Goal: Task Accomplishment & Management: Complete application form

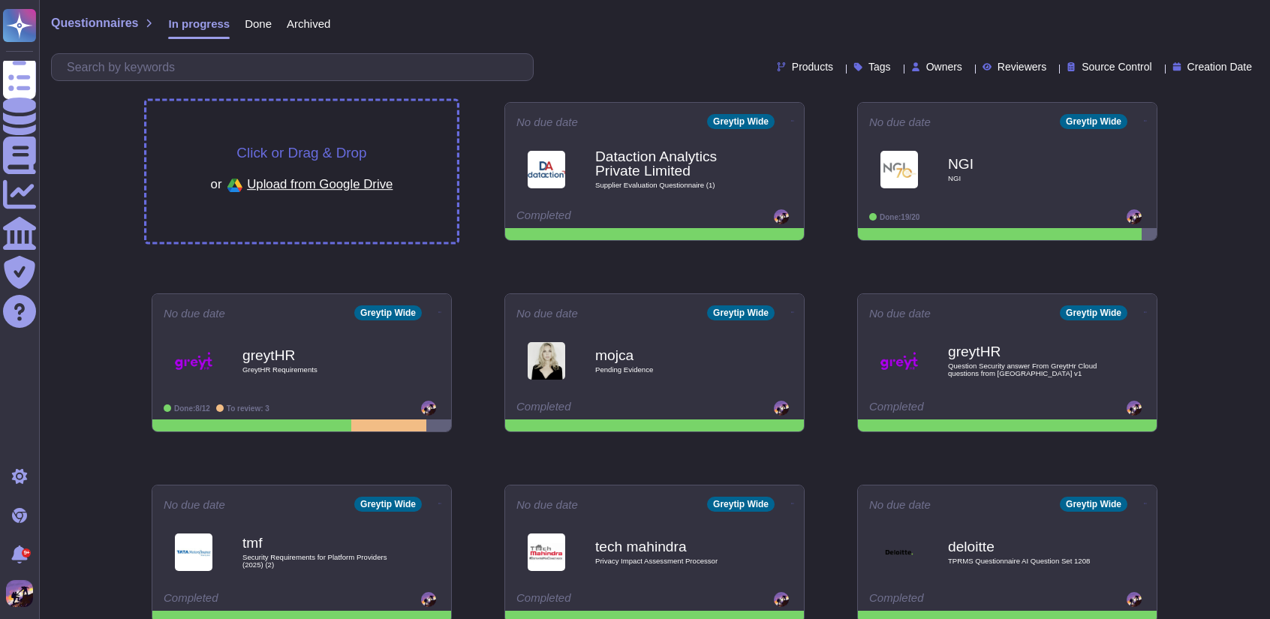
click at [371, 109] on div "Click or Drag & Drop or Upload from Google Drive" at bounding box center [301, 171] width 311 height 141
click at [369, 121] on div "Click or Drag & Drop or Upload from Google Drive" at bounding box center [301, 171] width 311 height 141
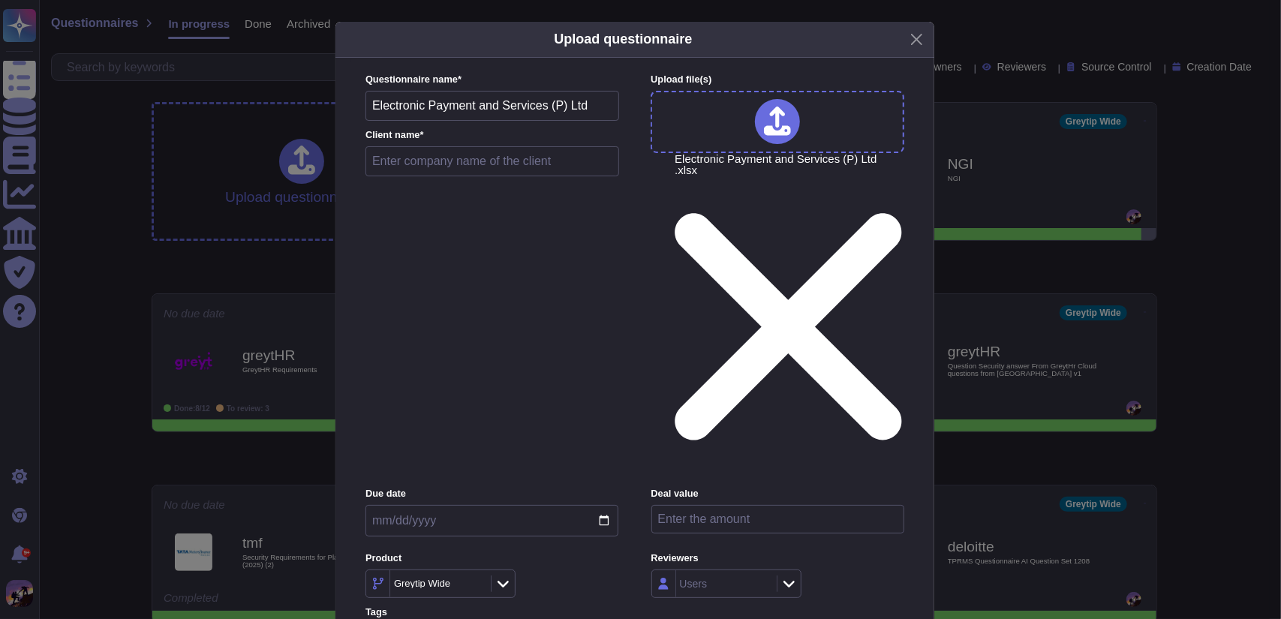
drag, startPoint x: 375, startPoint y: 164, endPoint x: 579, endPoint y: 173, distance: 204.3
click at [579, 121] on input "Electronic Payment and Services (P) Ltd" at bounding box center [492, 106] width 254 height 30
drag, startPoint x: 371, startPoint y: 167, endPoint x: 578, endPoint y: 168, distance: 207.1
click at [578, 121] on input "Electronic Payment and Services (P) Ltd" at bounding box center [492, 106] width 254 height 30
click at [564, 176] on input "text" at bounding box center [492, 161] width 254 height 30
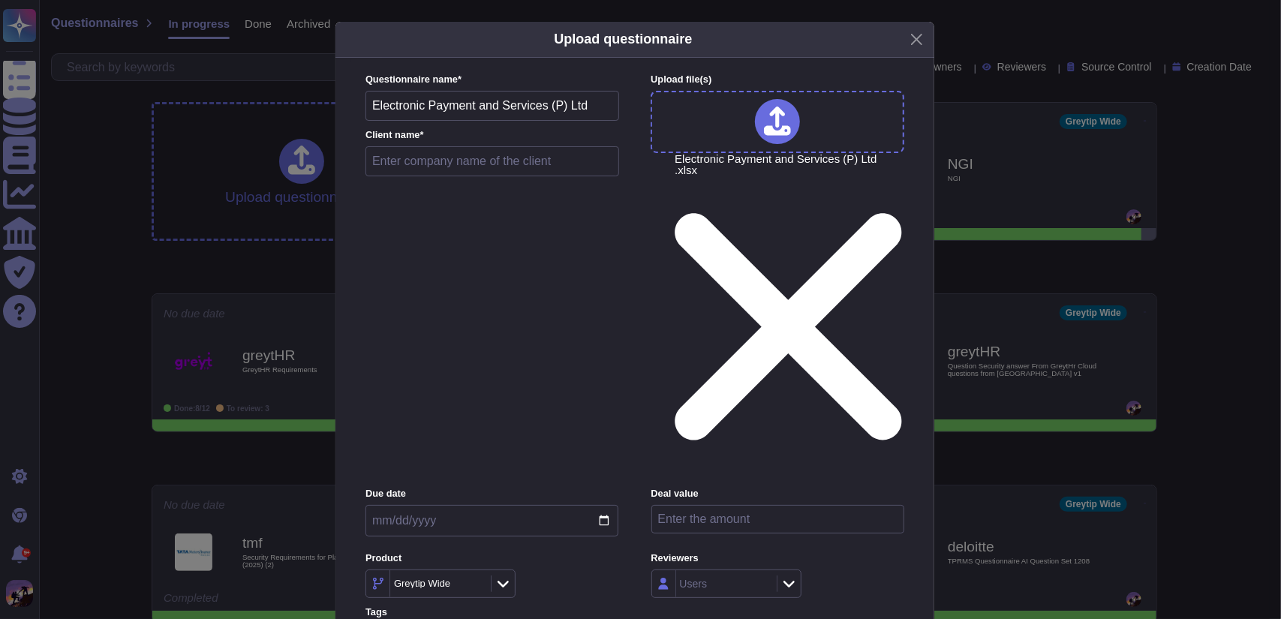
paste input "Electronic Payment and Services (P) Ltd"
type input "Electronic Payment and Services (P) Ltd"
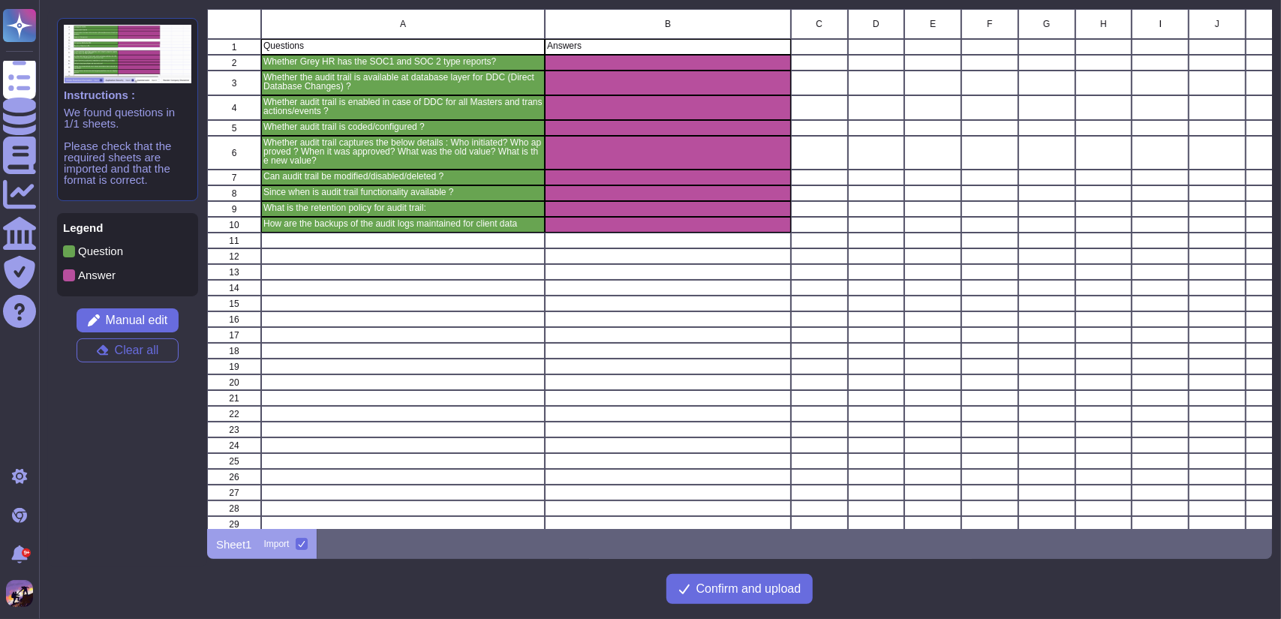
scroll to position [509, 1053]
click at [777, 592] on span "Confirm and upload" at bounding box center [748, 589] width 105 height 12
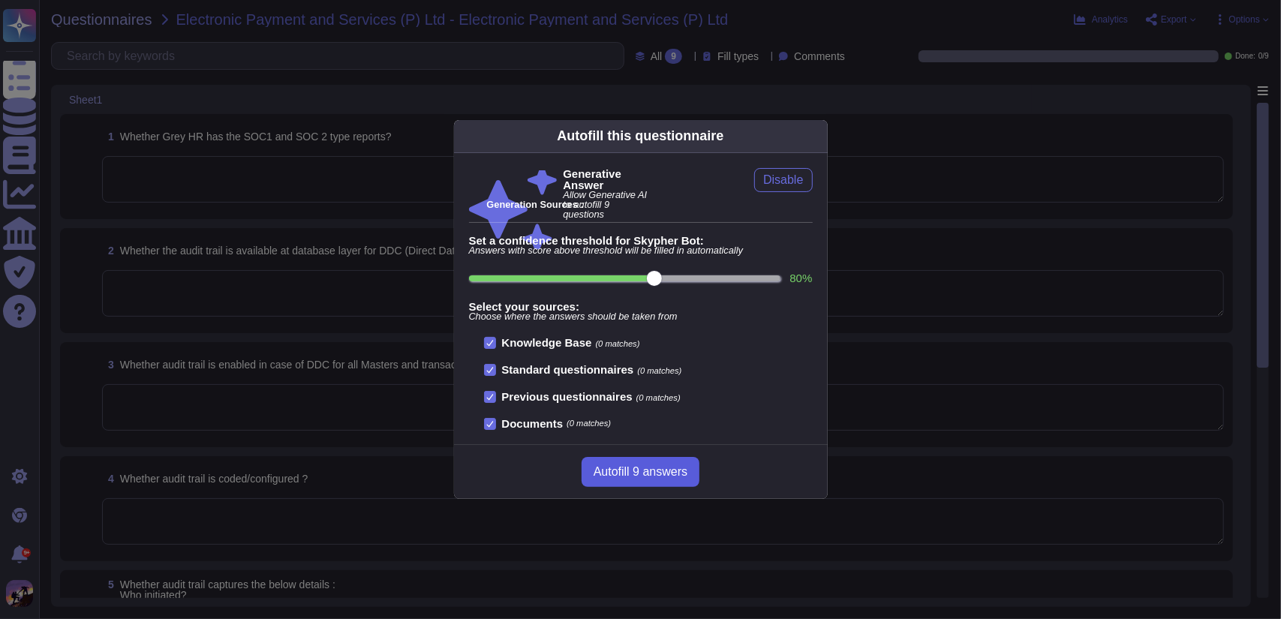
click at [630, 461] on button "Autofill 9 answers" at bounding box center [640, 472] width 118 height 30
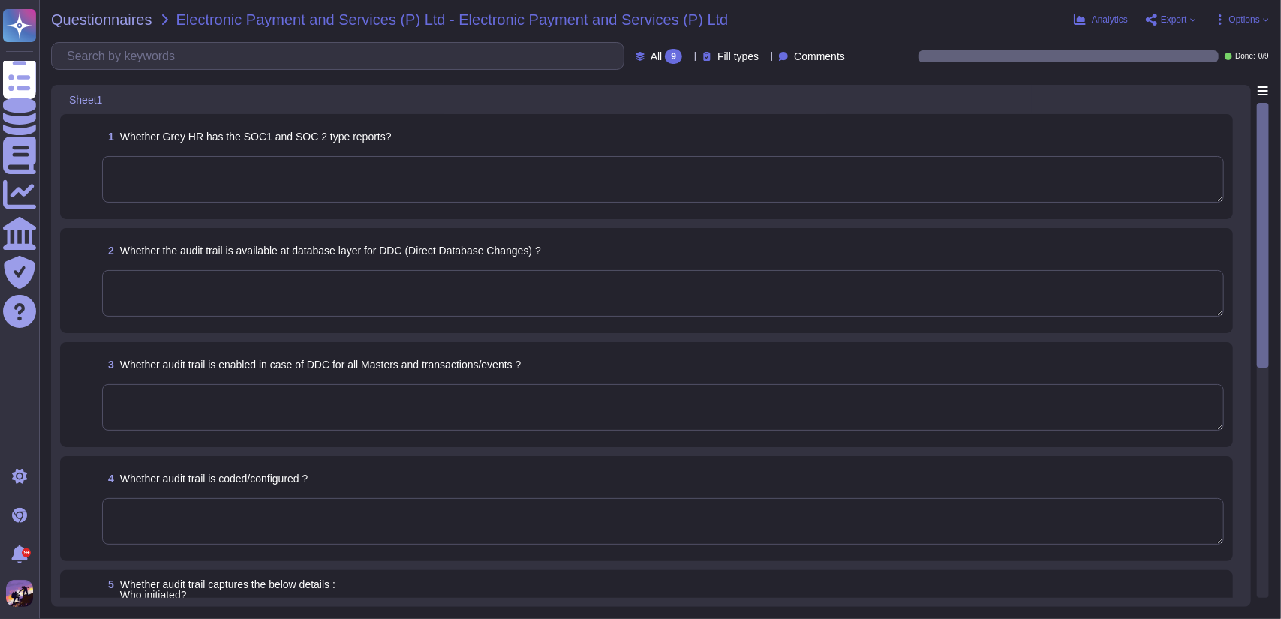
type textarea "Yes, the audit trail is enabled at the database level to log all direct data ch…"
type textarea "Yes, the audit trail feature is always enabled and is designed to capture chang…"
type textarea "The audit trail feature is not configurable to be disabled or tampered with, en…"
type textarea "The audit trail captures the following details: - Who initiated the changes (us…"
type textarea "No, the audit trail feature cannot be modified, disabled, or deleted. It is alw…"
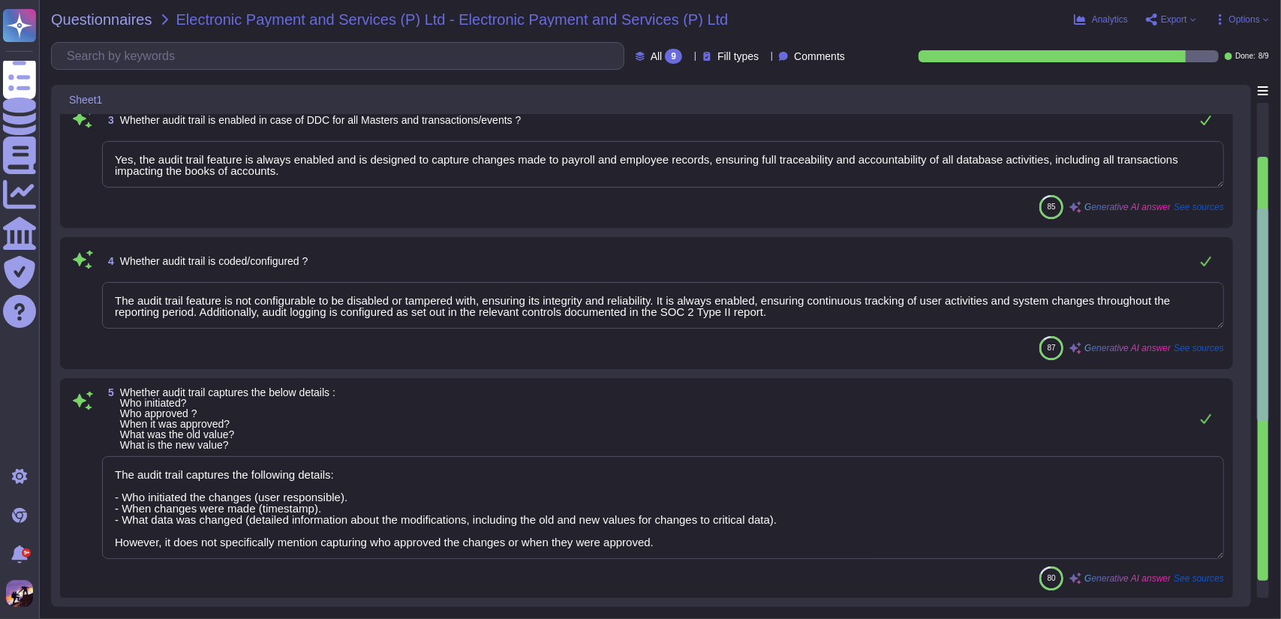
scroll to position [287, 0]
type textarea "The audit trail feature has been available since the GreytHR application was en…"
type textarea "The retention policy for audit trail logs is as follows: - Application audit lo…"
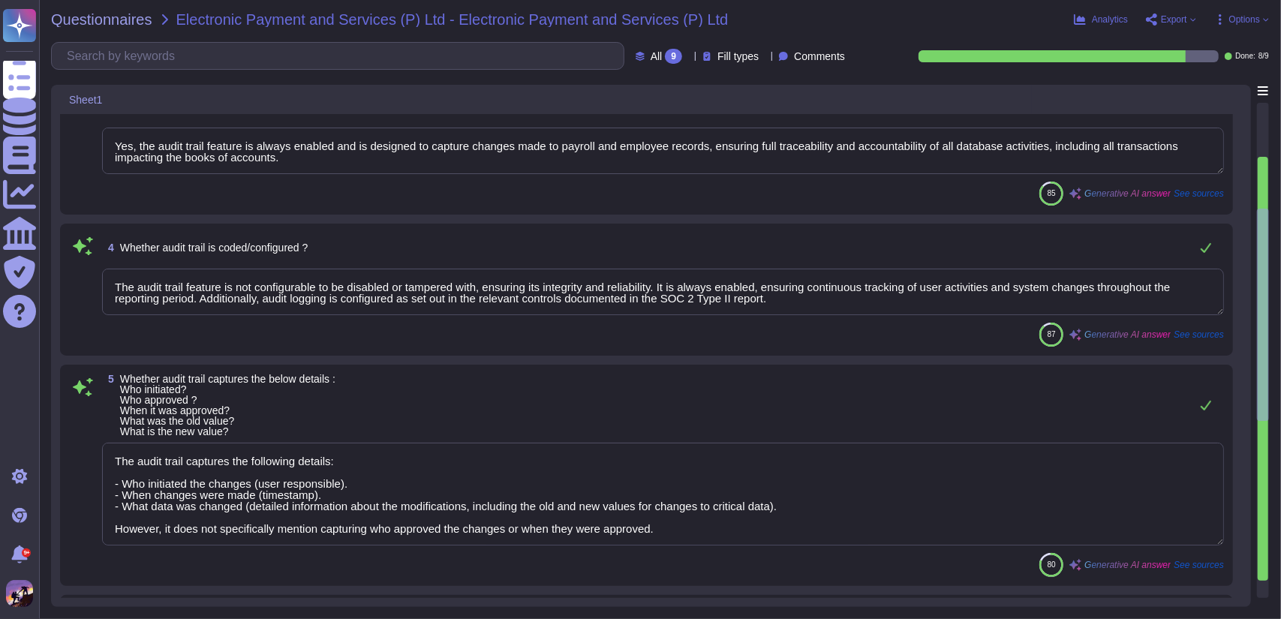
scroll to position [1, 0]
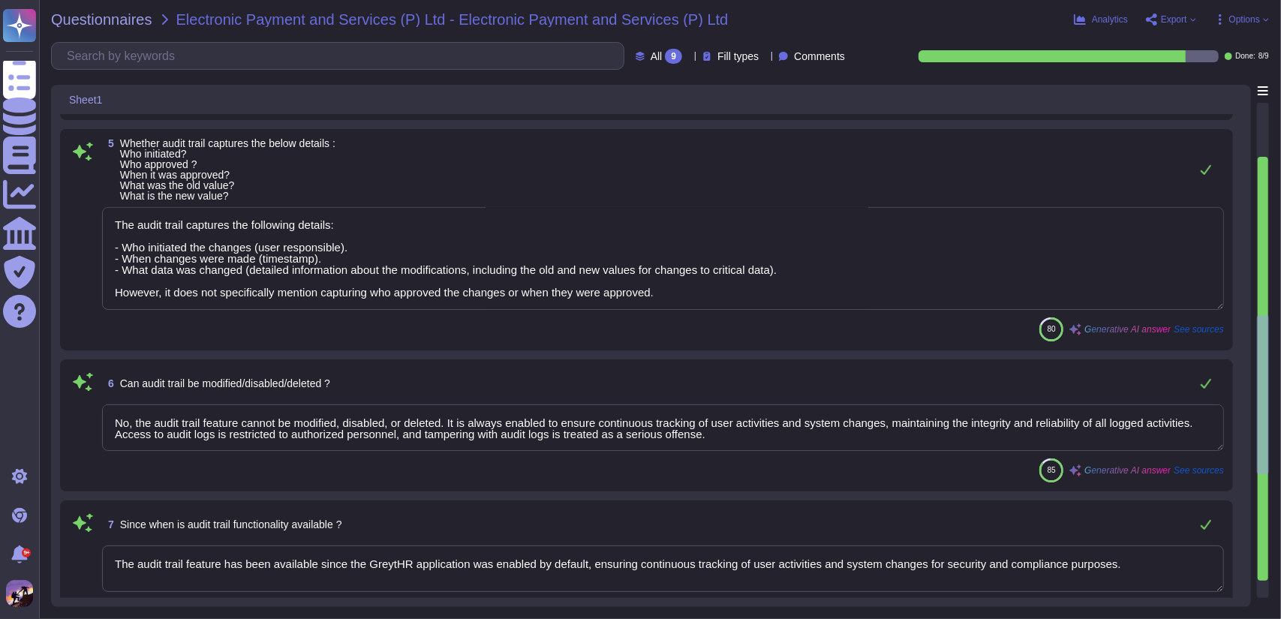
type textarea "Backups of the audit logs for client data are maintained through the following …"
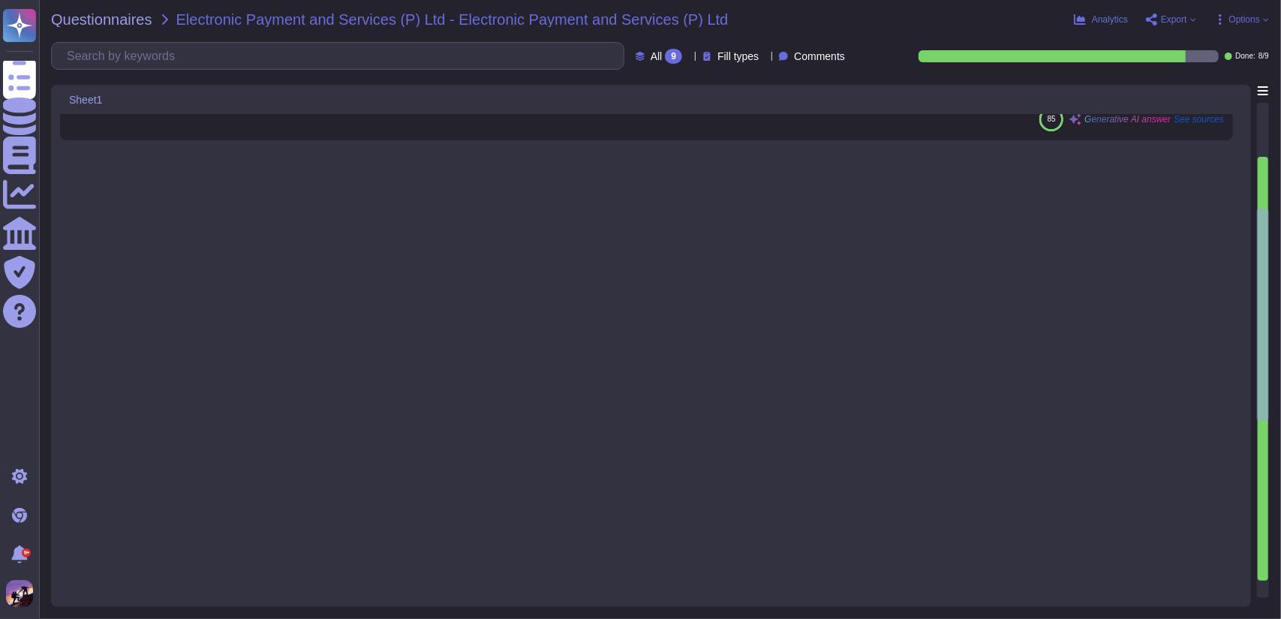
scroll to position [18, 0]
type textarea "Yes, the audit trail is enabled at the database level to log all direct data ch…"
type textarea "Yes, the audit trail feature is always enabled and is designed to capture chang…"
type textarea "The audit trail feature is not configurable to be disabled or tampered with, en…"
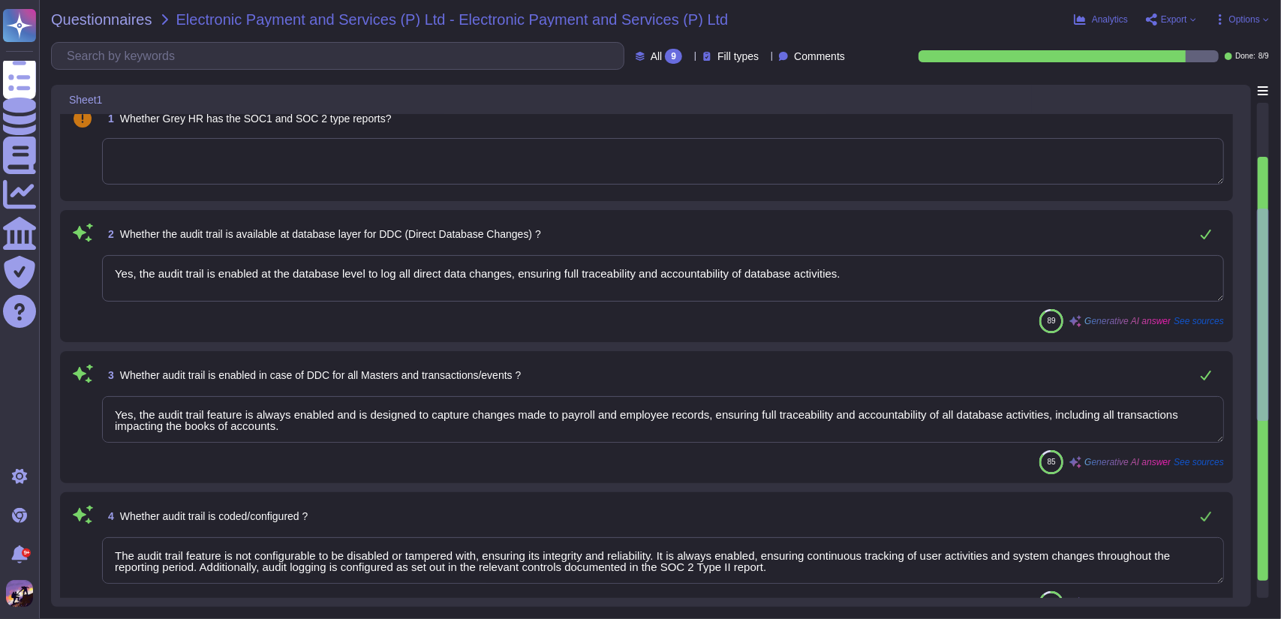
scroll to position [0, 0]
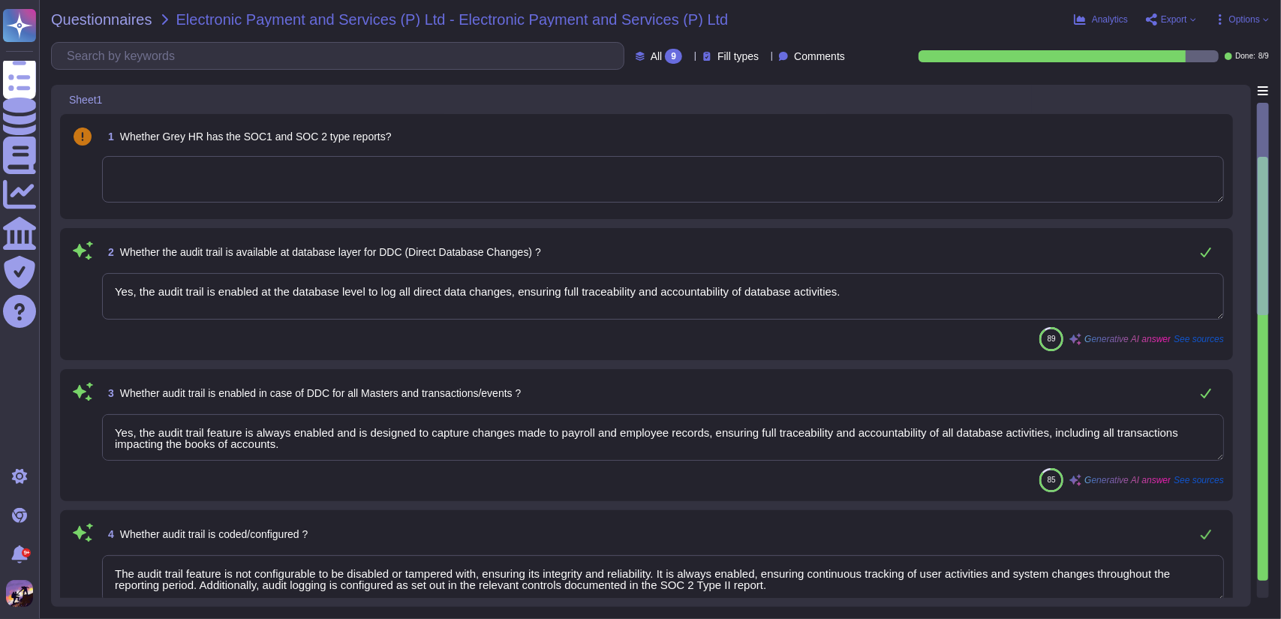
drag, startPoint x: 113, startPoint y: 286, endPoint x: 849, endPoint y: 301, distance: 736.2
click at [849, 301] on textarea "Yes, the audit trail is enabled at the database level to log all direct data ch…" at bounding box center [663, 296] width 1122 height 47
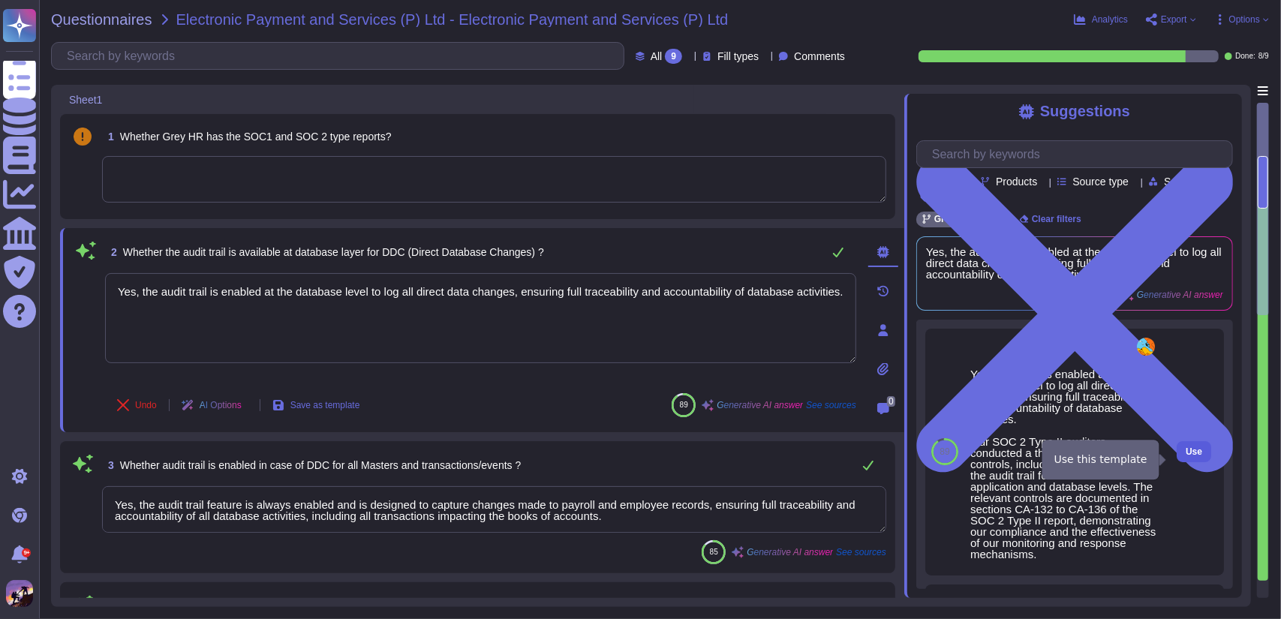
click at [1185, 456] on span "Use" at bounding box center [1193, 451] width 17 height 9
type textarea "Yes, the audit trail is enabled at the database level to log all direct data ch…"
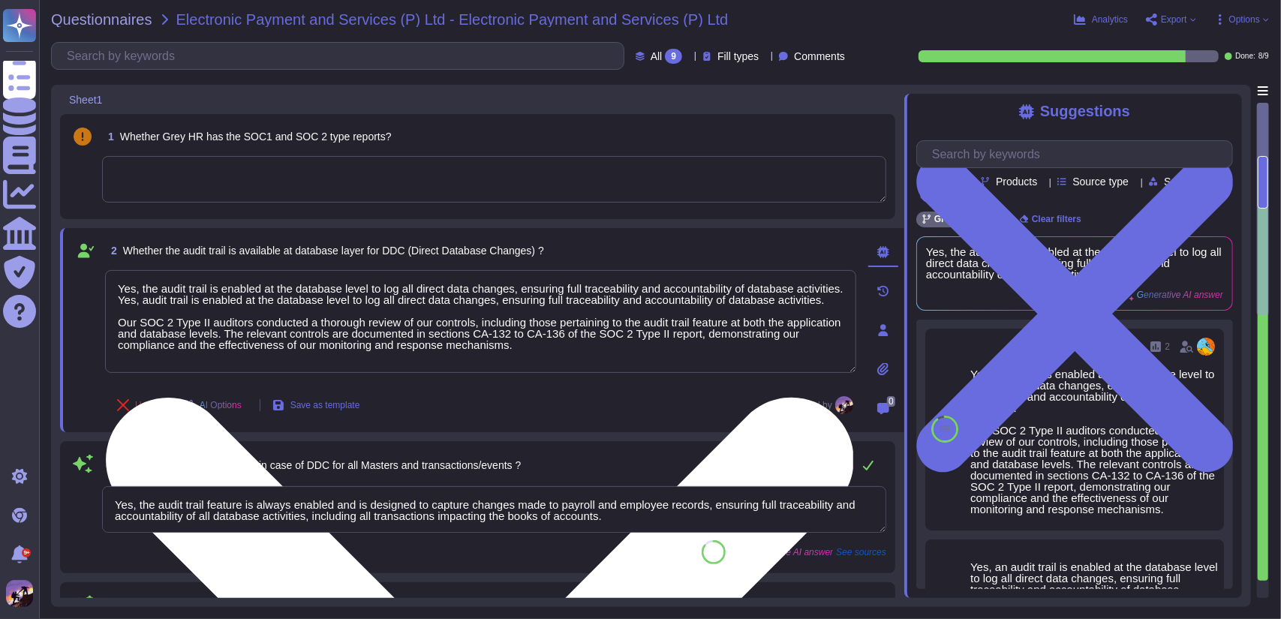
scroll to position [1, 0]
drag, startPoint x: 118, startPoint y: 310, endPoint x: 592, endPoint y: 365, distance: 477.4
click at [592, 365] on textarea "Yes, the audit trail is enabled at the database level to log all direct data ch…" at bounding box center [480, 321] width 751 height 103
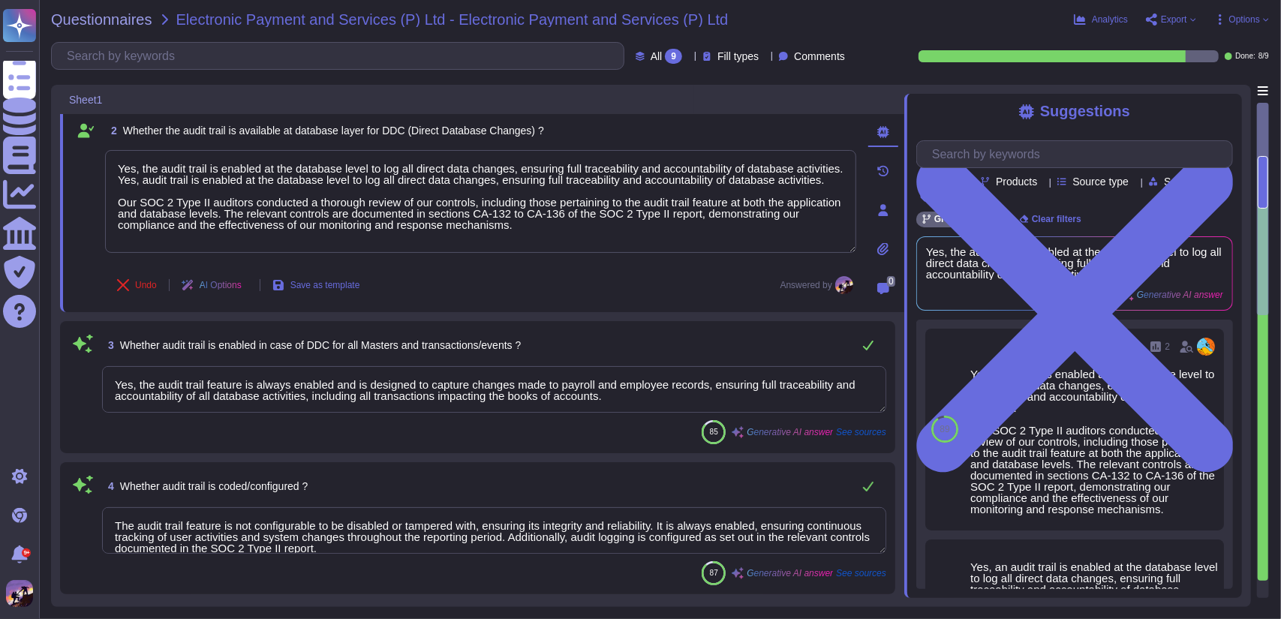
type textarea "No, the audit trail feature cannot be modified, disabled, or deleted. It is alw…"
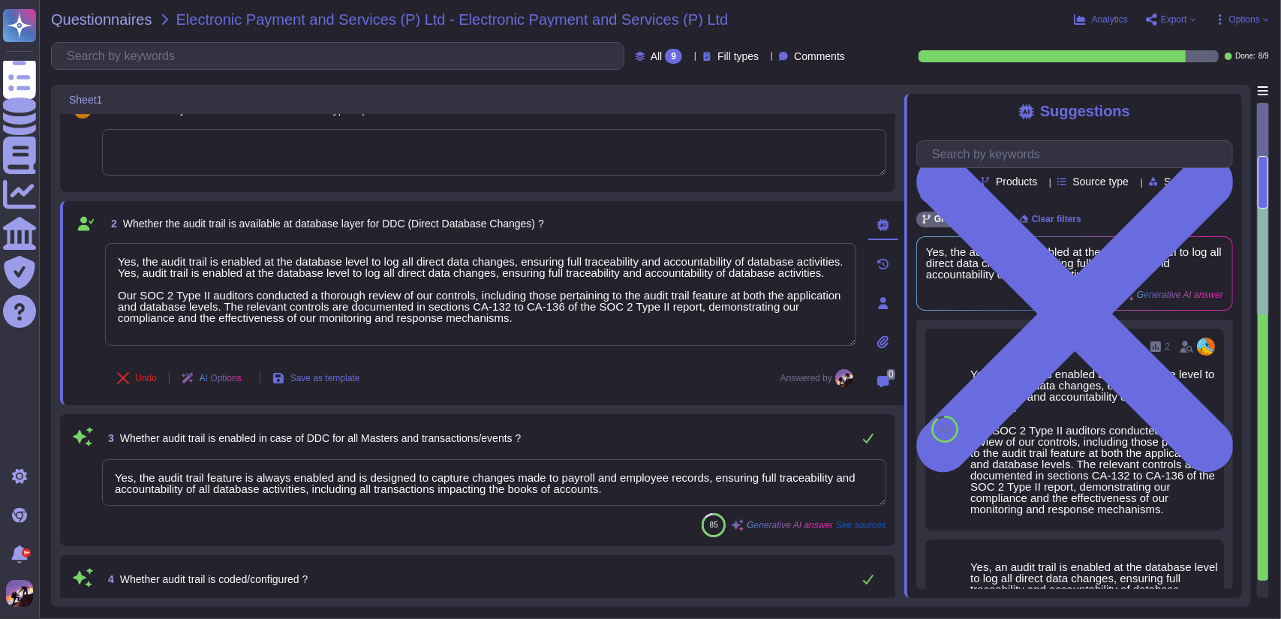
scroll to position [0, 0]
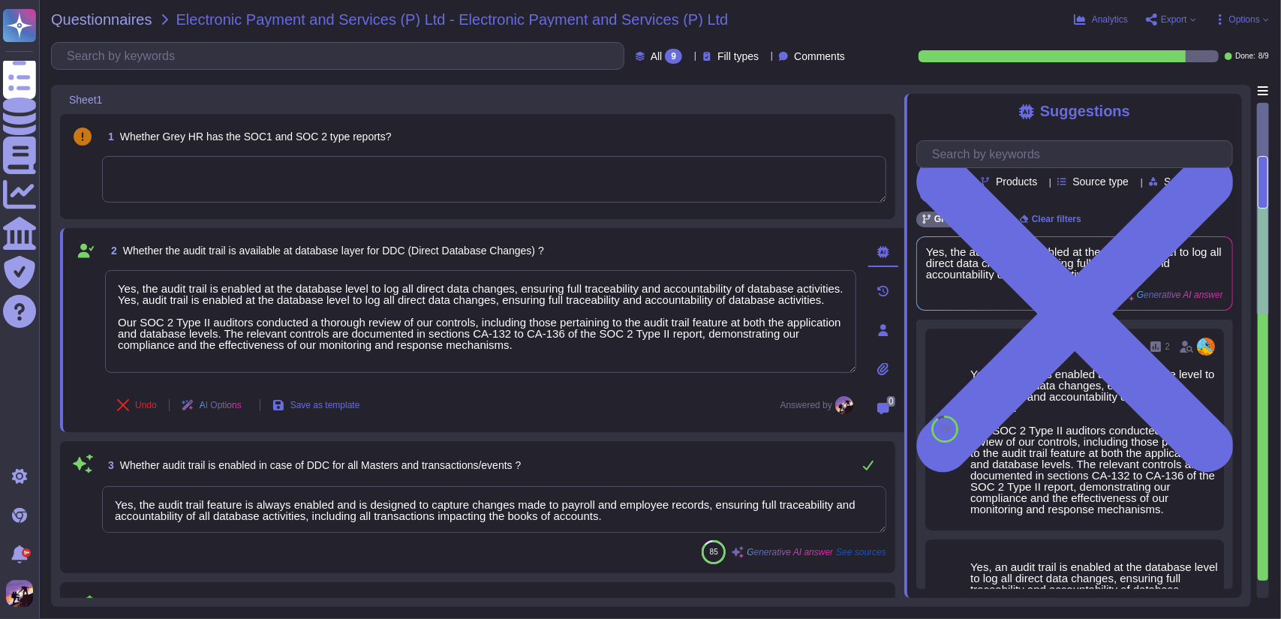
click at [602, 521] on textarea "Yes, the audit trail feature is always enabled and is designed to capture chang…" at bounding box center [494, 509] width 784 height 47
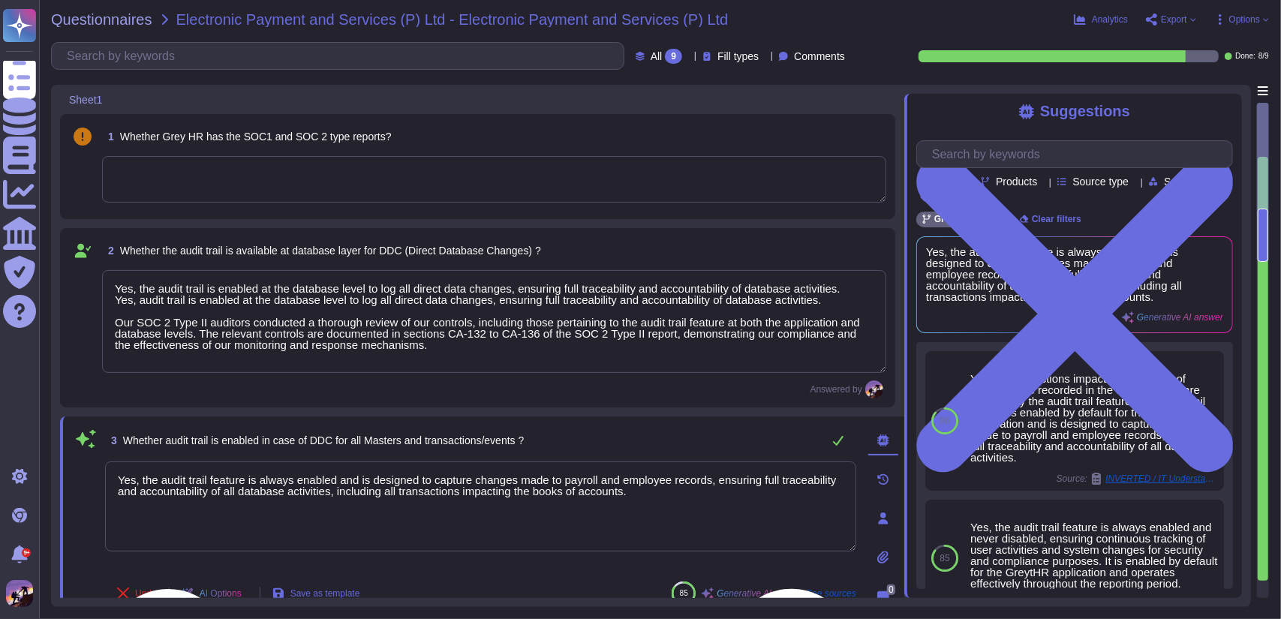
drag, startPoint x: 116, startPoint y: 476, endPoint x: 677, endPoint y: 497, distance: 561.6
click at [677, 497] on textarea "Yes, the audit trail feature is always enabled and is designed to capture chang…" at bounding box center [480, 506] width 751 height 90
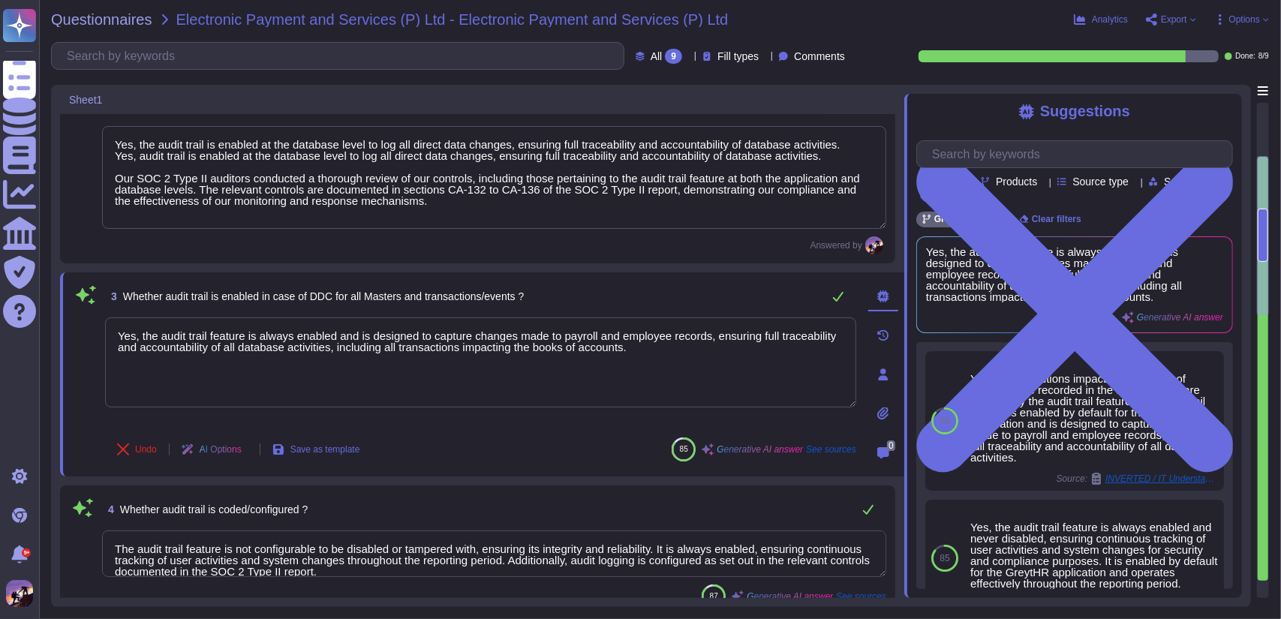
type textarea "No, the audit trail feature cannot be modified, disabled, or deleted. It is alw…"
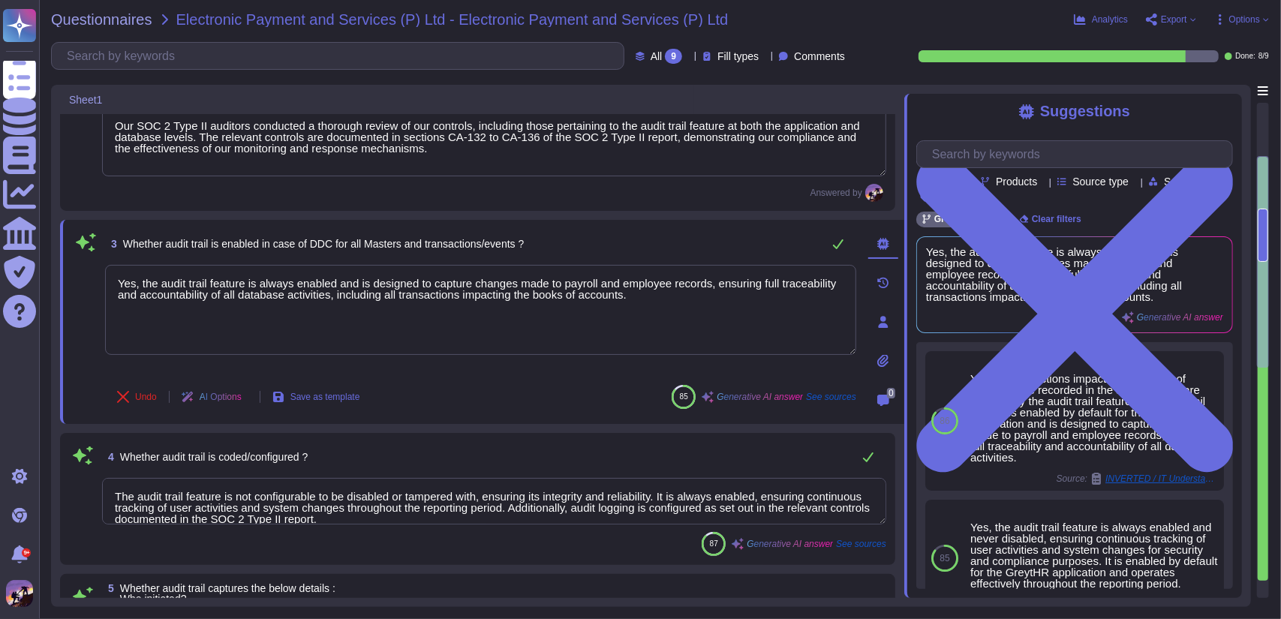
type textarea "The audit trail feature has been available since the GreytHR application was en…"
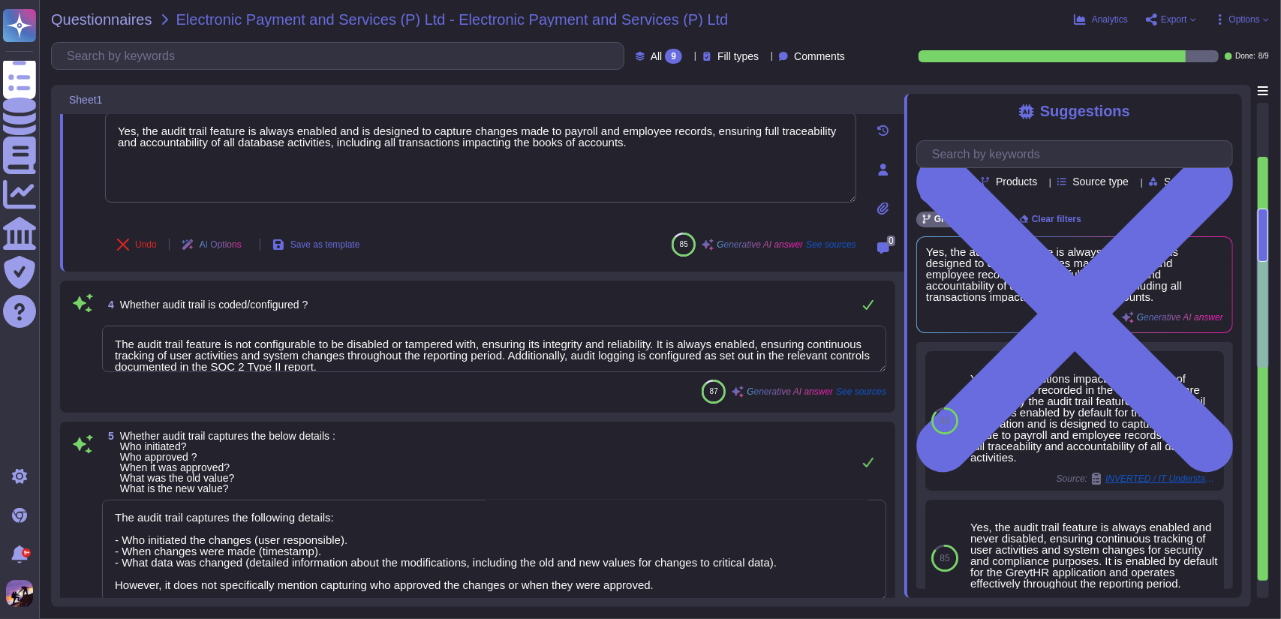
scroll to position [350, 0]
type textarea "The retention policy for audit trail logs is as follows: - Application audit lo…"
click at [122, 341] on textarea "The audit trail feature is not configurable to be disabled or tampered with, en…" at bounding box center [494, 348] width 784 height 47
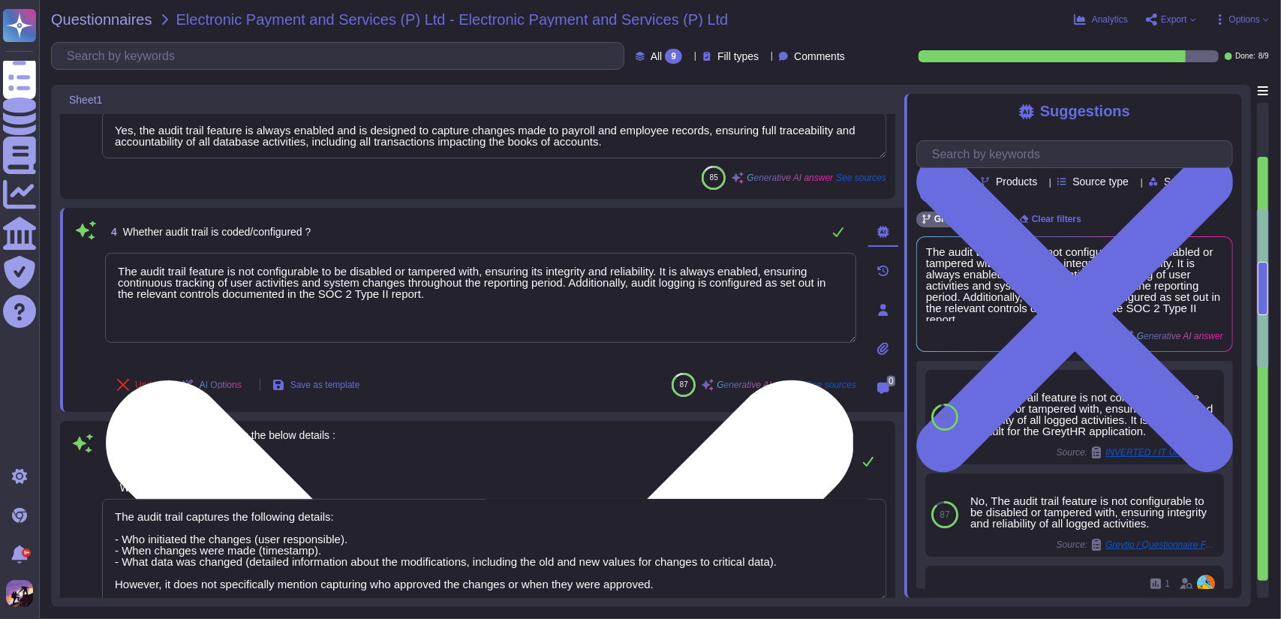
click at [119, 269] on textarea "The audit trail feature is not configurable to be disabled or tampered with, en…" at bounding box center [480, 298] width 751 height 90
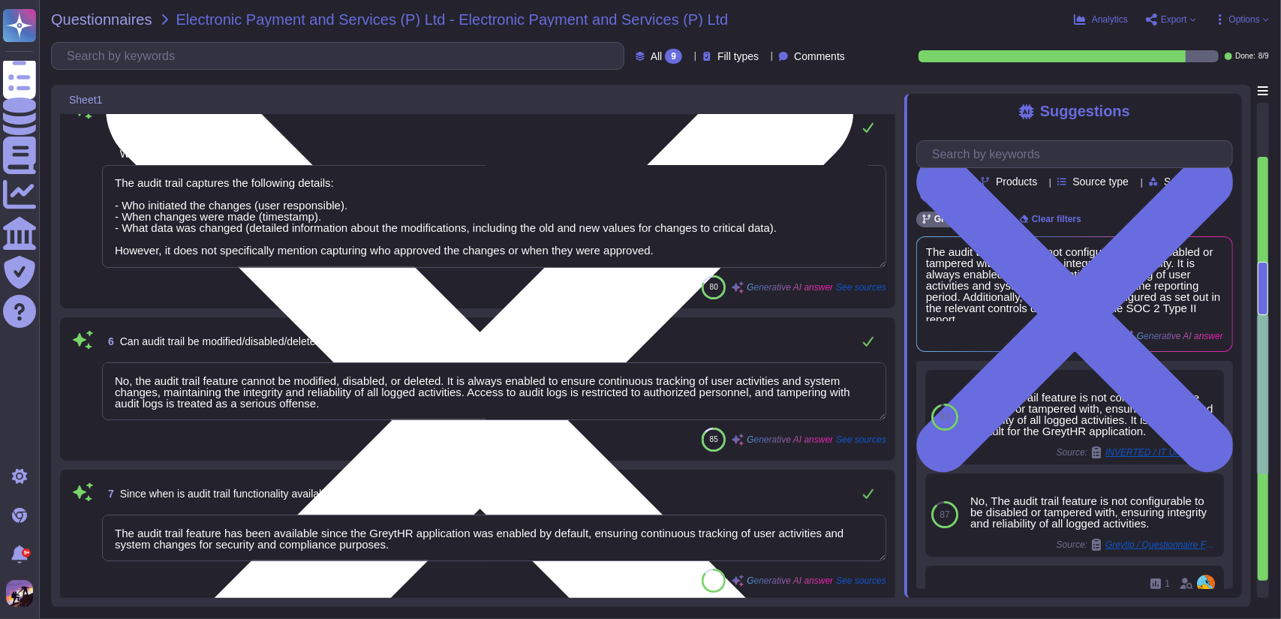
type textarea "Backups of the audit logs for client data are maintained through the following …"
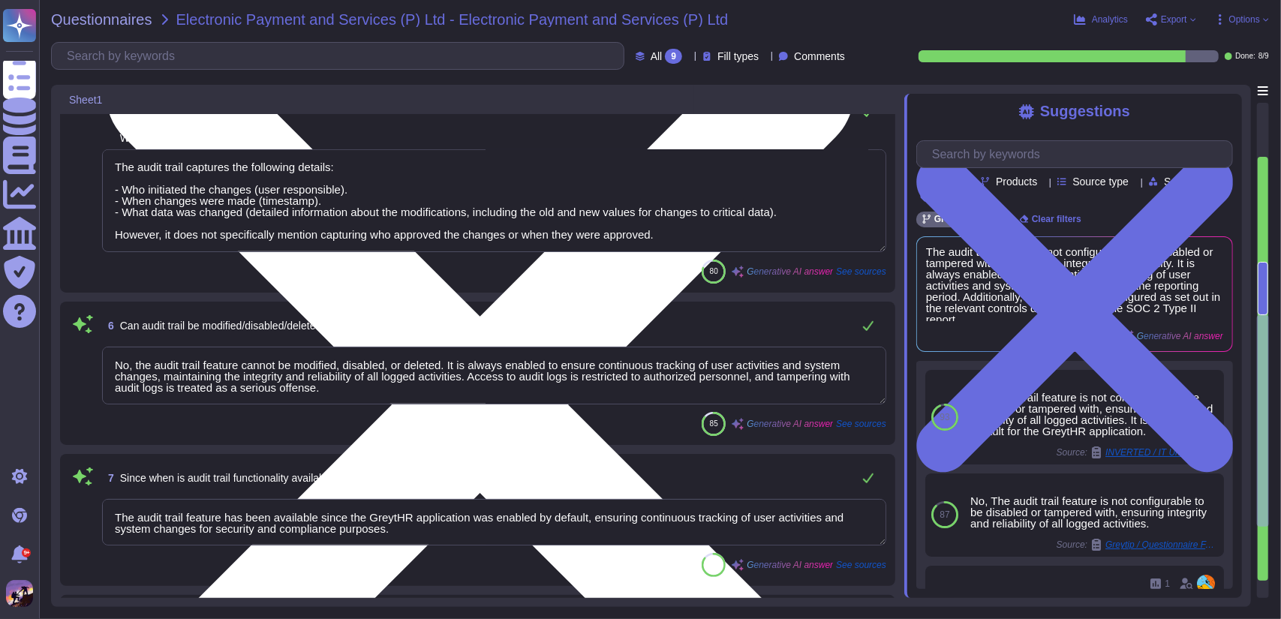
scroll to position [691, 0]
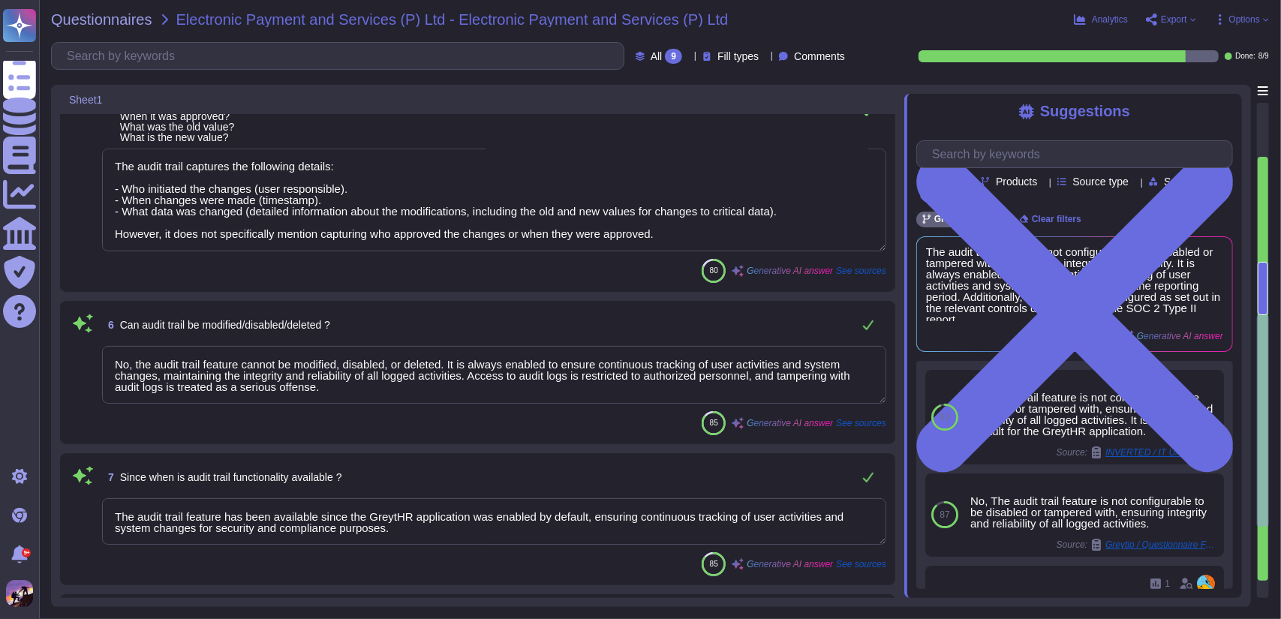
click at [356, 379] on textarea "No, the audit trail feature cannot be modified, disabled, or deleted. It is alw…" at bounding box center [494, 375] width 784 height 58
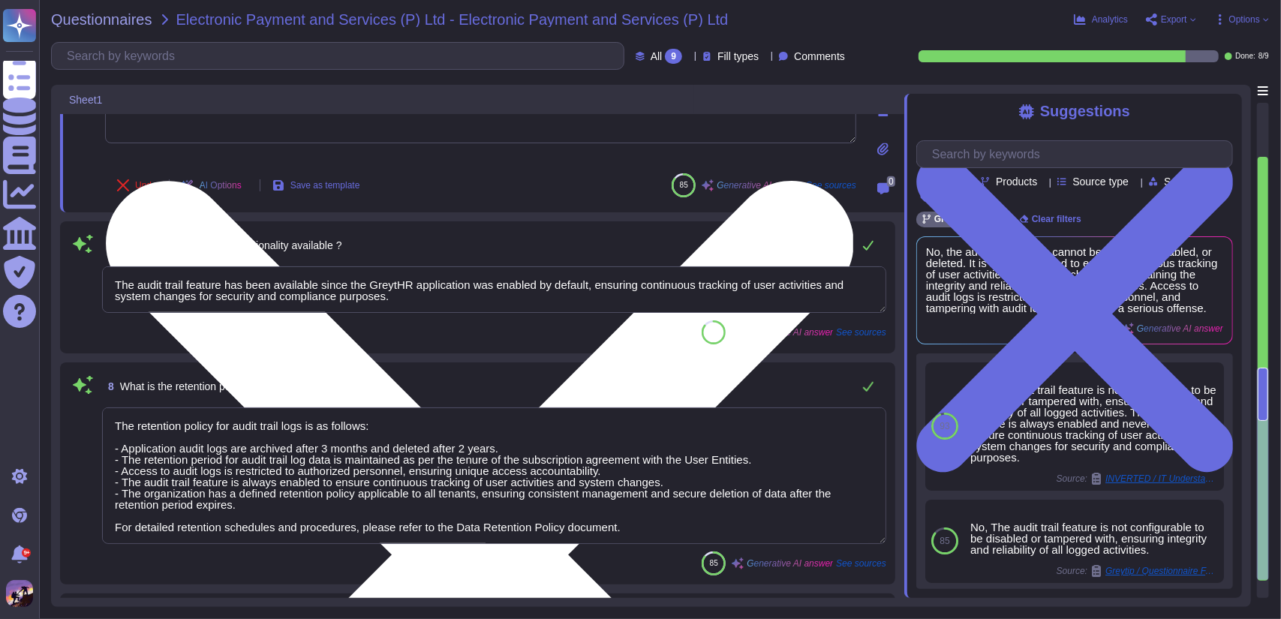
scroll to position [887, 0]
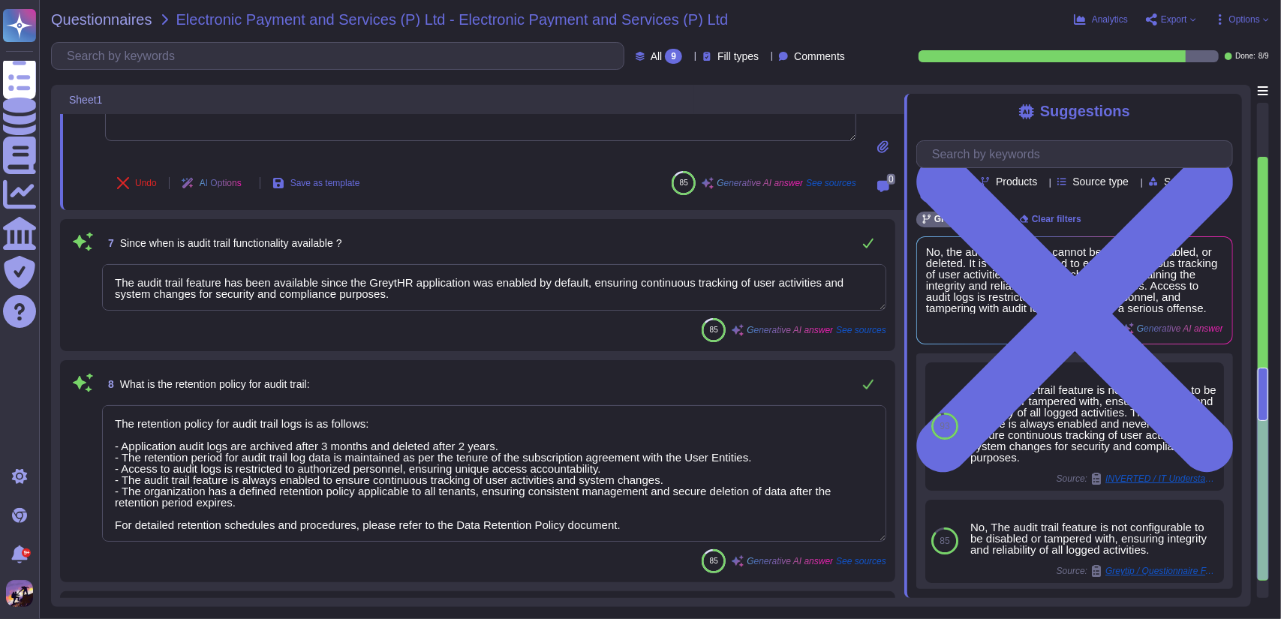
click at [439, 299] on textarea "The audit trail feature has been available since the GreytHR application was en…" at bounding box center [494, 287] width 784 height 47
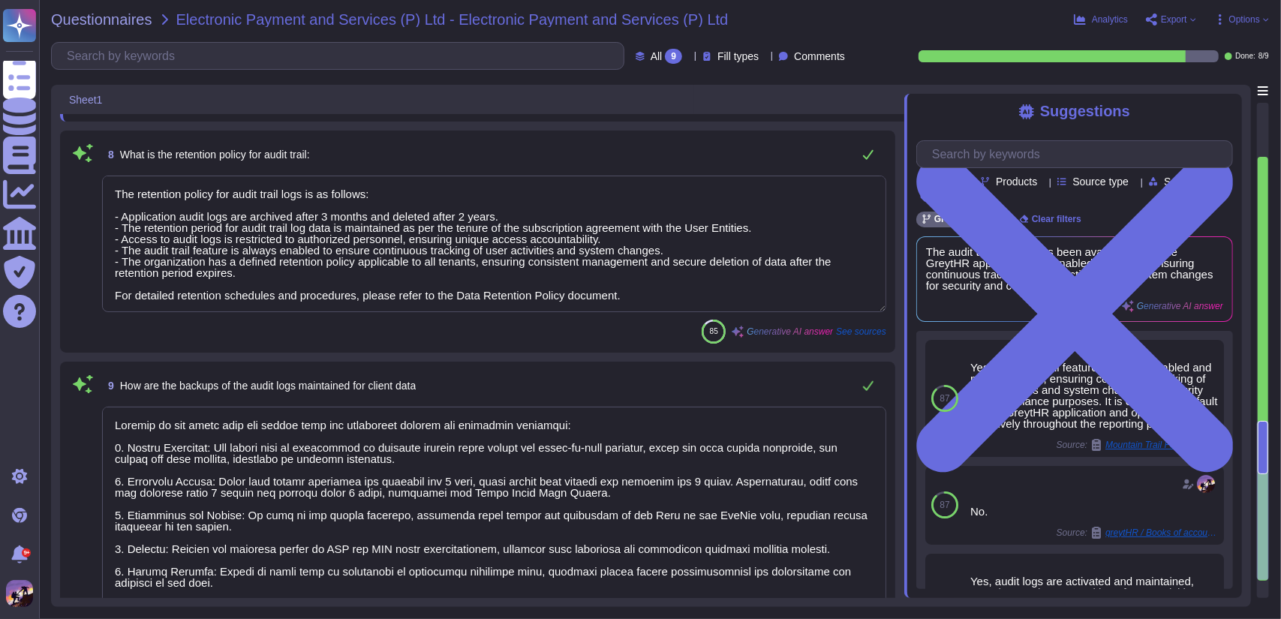
scroll to position [1119, 0]
click at [684, 300] on textarea "The retention policy for audit trail logs is as follows: - Application audit lo…" at bounding box center [494, 243] width 784 height 137
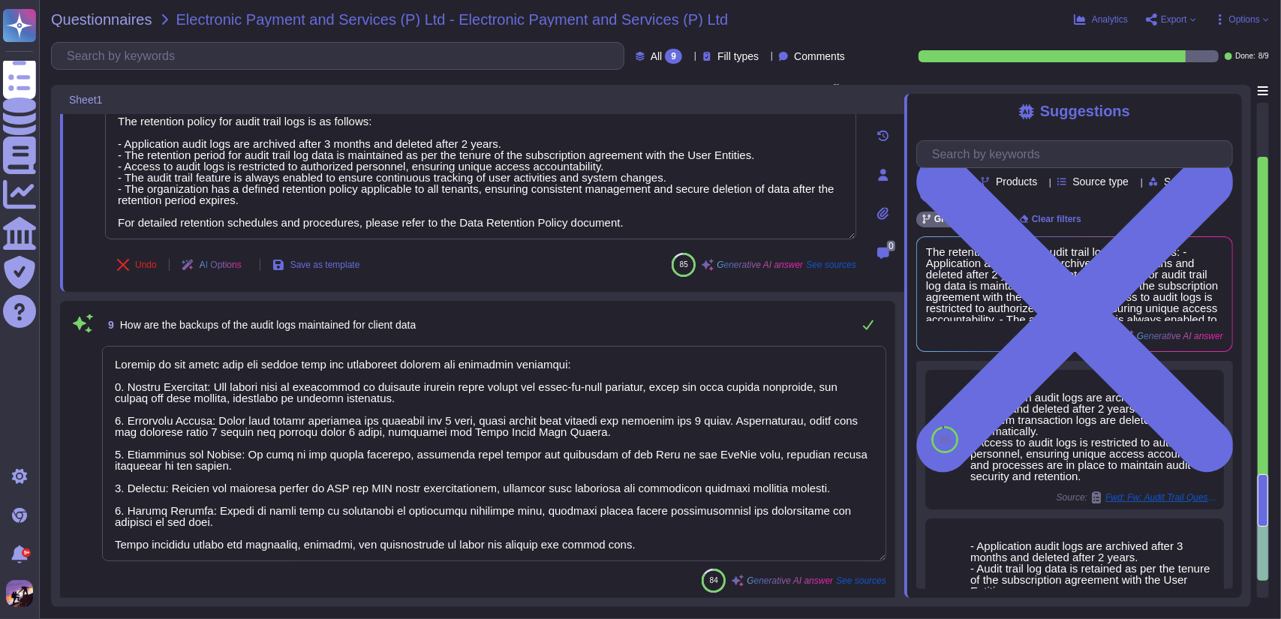
click at [624, 542] on textarea at bounding box center [494, 453] width 784 height 215
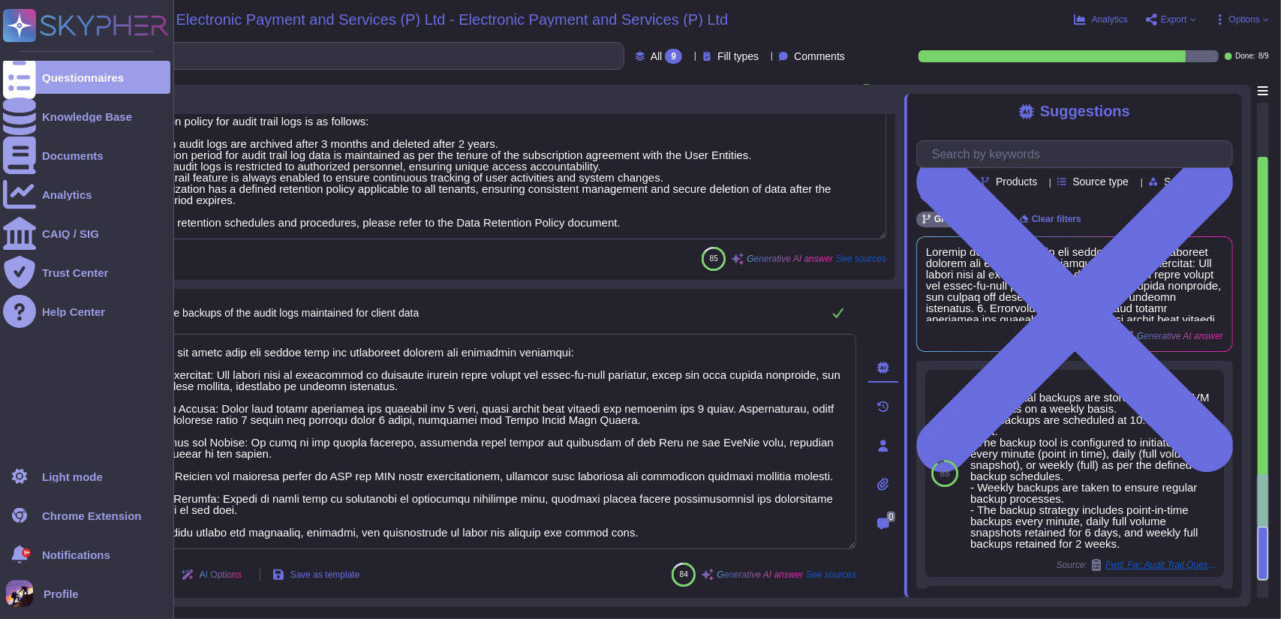
click at [28, 35] on rect at bounding box center [19, 25] width 33 height 33
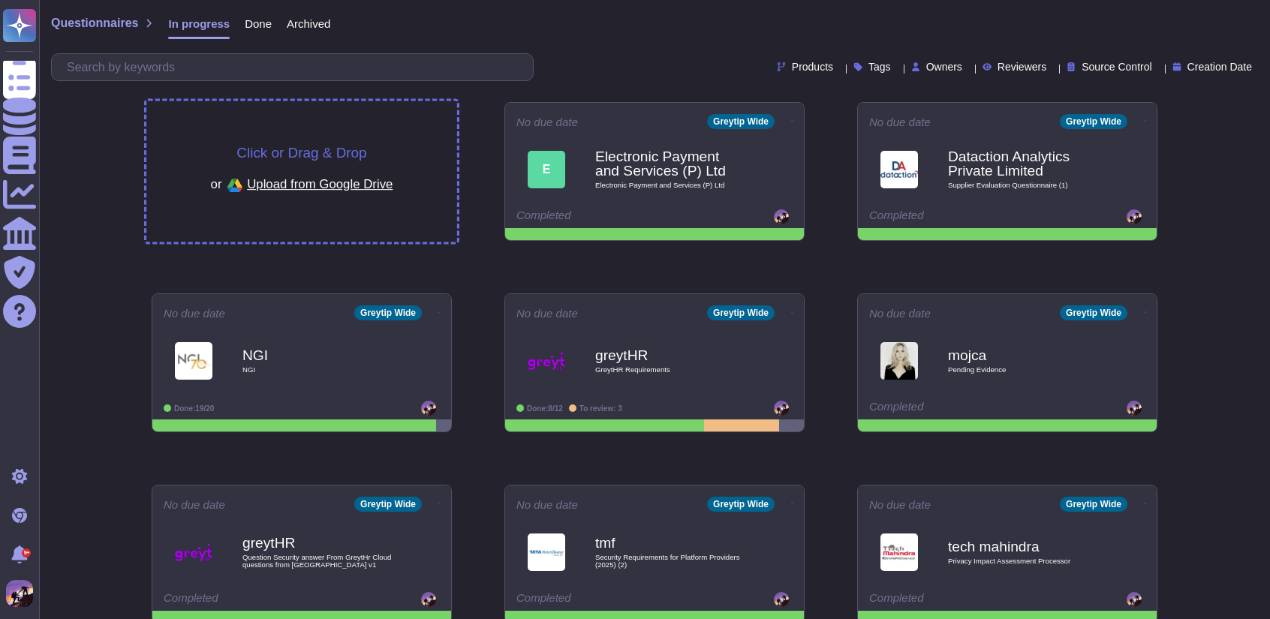
click at [340, 132] on div "Click or Drag & Drop or Upload from Google Drive" at bounding box center [301, 171] width 311 height 141
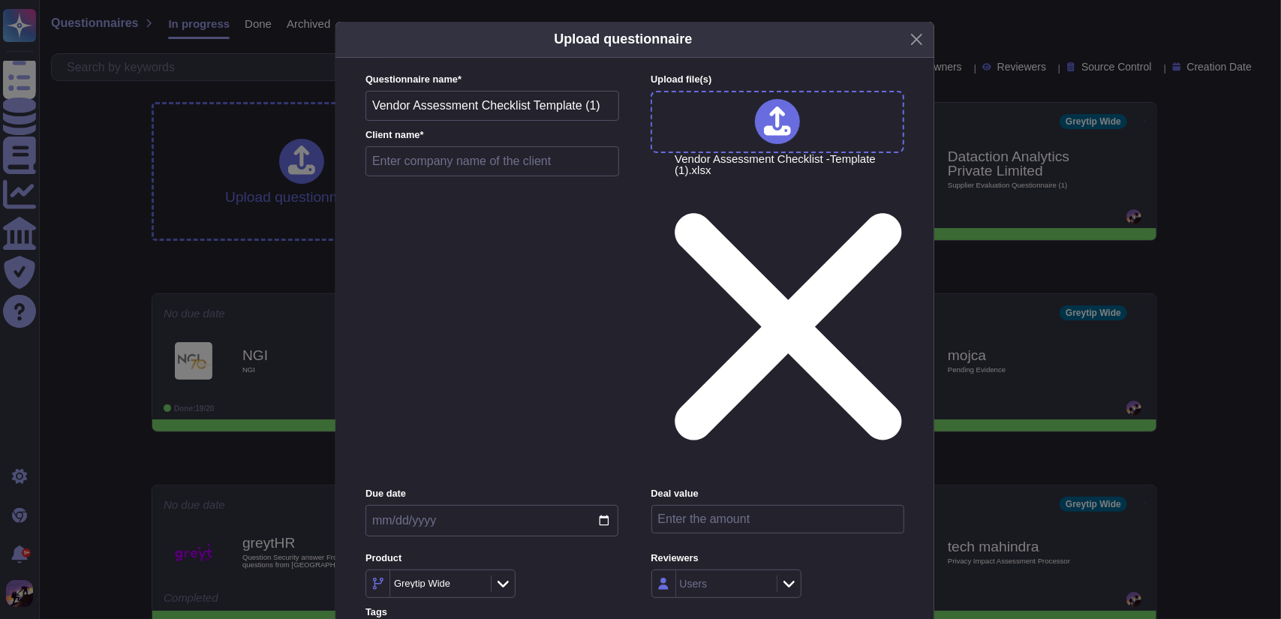
click at [464, 176] on input "text" at bounding box center [492, 161] width 254 height 30
type input "greytHR"
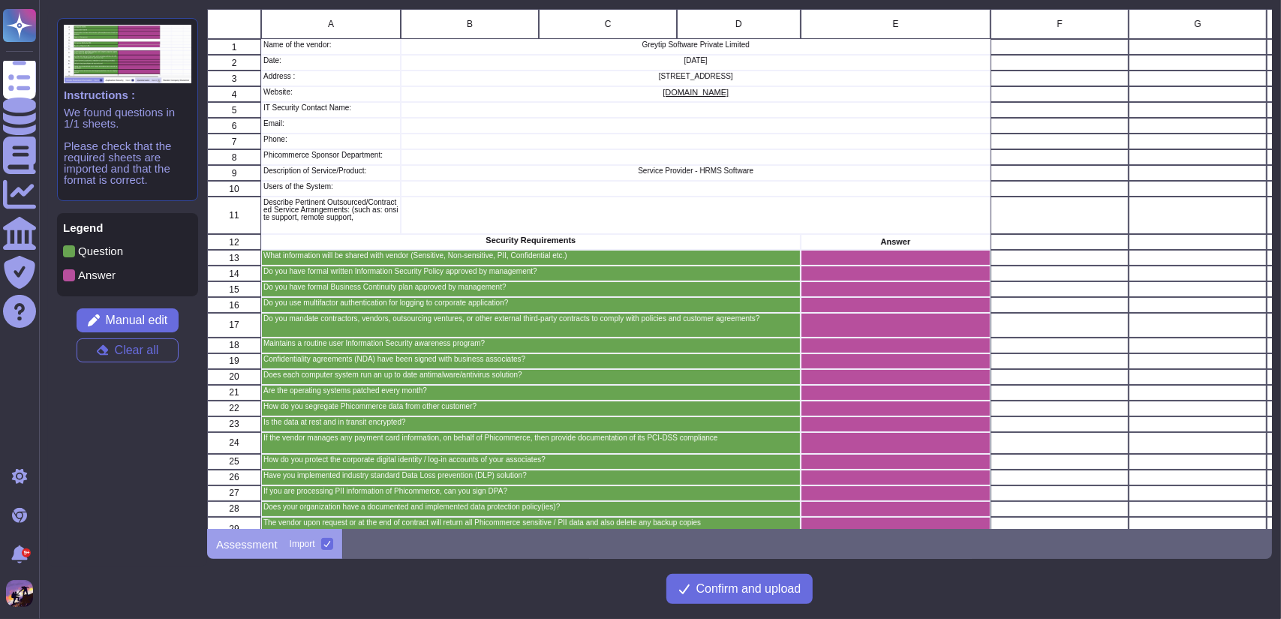
scroll to position [509, 1053]
click at [722, 593] on span "Confirm and upload" at bounding box center [748, 589] width 105 height 12
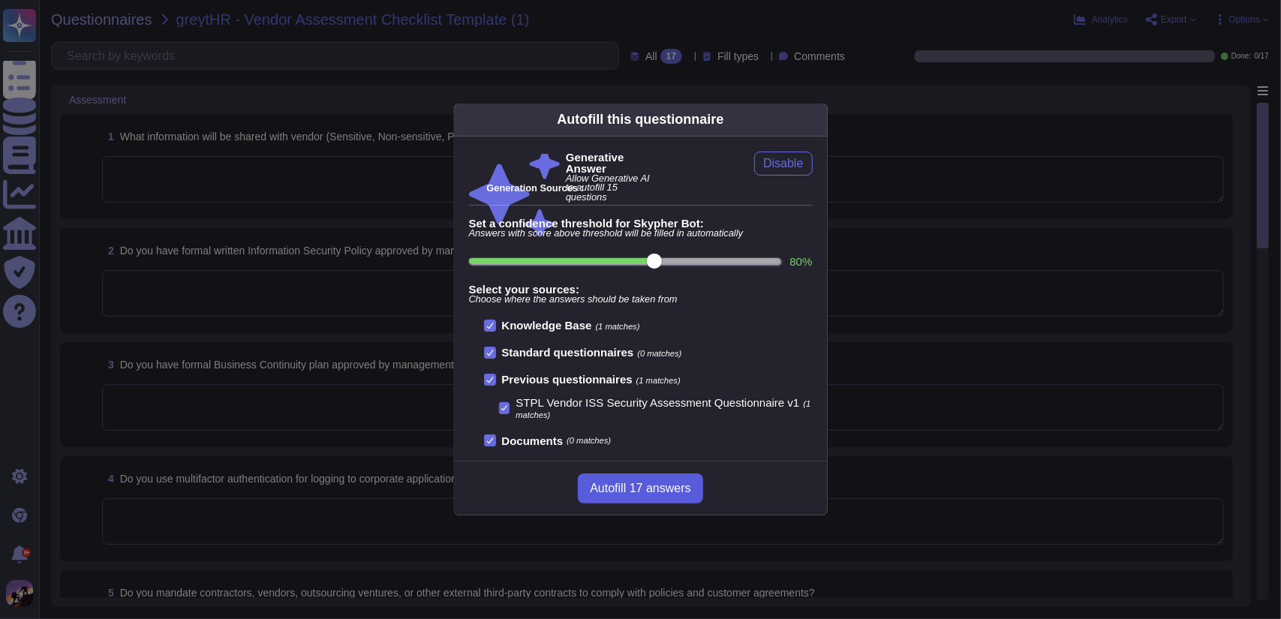
click at [617, 482] on span "Autofill 17 answers" at bounding box center [640, 488] width 101 height 12
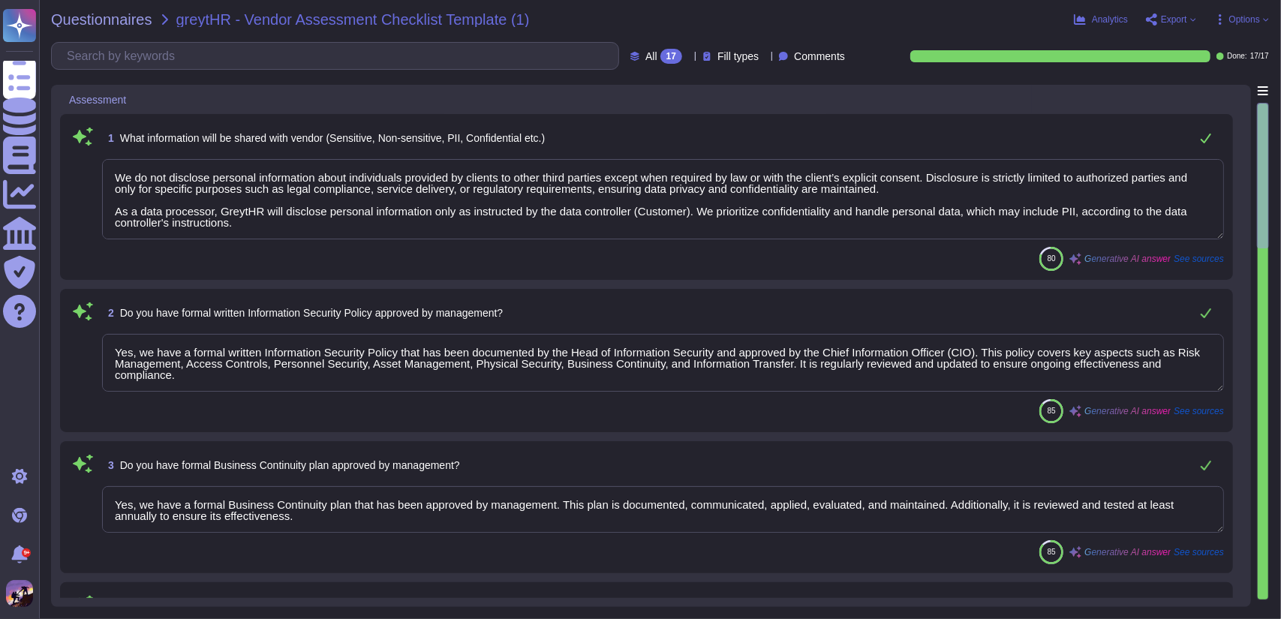
type textarea "We do not disclose personal information about individuals provided by clients t…"
type textarea "Yes, we have a formal written Information Security Policy that has been documen…"
type textarea "Yes, we have a formal Business Continuity plan that has been approved by manage…"
type textarea "Yes, we use multi-factor authentication (MFA) to verify user identities, adding…"
type textarea "Yes, we mandate contractors, vendors, and subcontractors to comply with our pol…"
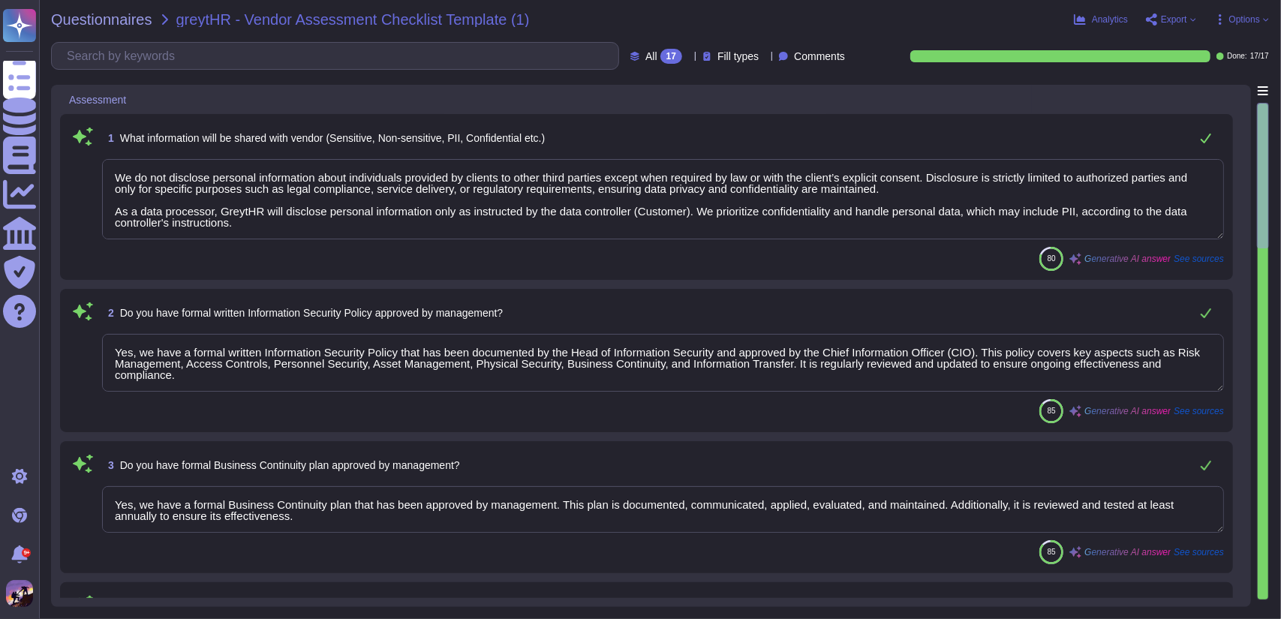
type textarea "Yes, we maintain a routine user Information Security awareness program. All emp…"
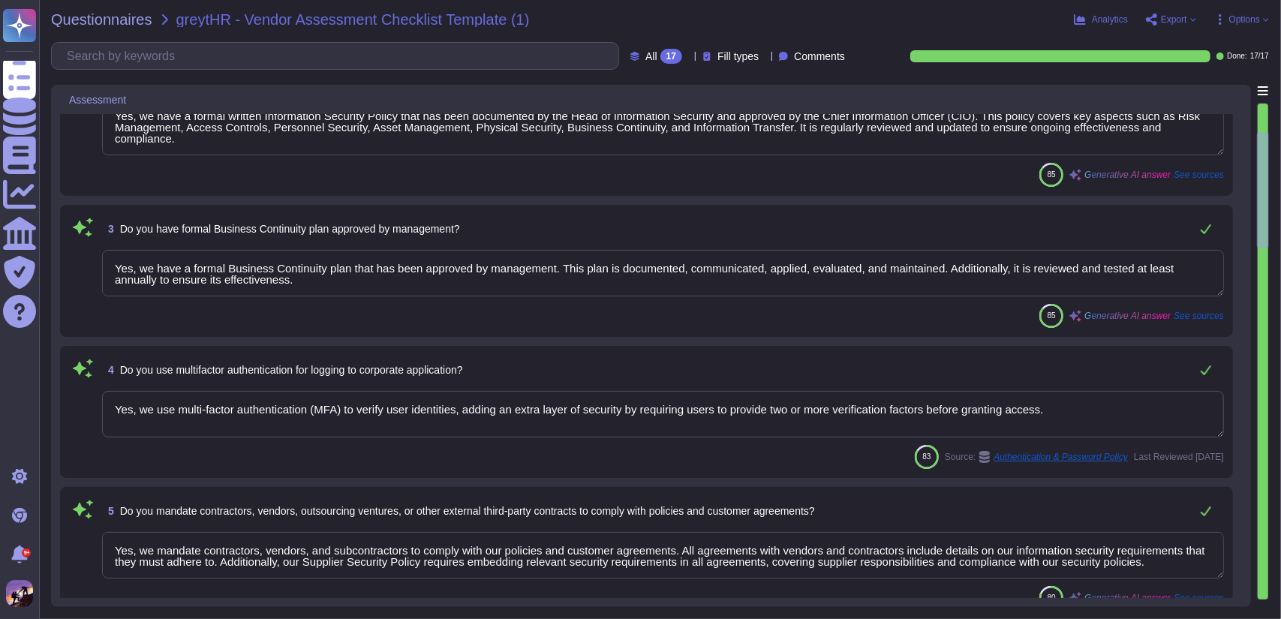
type textarea "Yes, confidentiality agreements (NDAs) have been signed with business associate…"
type textarea "Yes, each computer system is equipped with up-to-date antivirus and anti-malwar…"
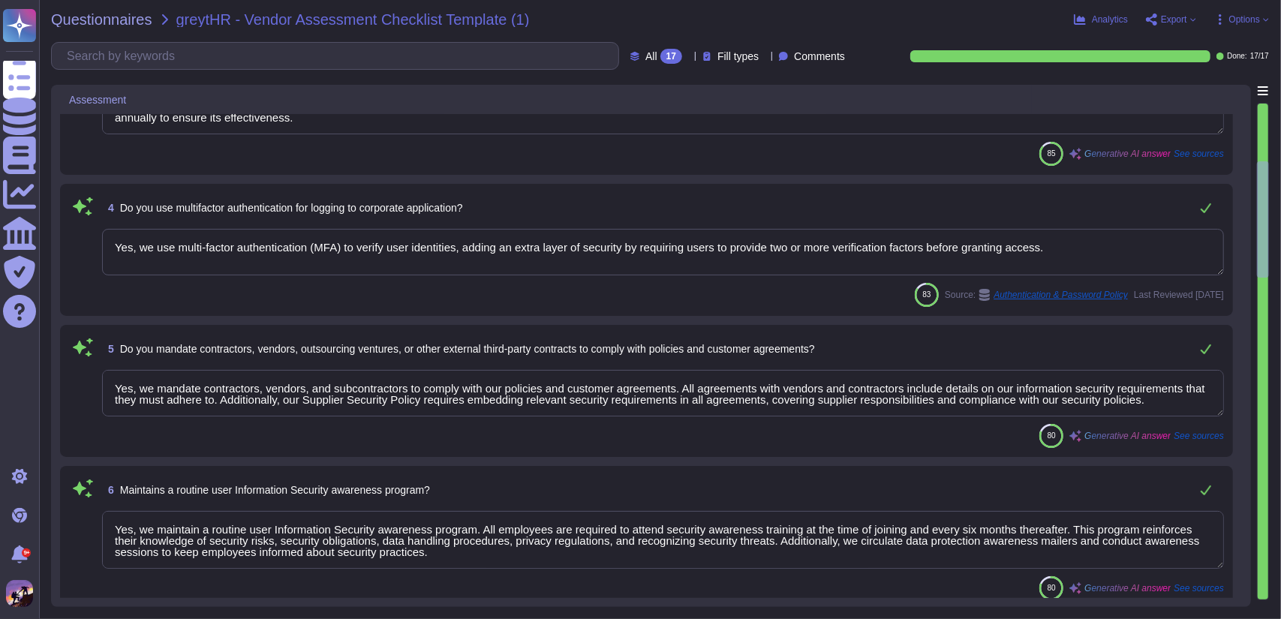
type textarea "Yes, all systems and applications are regularly patched to address security vul…"
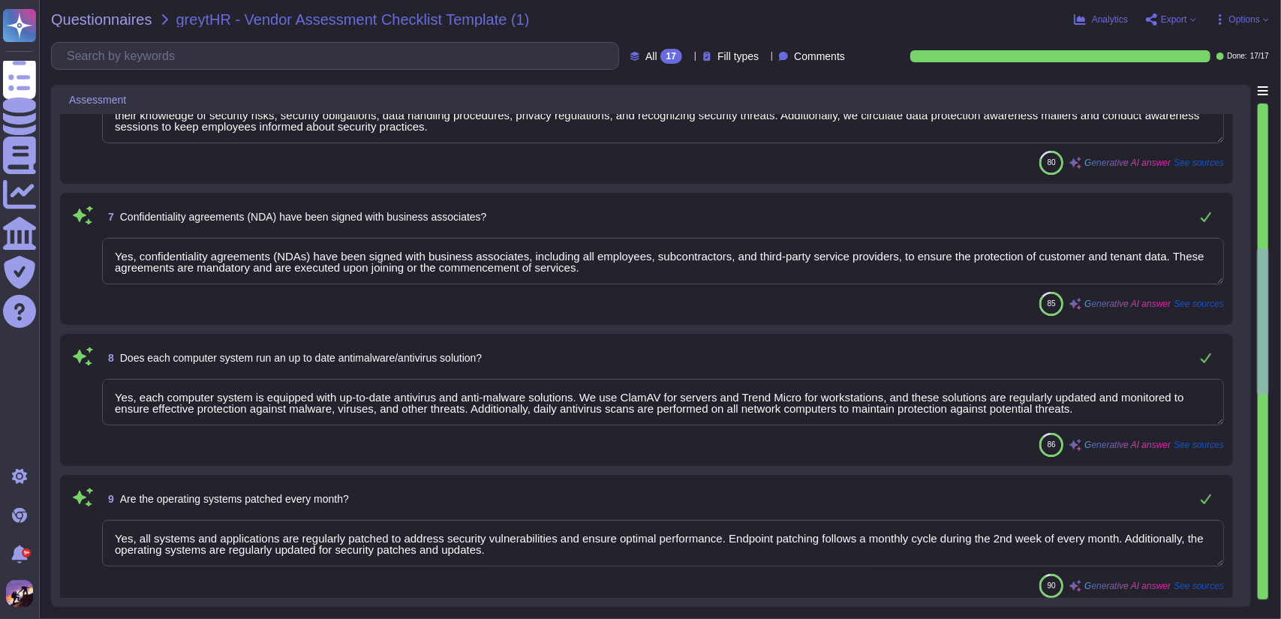
type textarea "Data segregation for Phicommerce, like for all our clients, is achieved through…"
type textarea "Yes, data is encrypted both at rest and in transit. Data at rest is protected u…"
type textarea "NA, We are not a payment card based industry."
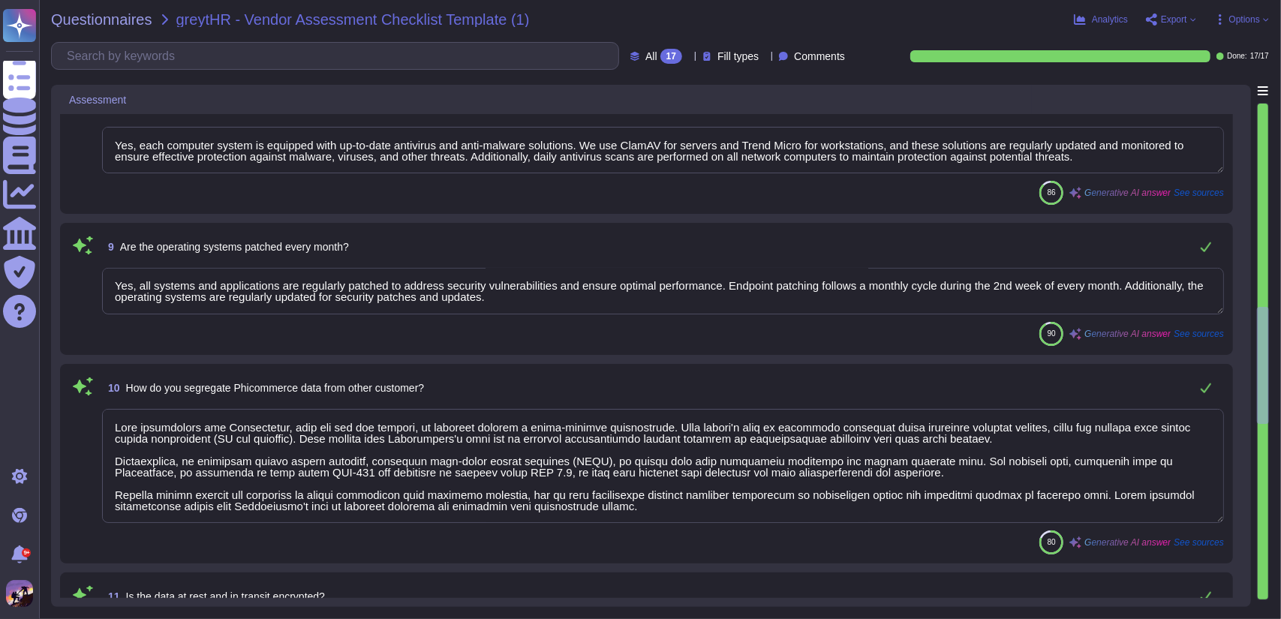
scroll to position [1042, 0]
type textarea "We protect the corporate digital identity and log-in accounts of our associates…"
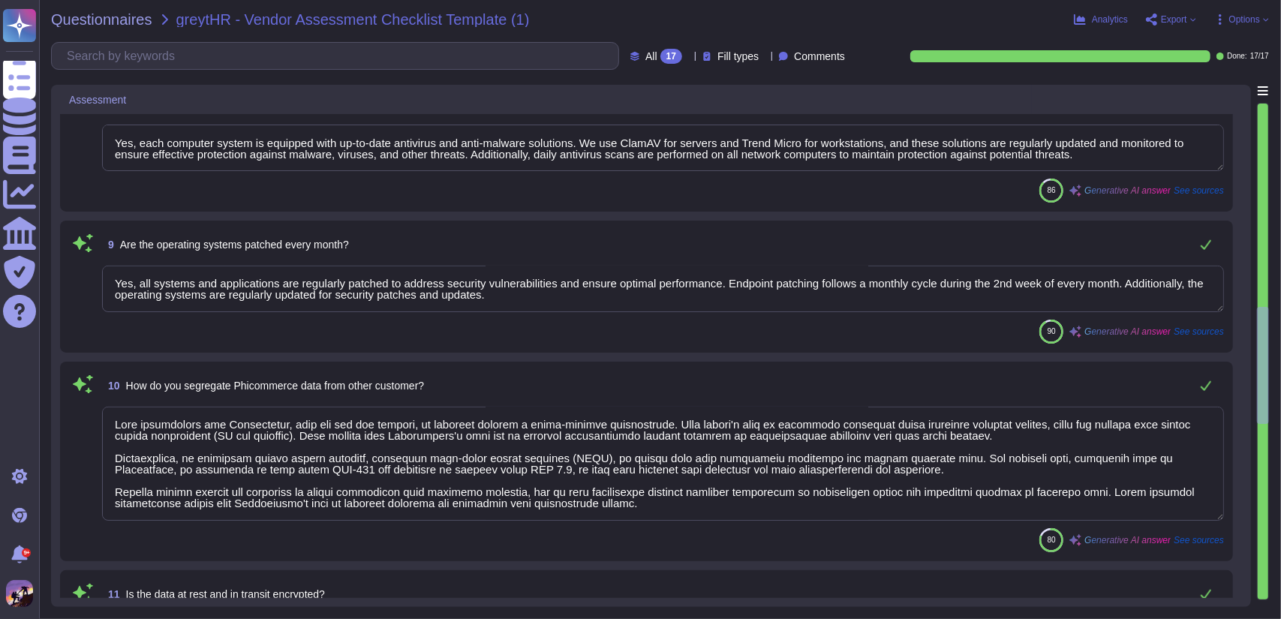
scroll to position [0, 0]
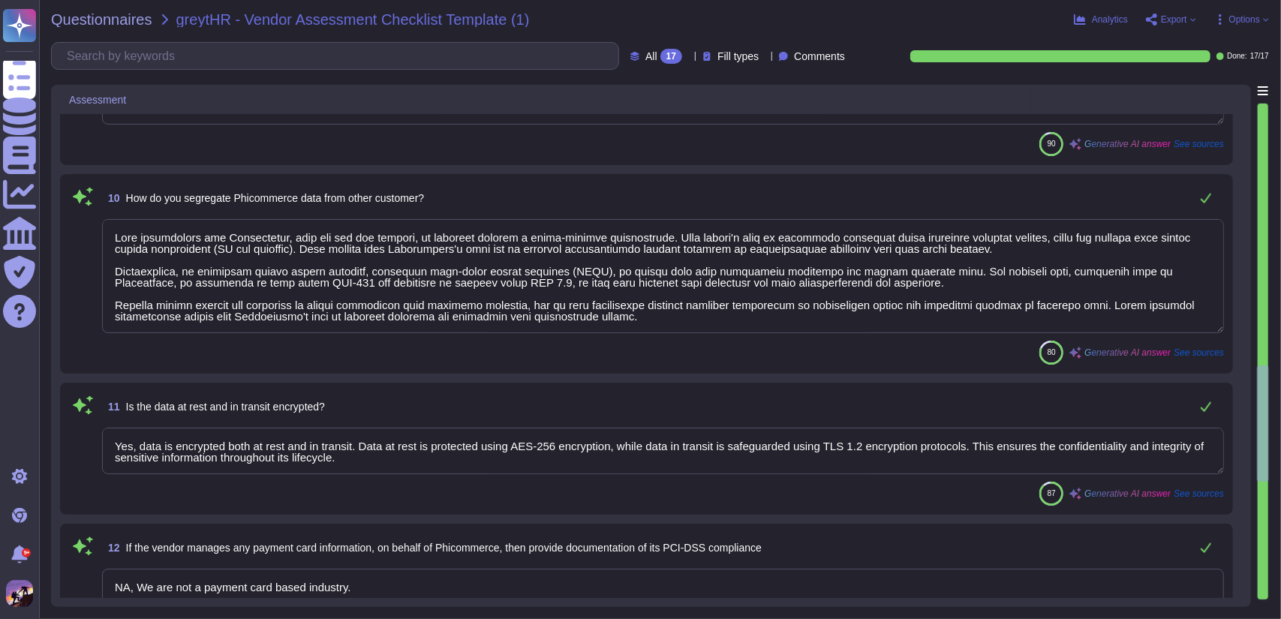
type textarea "Yes, we have implemented a data loss prevention (DLP) security solution program…"
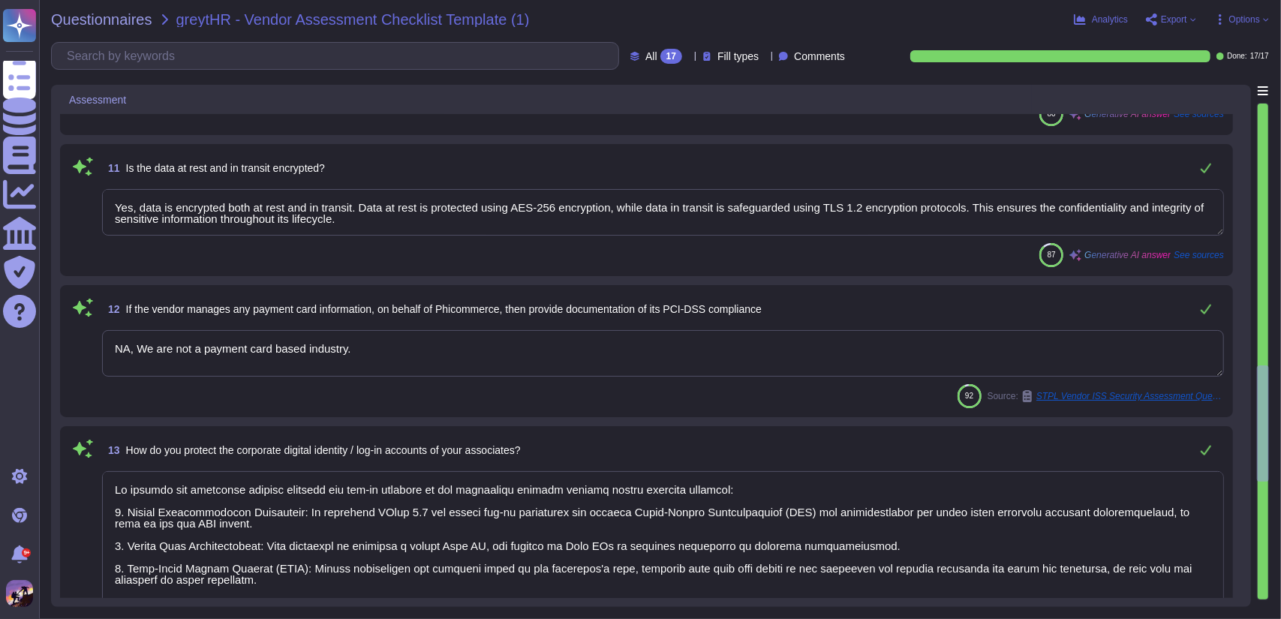
type textarea "Yes, a Data Processing Agreement (DPA) is in place between the client and our o…"
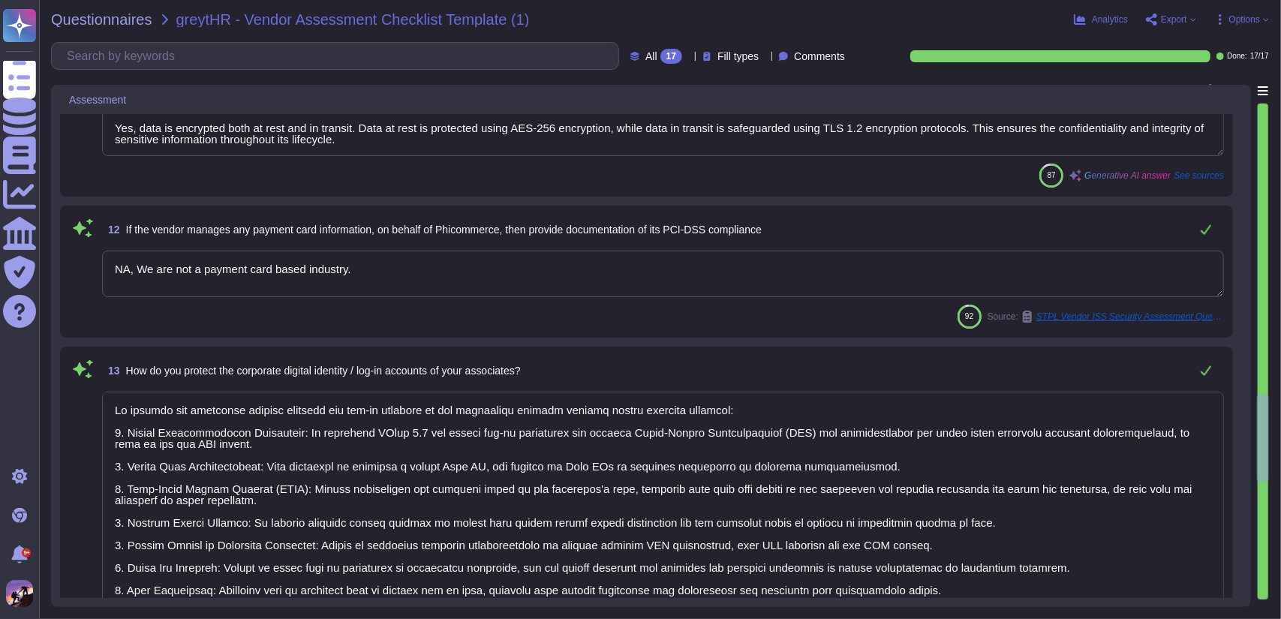
scroll to position [1522, 0]
click at [429, 287] on textarea "NA, We are not a payment card based industry." at bounding box center [663, 273] width 1122 height 47
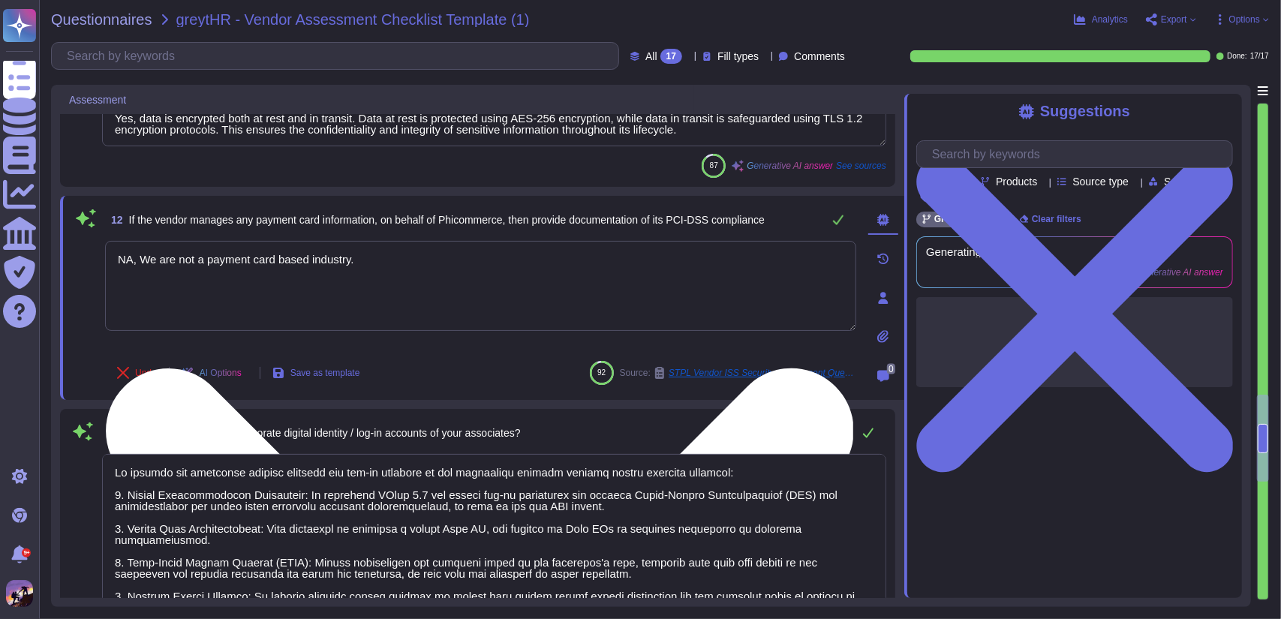
type textarea "Yes, a Data Processing Agreement (DPA) is in place between the client and our o…"
type textarea "N"
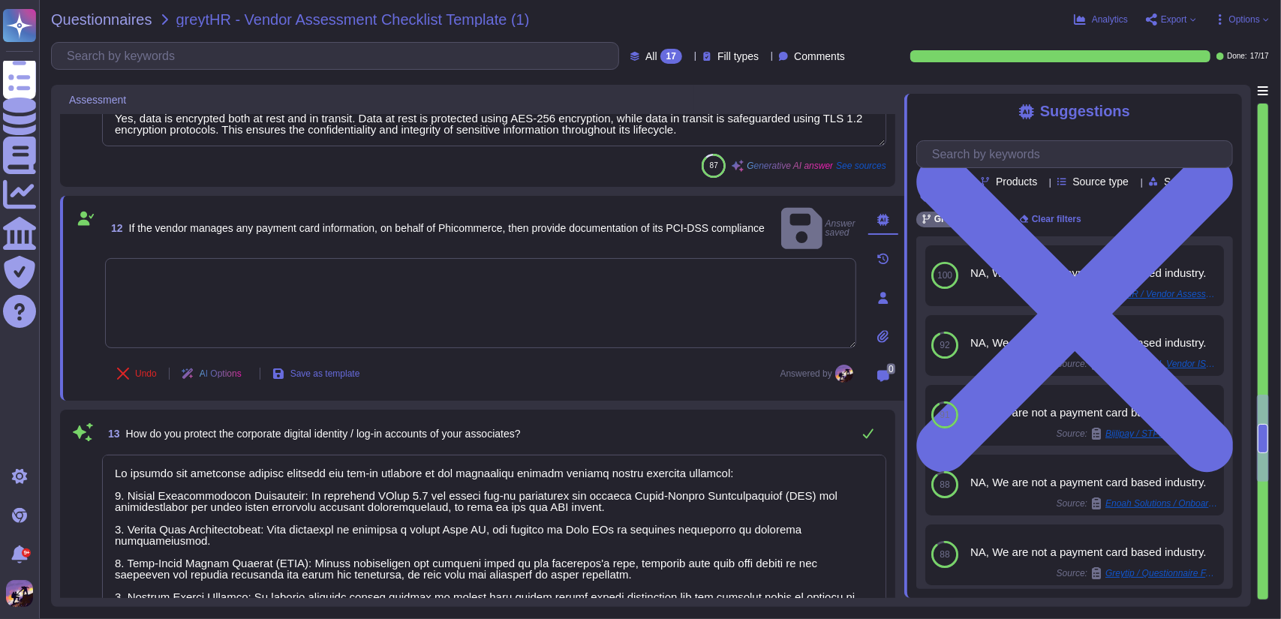
click at [447, 291] on textarea at bounding box center [480, 303] width 751 height 90
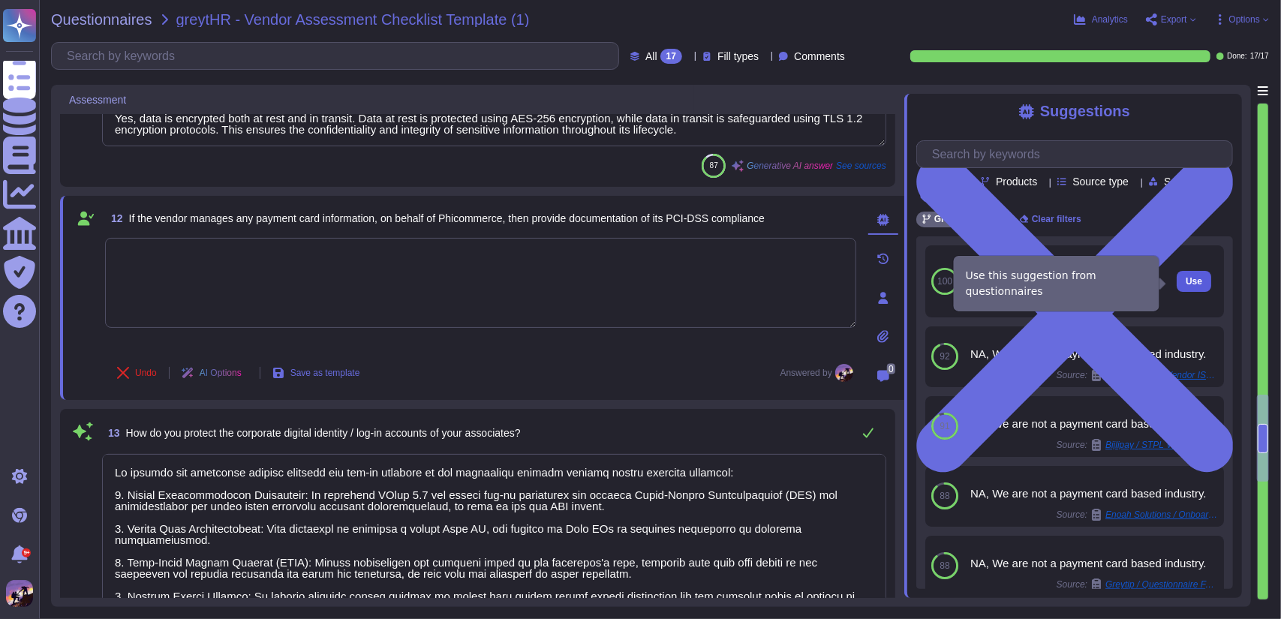
click at [1185, 283] on span "Use" at bounding box center [1193, 281] width 17 height 9
type textarea "NA, We are not a payment card based industry."
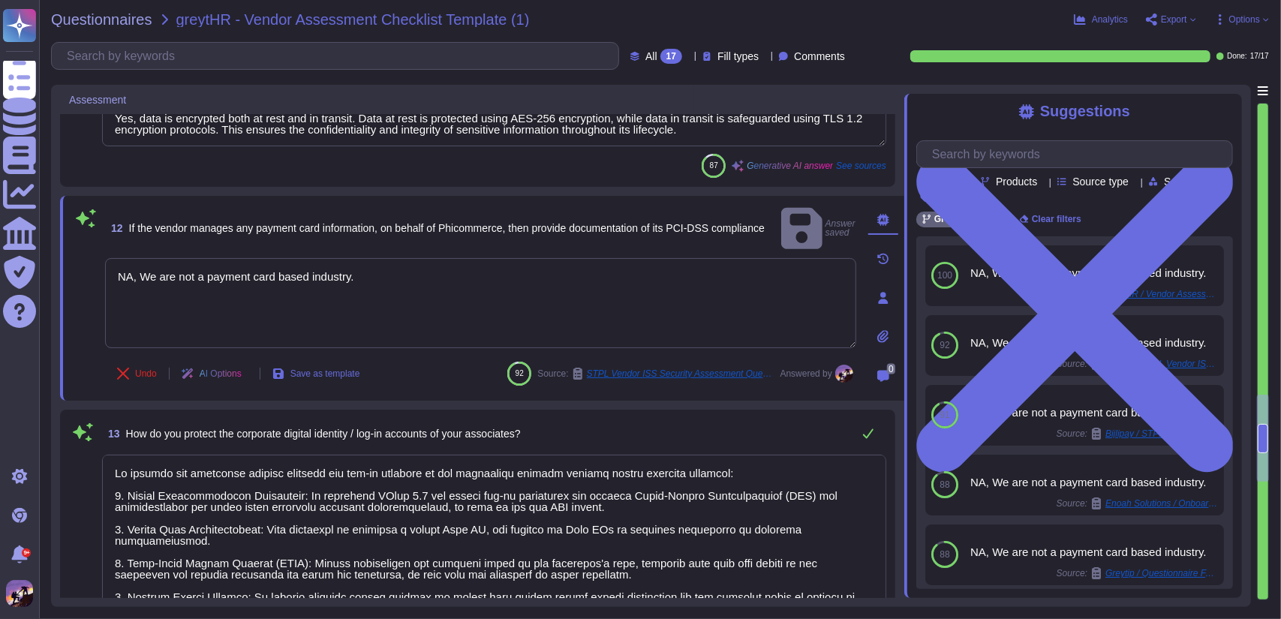
scroll to position [46, 0]
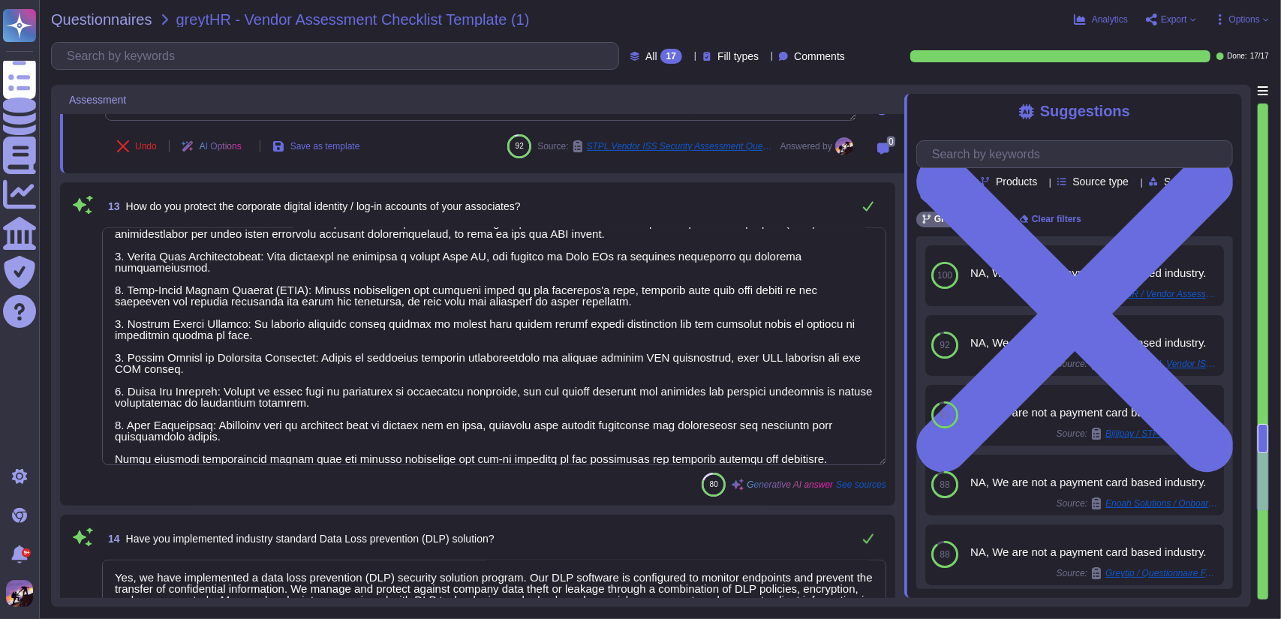
type textarea "Yes, our organization has a documented Data Protection Policy. This policy is p…"
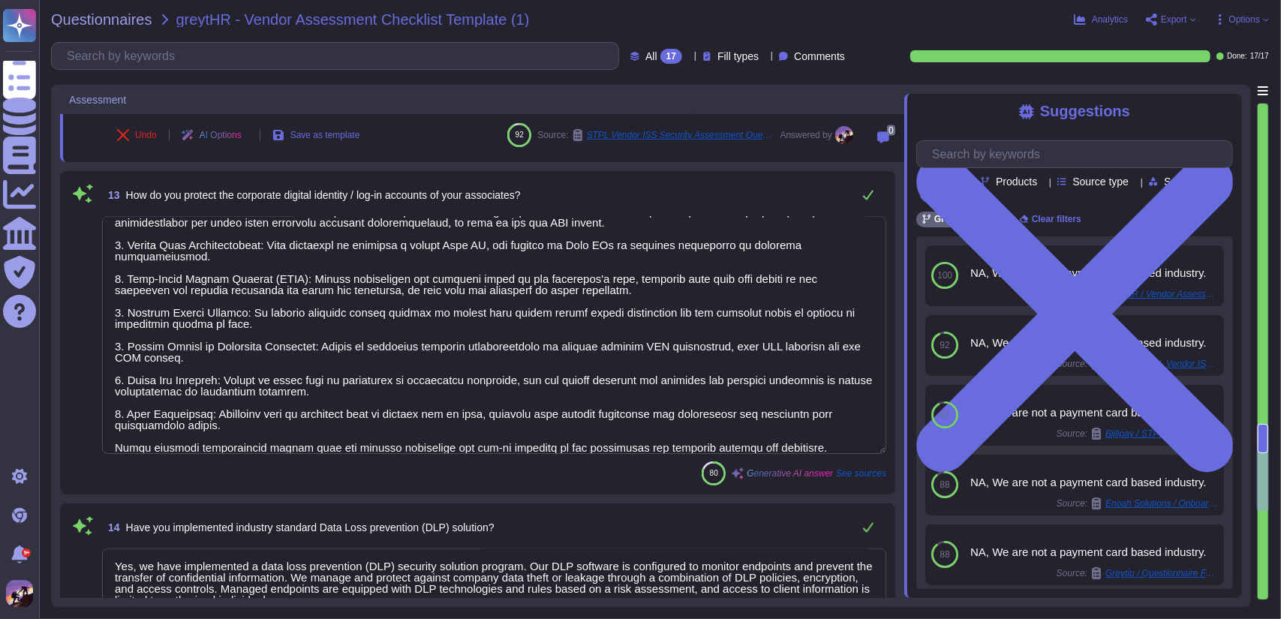
type textarea "At the end of the contract, the vendor will return all sensitive and personal i…"
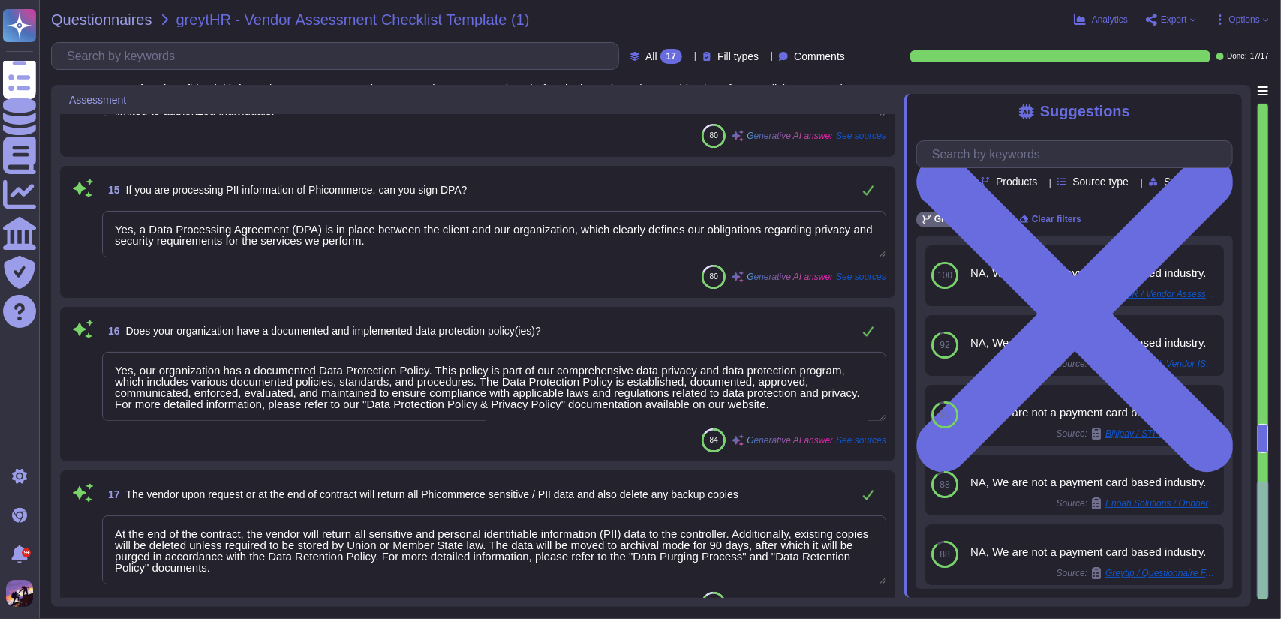
scroll to position [2238, 0]
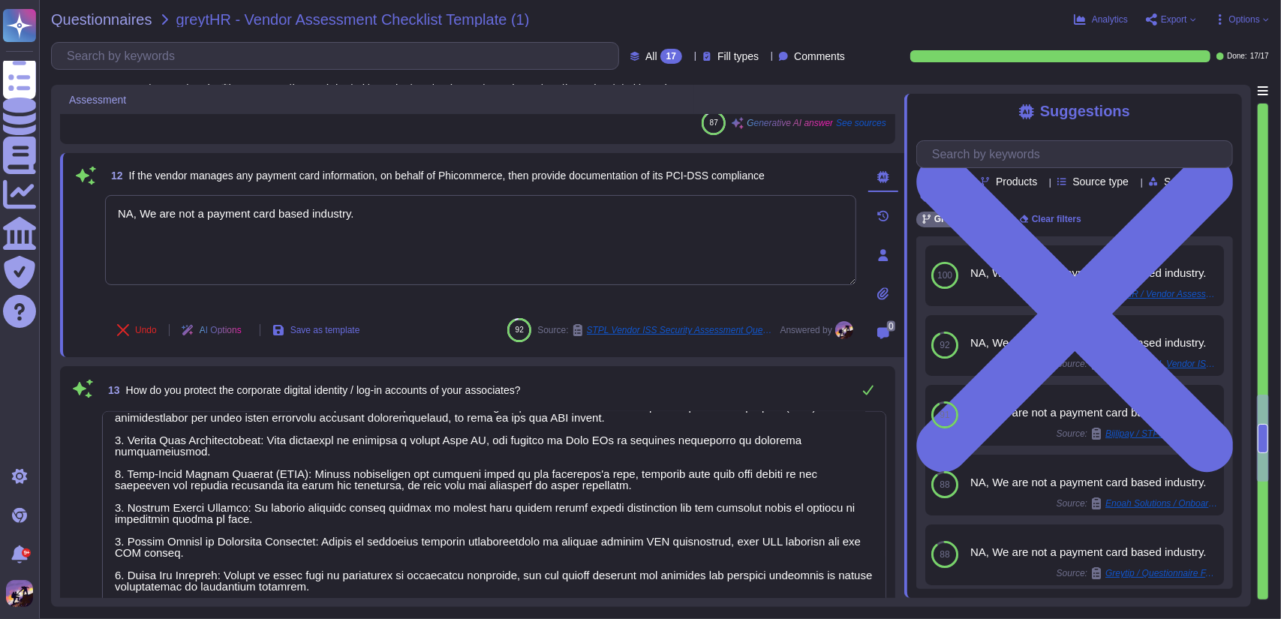
type textarea "Data segregation for Phicommerce, like for all our clients, is achieved through…"
type textarea "Yes, data is encrypted both at rest and in transit. Data at rest is protected u…"
type textarea "NA, We are not a payment card based industry."
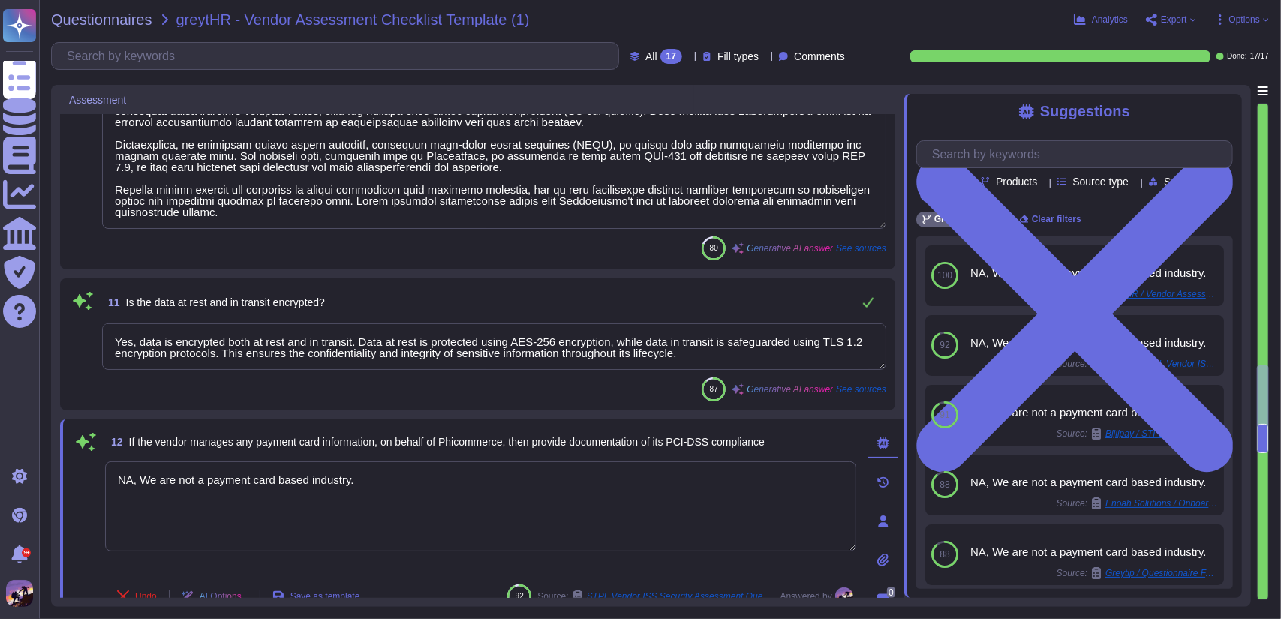
type textarea "Yes, each computer system is equipped with up-to-date antivirus and anti-malwar…"
type textarea "Yes, all systems and applications are regularly patched to address security vul…"
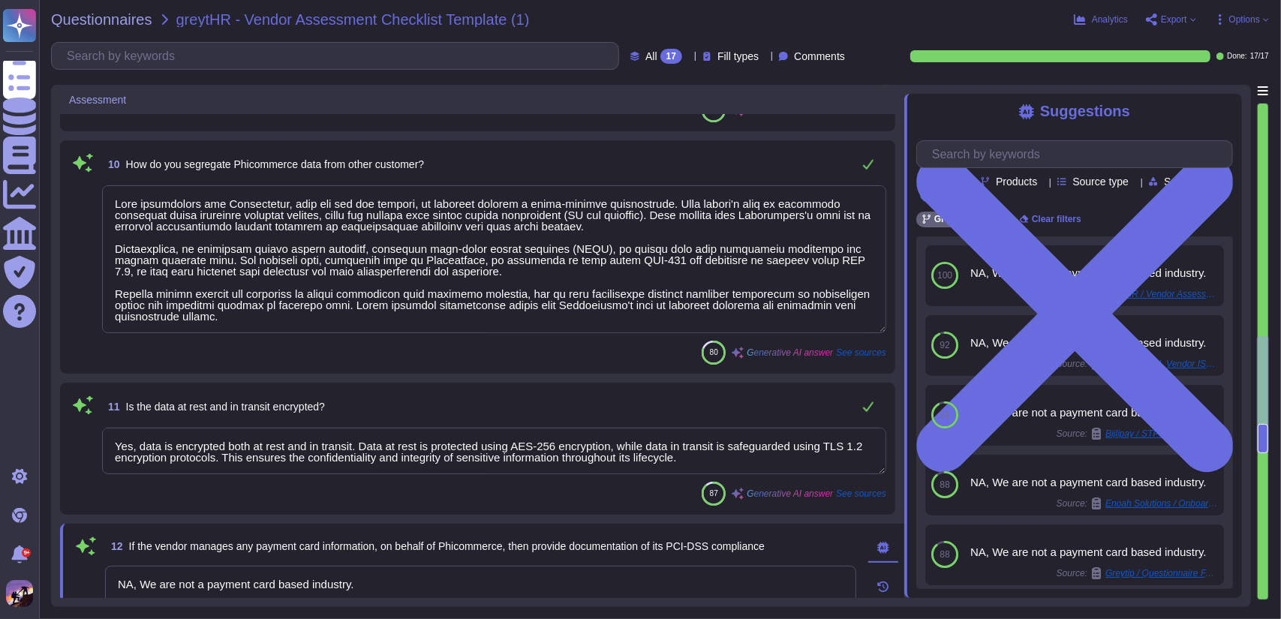
type textarea "Yes, confidentiality agreements (NDAs) have been signed with business associate…"
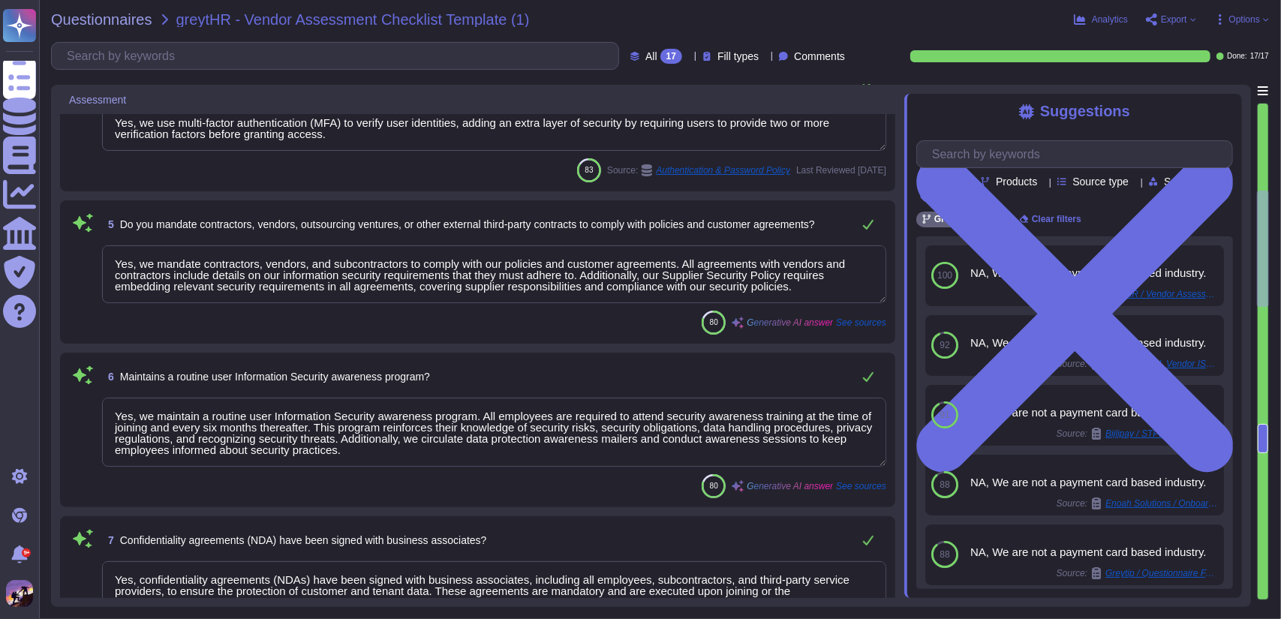
type textarea "Yes, we have a formal written Information Security Policy that has been documen…"
type textarea "Yes, we have a formal Business Continuity plan that has been approved by manage…"
type textarea "Yes, we use multi-factor authentication (MFA) to verify user identities, adding…"
type textarea "Yes, we mandate contractors, vendors, and subcontractors to comply with our pol…"
type textarea "Yes, we maintain a routine user Information Security awareness program. All emp…"
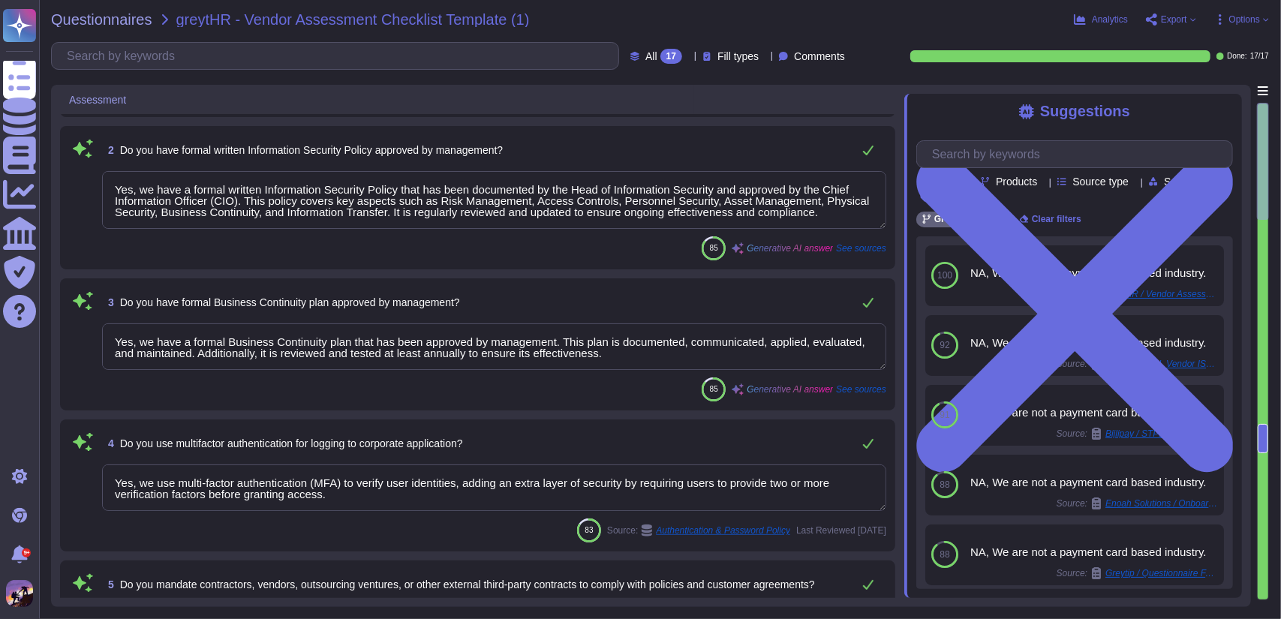
scroll to position [0, 0]
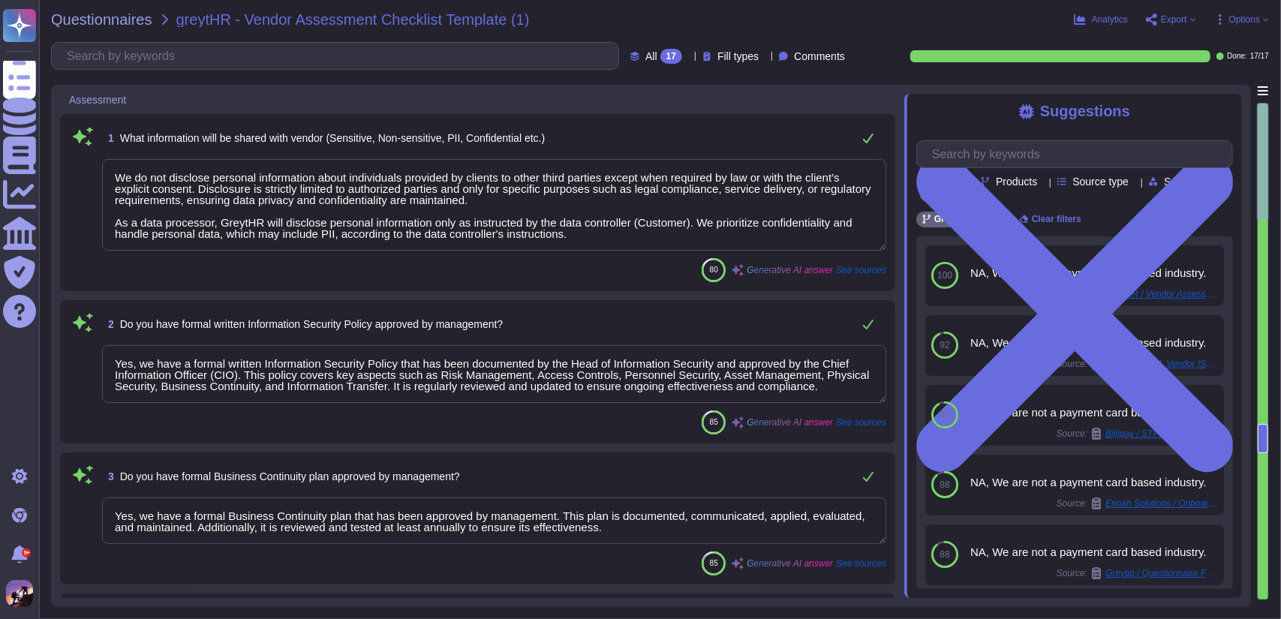
click at [491, 206] on textarea "We do not disclose personal information about individuals provided by clients t…" at bounding box center [494, 205] width 784 height 92
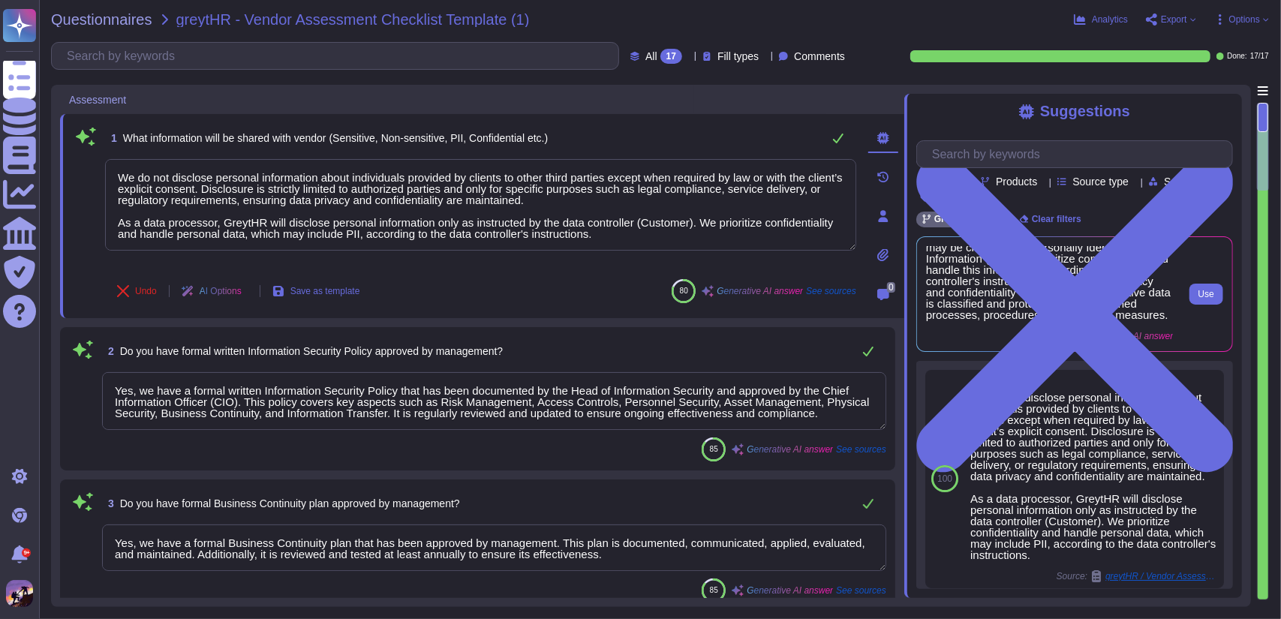
scroll to position [84, 0]
click at [1209, 299] on span "Use" at bounding box center [1206, 294] width 16 height 9
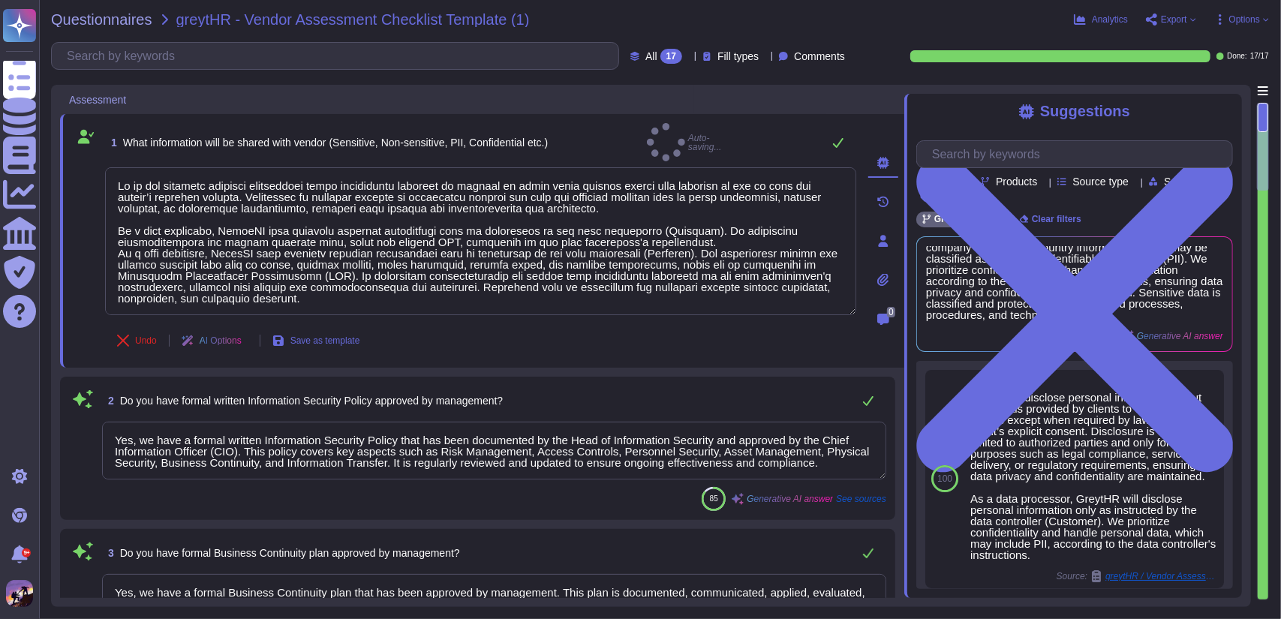
scroll to position [50, 0]
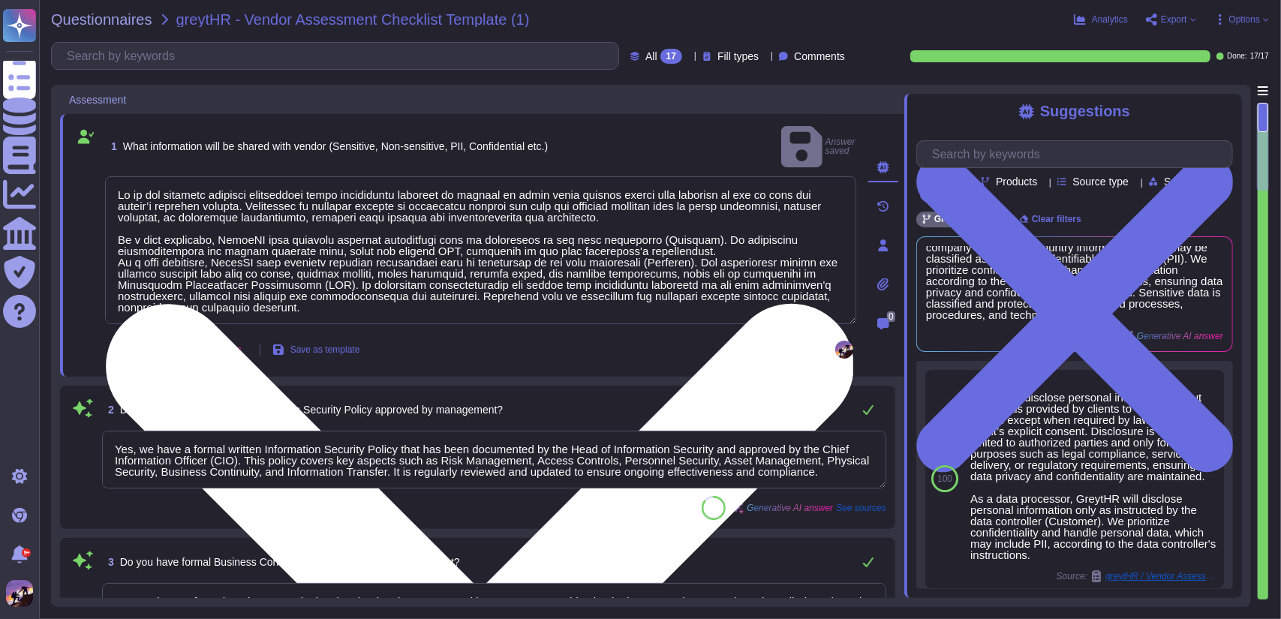
click at [596, 232] on textarea at bounding box center [480, 250] width 751 height 148
type textarea "Lo ip dol sitametc adipisci elitseddoei tempo incididuntu laboreet do magnaal e…"
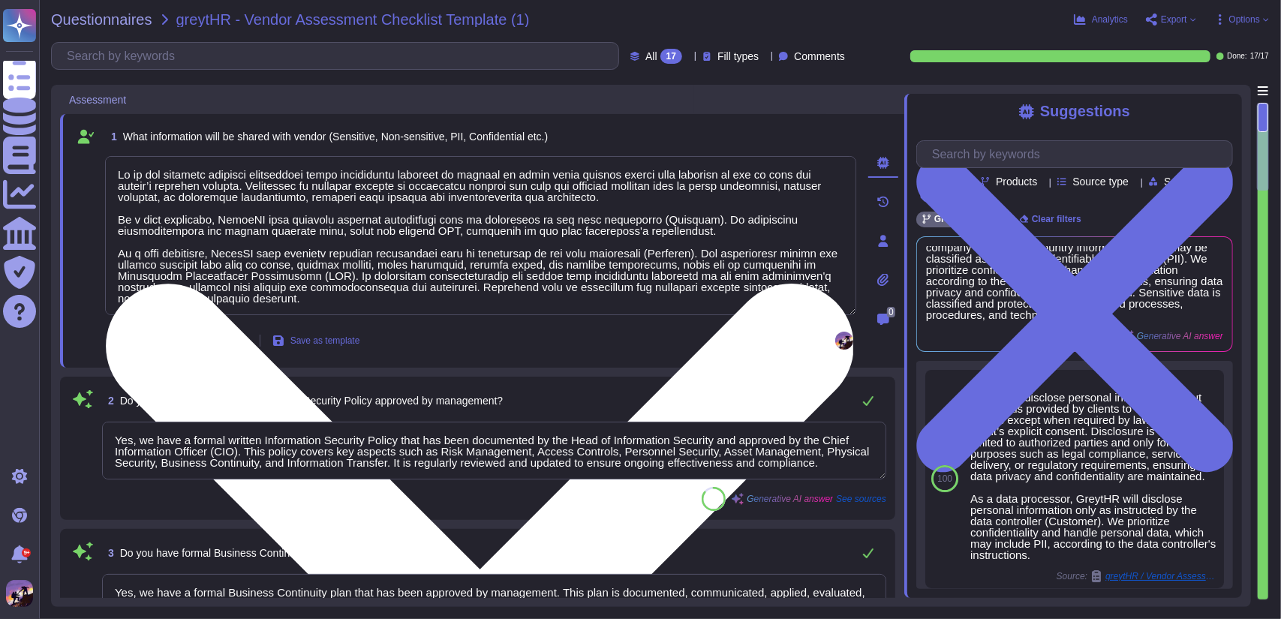
scroll to position [1, 0]
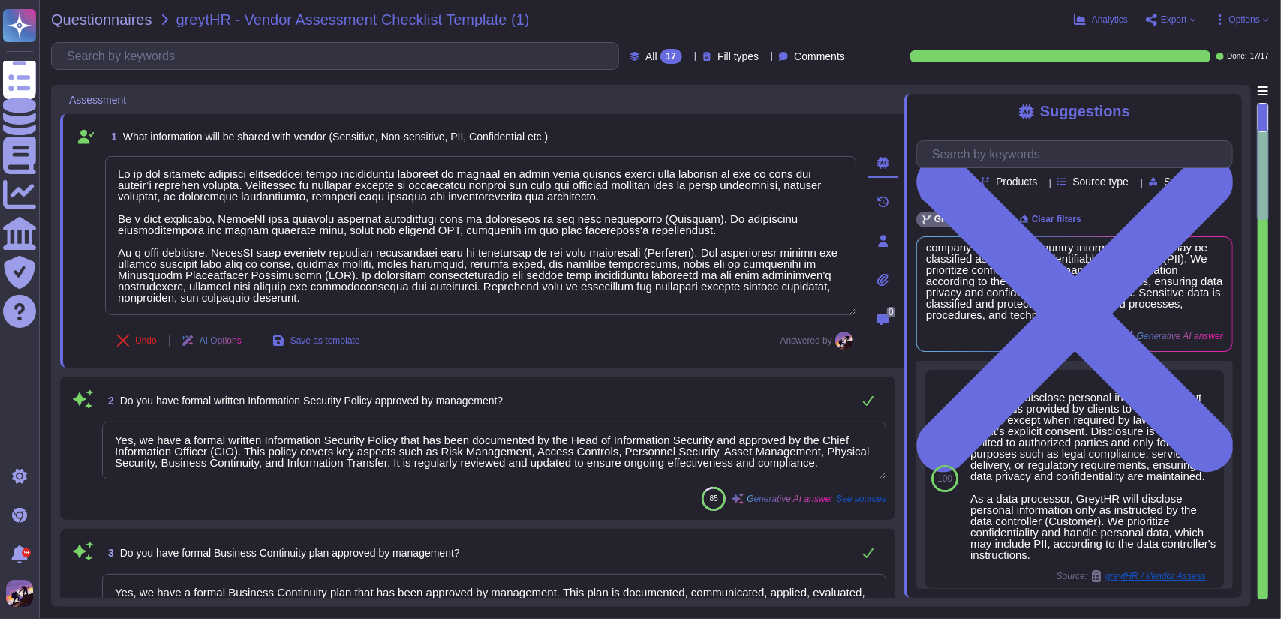
type textarea "Yes, we maintain a routine user Information Security awareness program. All emp…"
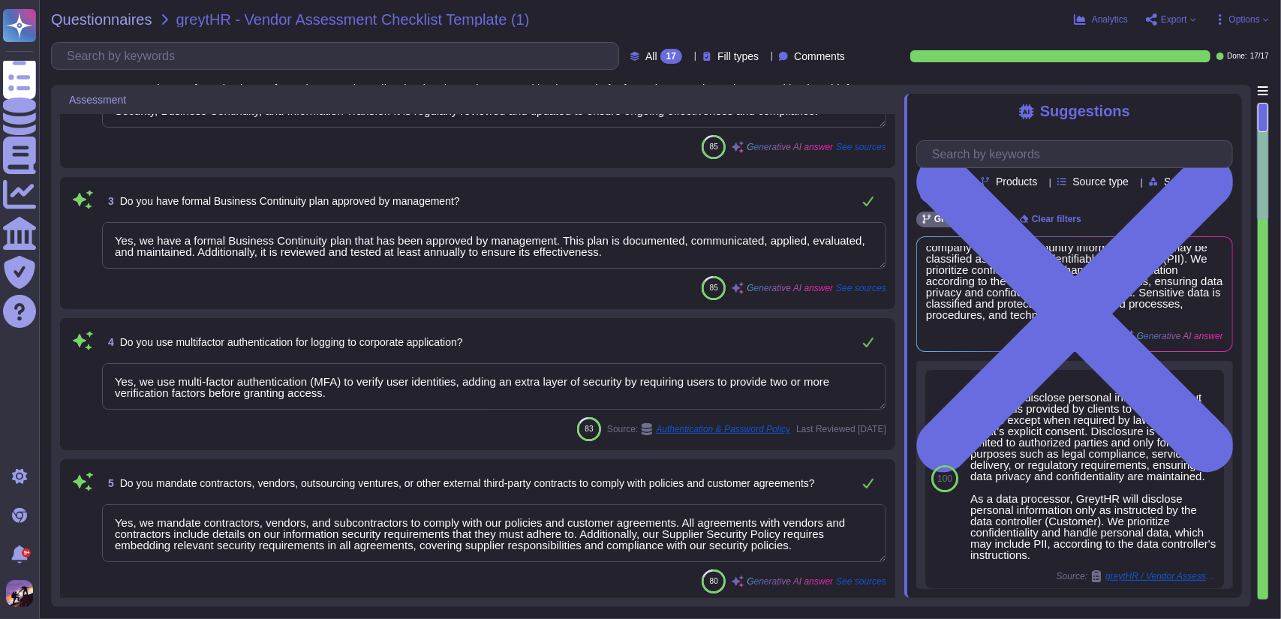
type textarea "Yes, confidentiality agreements (NDAs) have been signed with business associate…"
type textarea "Yes, each computer system is equipped with up-to-date antivirus and anti-malwar…"
type textarea "Lo ip dol sitametc adipisci elitseddoei tempo incididuntu laboreet do magnaal e…"
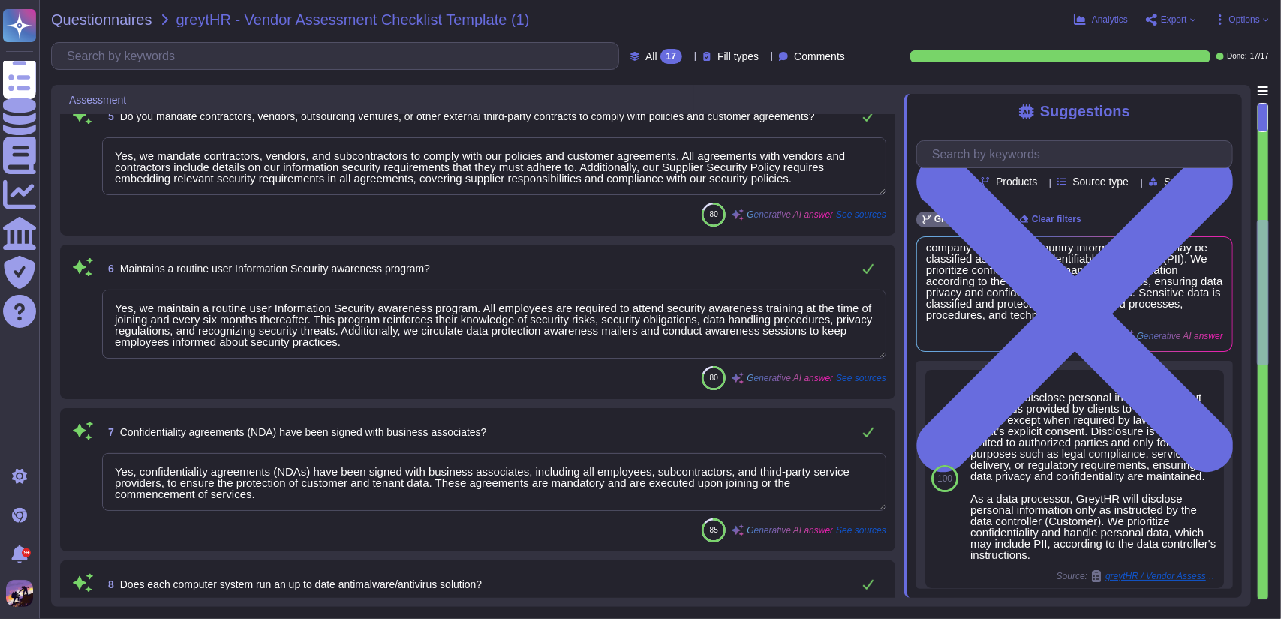
type textarea "Yes, all systems and applications are regularly patched to address security vul…"
type textarea "Data segregation for Phicommerce, like for all our clients, is achieved through…"
type textarea "Yes, data is encrypted both at rest and in transit. Data at rest is protected u…"
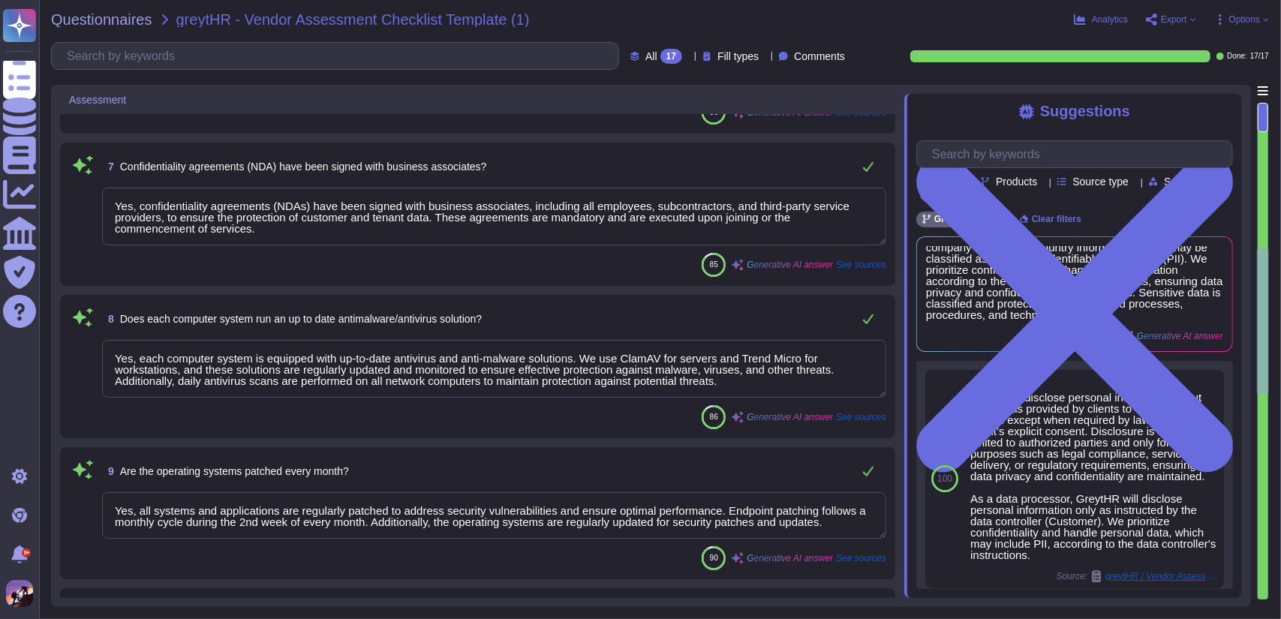
scroll to position [978, 0]
type textarea "NA, We are not a payment card based industry."
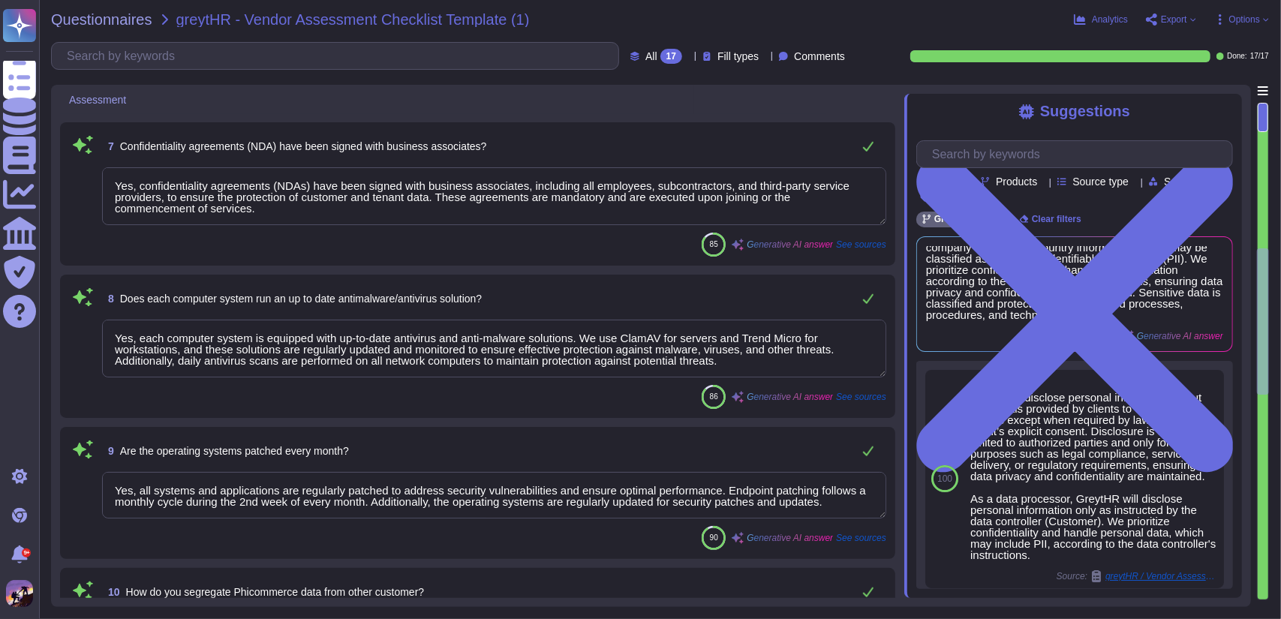
scroll to position [1, 0]
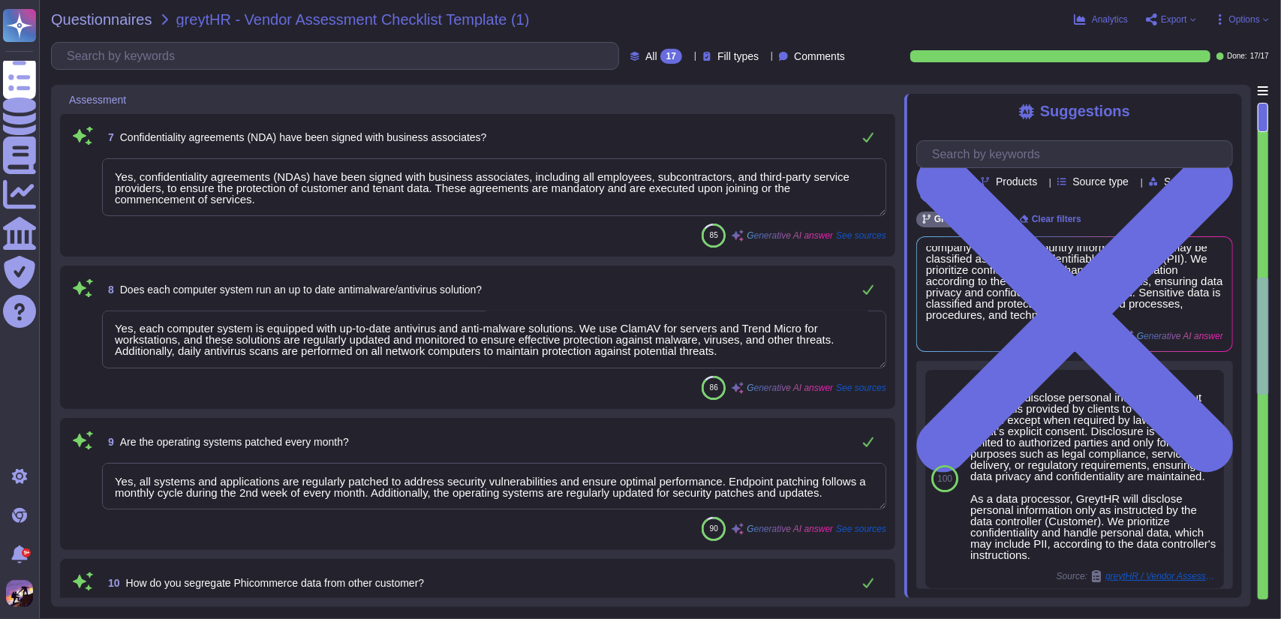
type textarea "We protect the corporate digital identity and log-in accounts of our associates…"
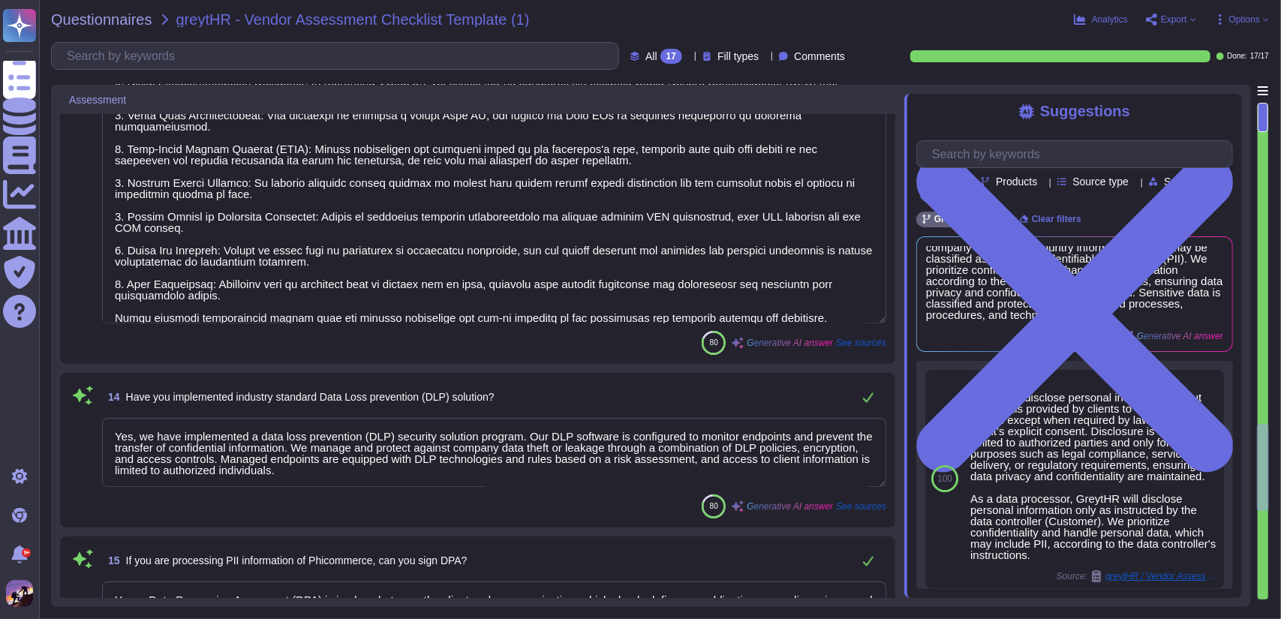
type textarea "Yes, we have implemented a data loss prevention (DLP) security solution program…"
type textarea "Yes, a Data Processing Agreement (DPA) is in place between the client and our o…"
type textarea "Yes, our organization has a documented Data Protection Policy. This policy is p…"
type textarea "At the end of the contract, the vendor will return all sensitive and personal i…"
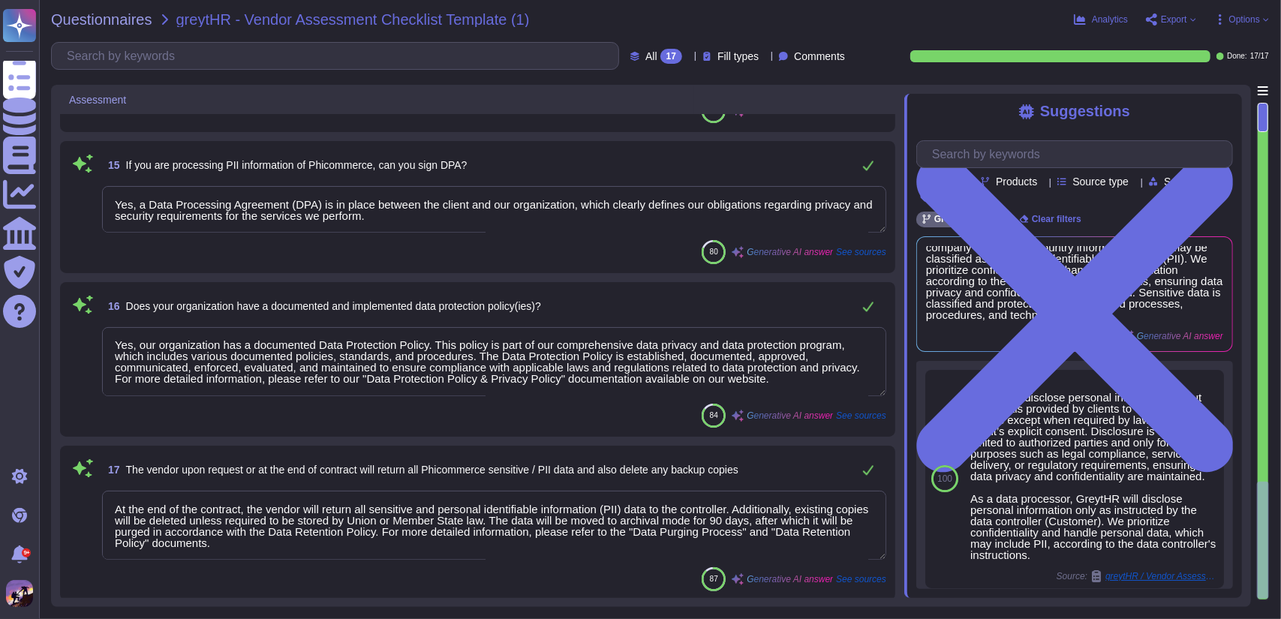
scroll to position [0, 0]
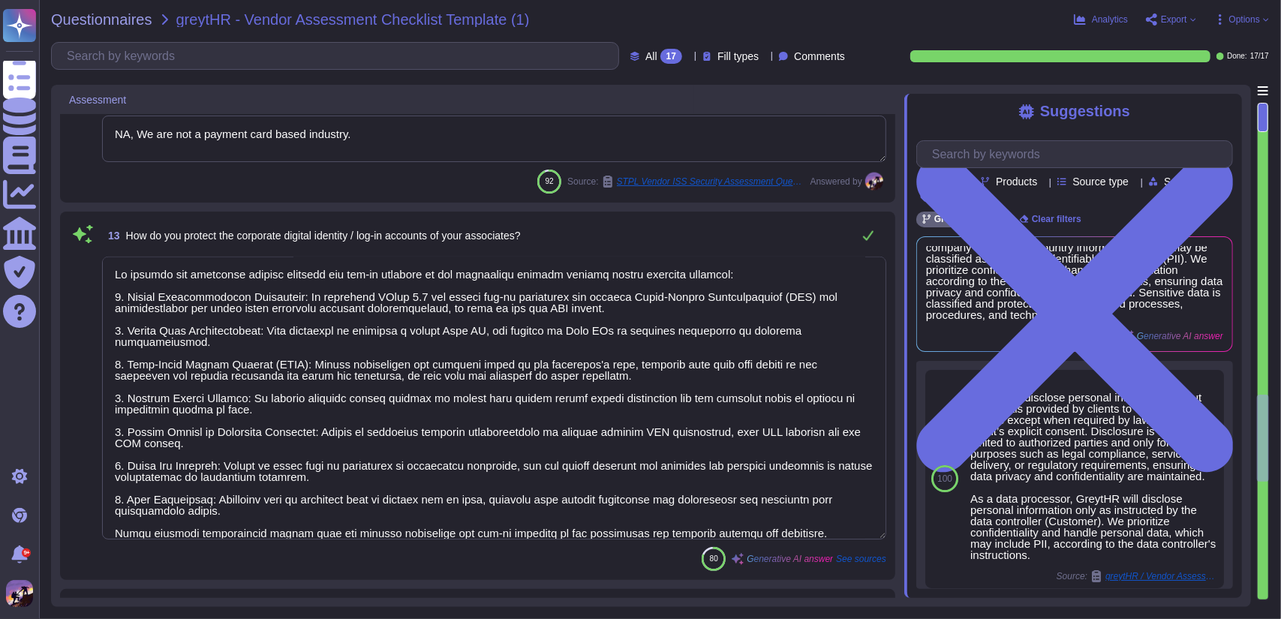
type textarea "Data segregation for Phicommerce, like for all our clients, is achieved through…"
type textarea "Yes, data is encrypted both at rest and in transit. Data at rest is protected u…"
type textarea "NA, We are not a payment card based industry."
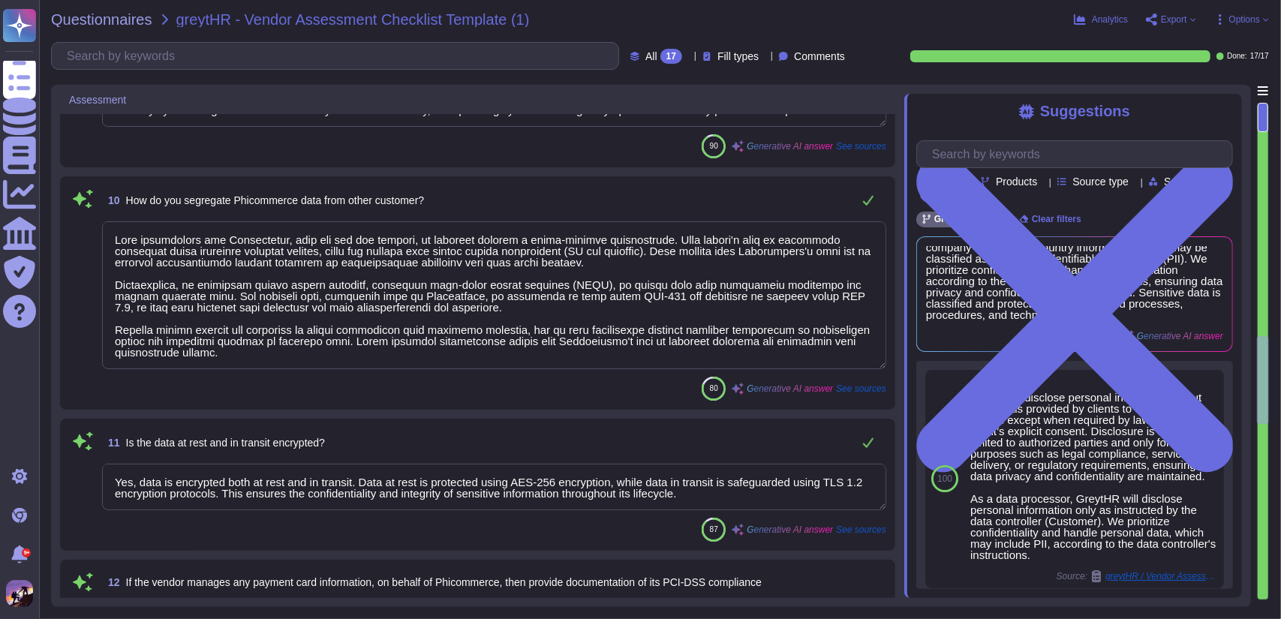
type textarea "Yes, confidentiality agreements (NDAs) have been signed with business associate…"
type textarea "Yes, each computer system is equipped with up-to-date antivirus and anti-malwar…"
type textarea "Yes, all systems and applications are regularly patched to address security vul…"
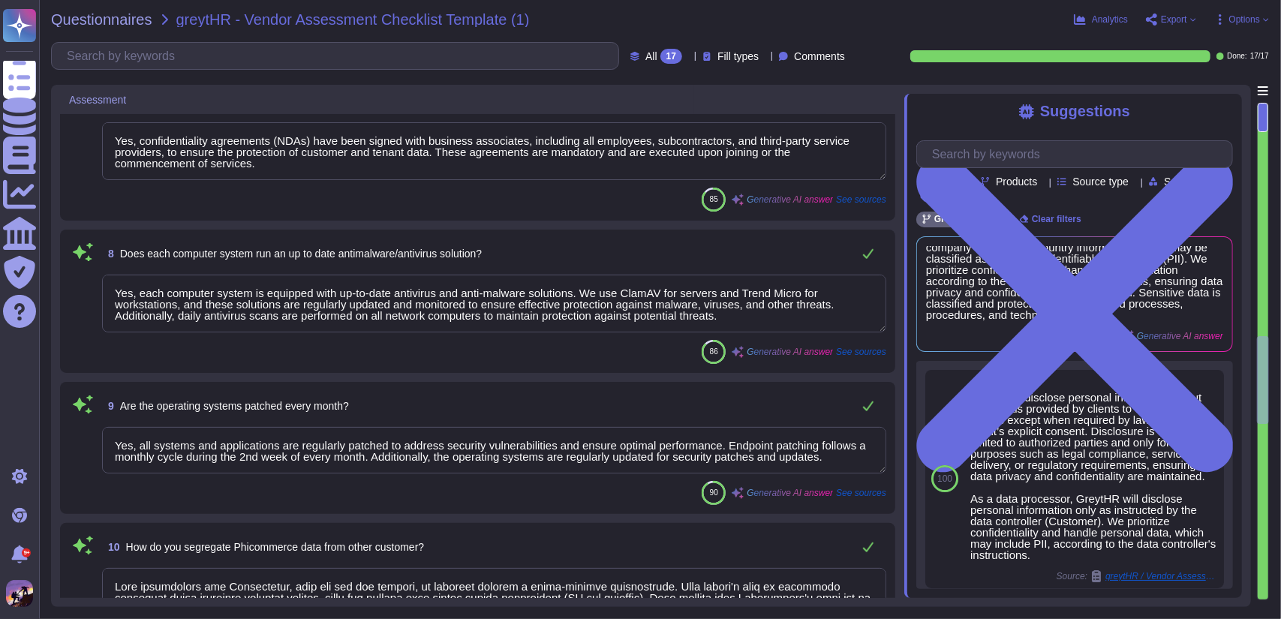
scroll to position [348, 0]
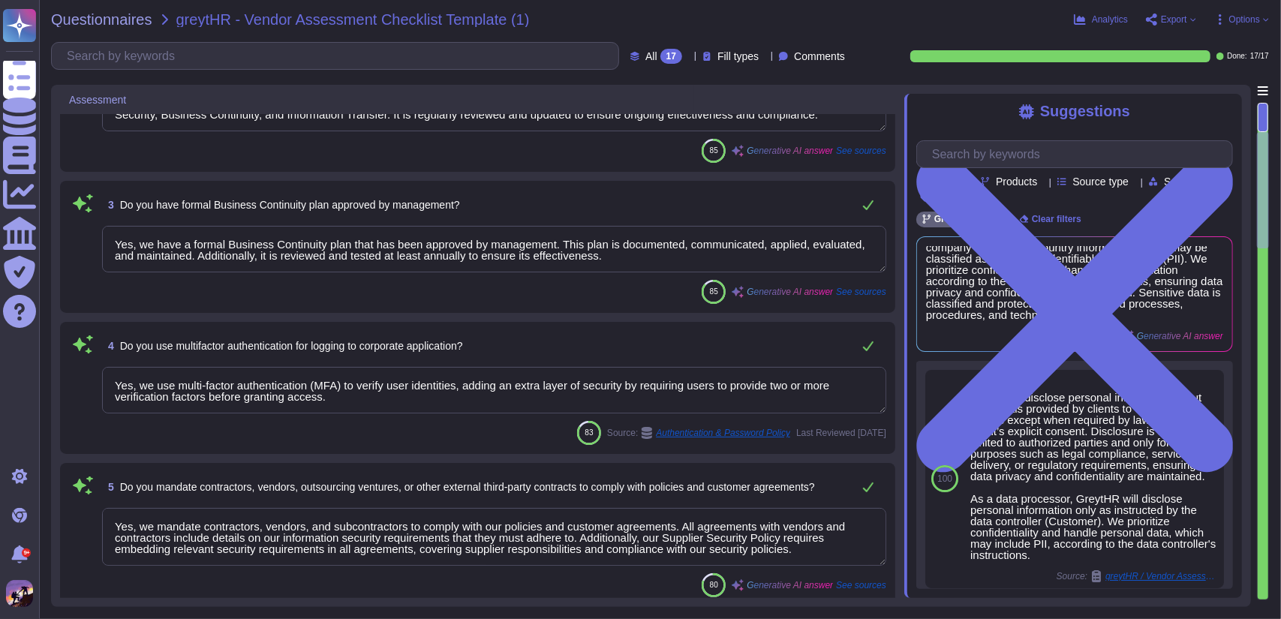
type textarea "Lo ip dol sitametc adipisci elitseddoei tempo incididuntu laboreet do magnaal e…"
type textarea "Yes, we have a formal written Information Security Policy that has been documen…"
type textarea "Yes, we have a formal Business Continuity plan that has been approved by manage…"
type textarea "Yes, we use multi-factor authentication (MFA) to verify user identities, adding…"
type textarea "Yes, we mandate contractors, vendors, and subcontractors to comply with our pol…"
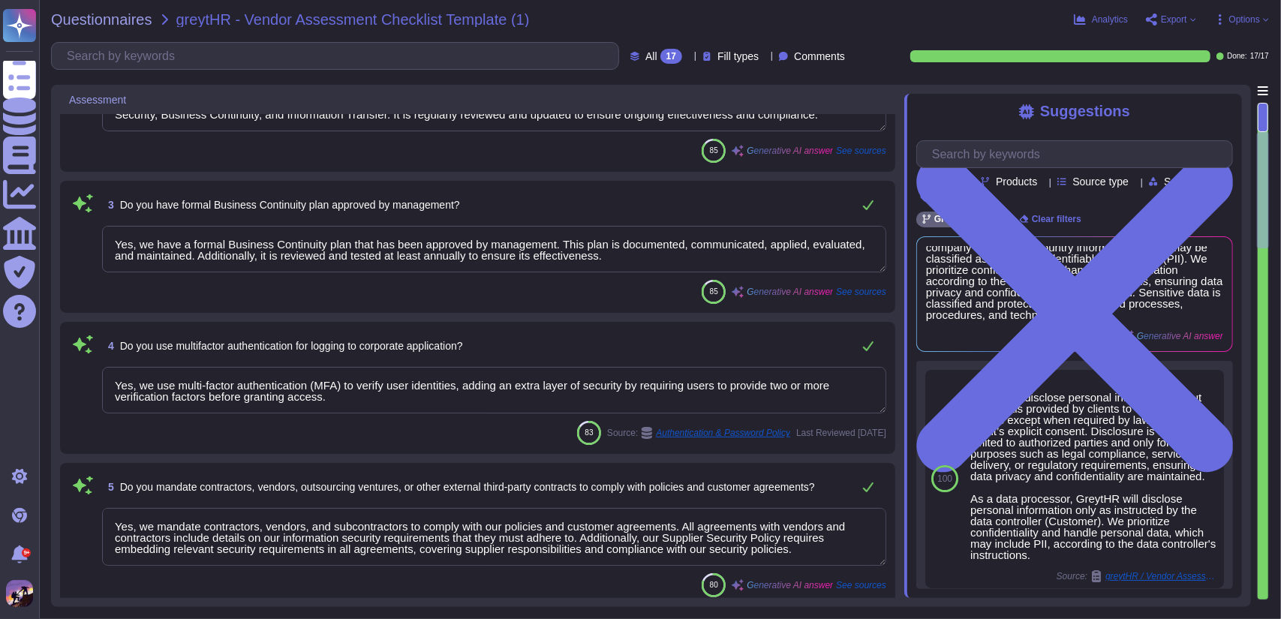
scroll to position [0, 0]
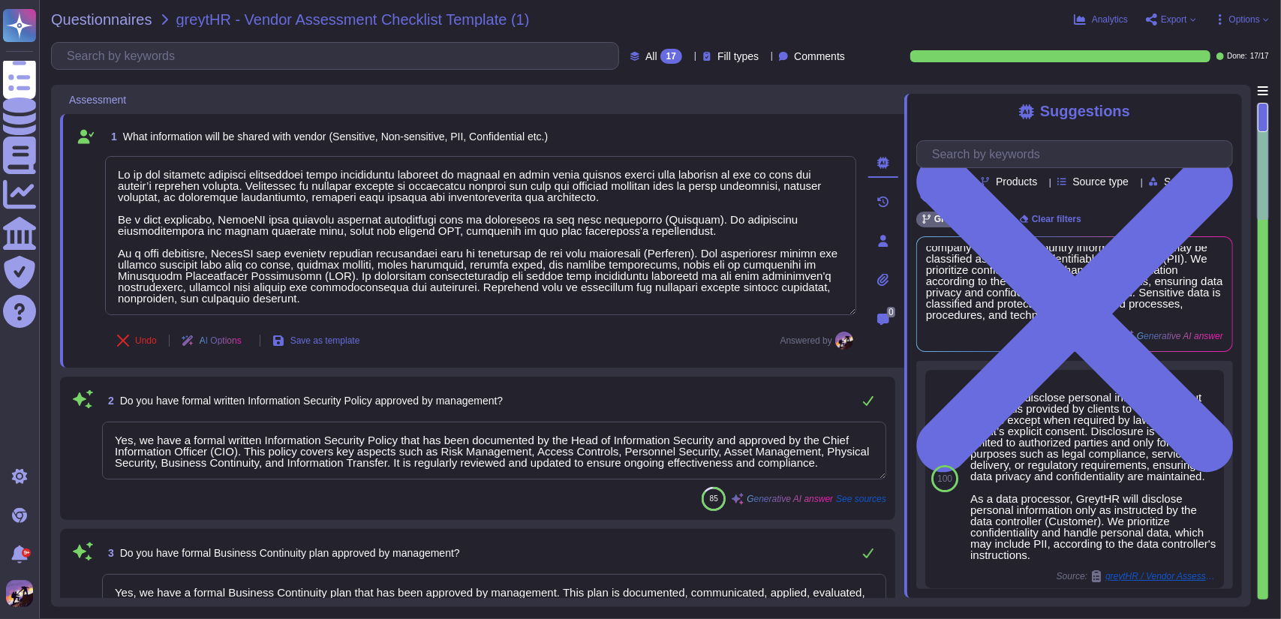
type textarea "Yes, we maintain a routine user Information Security awareness program. All emp…"
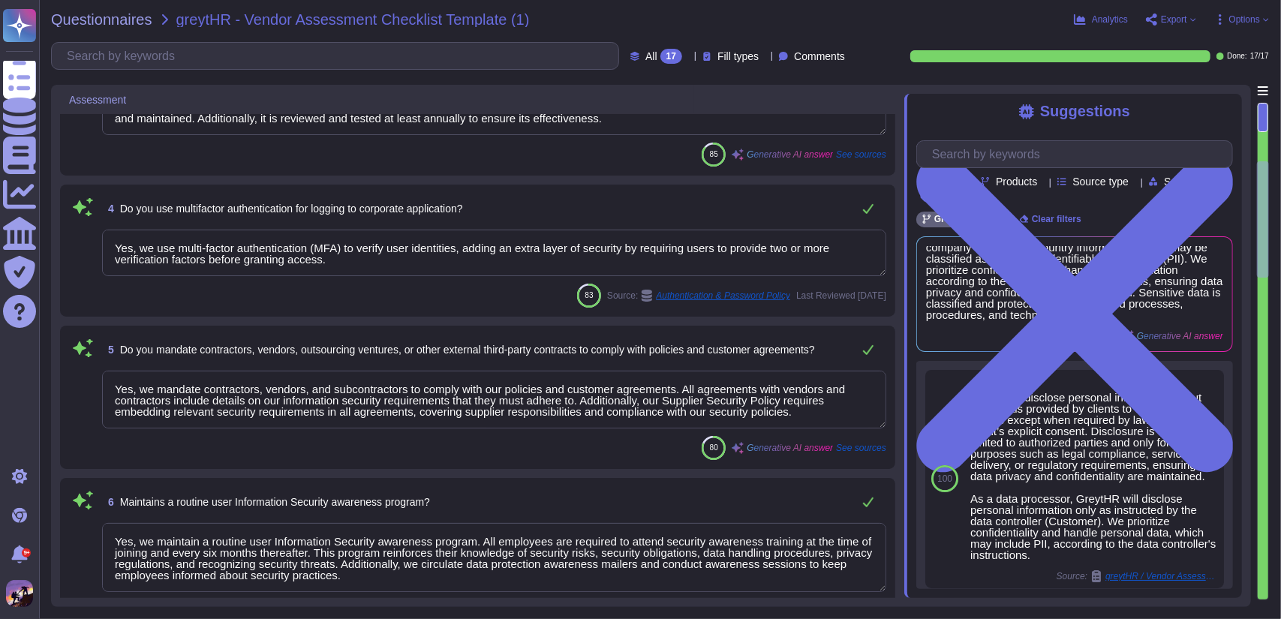
type textarea "Yes, confidentiality agreements (NDAs) have been signed with business associate…"
type textarea "Yes, each computer system is equipped with up-to-date antivirus and anti-malwar…"
type textarea "Yes, all systems and applications are regularly patched to address security vul…"
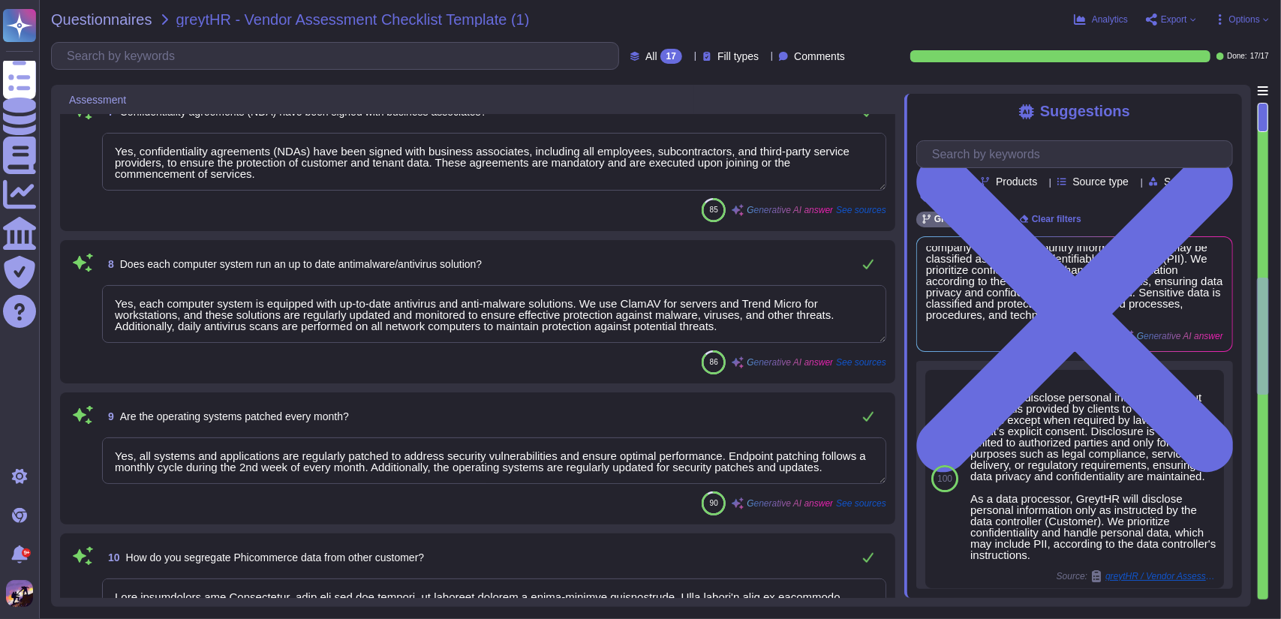
type textarea "Data segregation for Phicommerce, like for all our clients, is achieved through…"
type textarea "Yes, data is encrypted both at rest and in transit. Data at rest is protected u…"
type textarea "NA, We are not a payment card based industry."
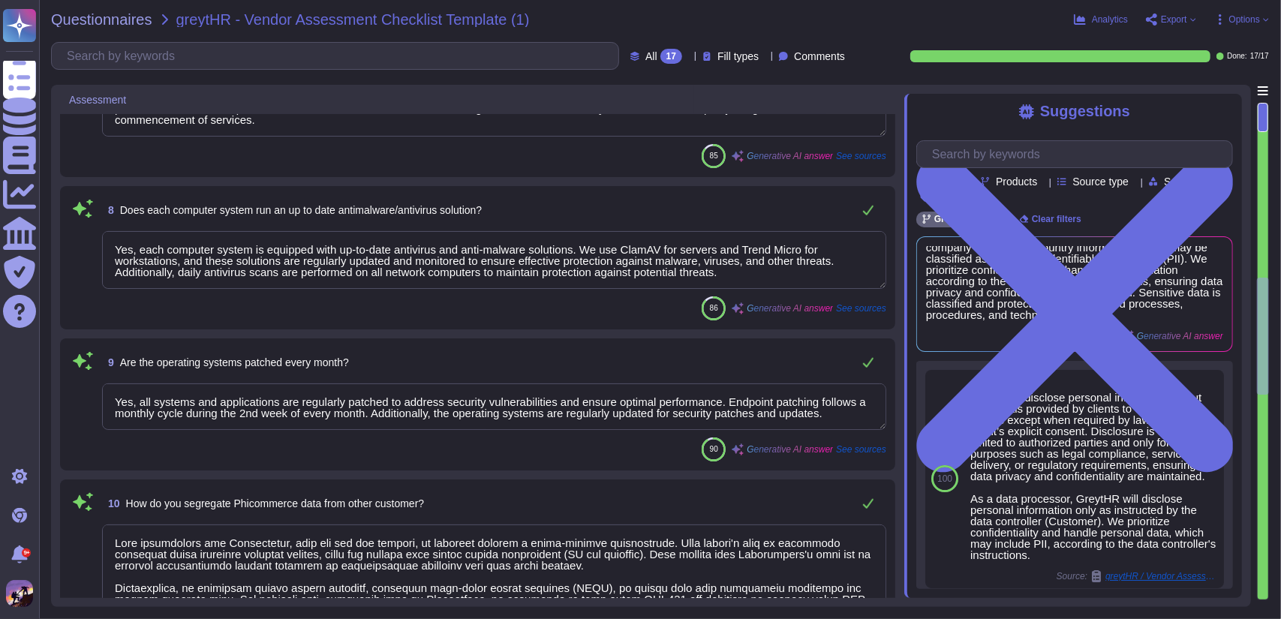
scroll to position [1, 0]
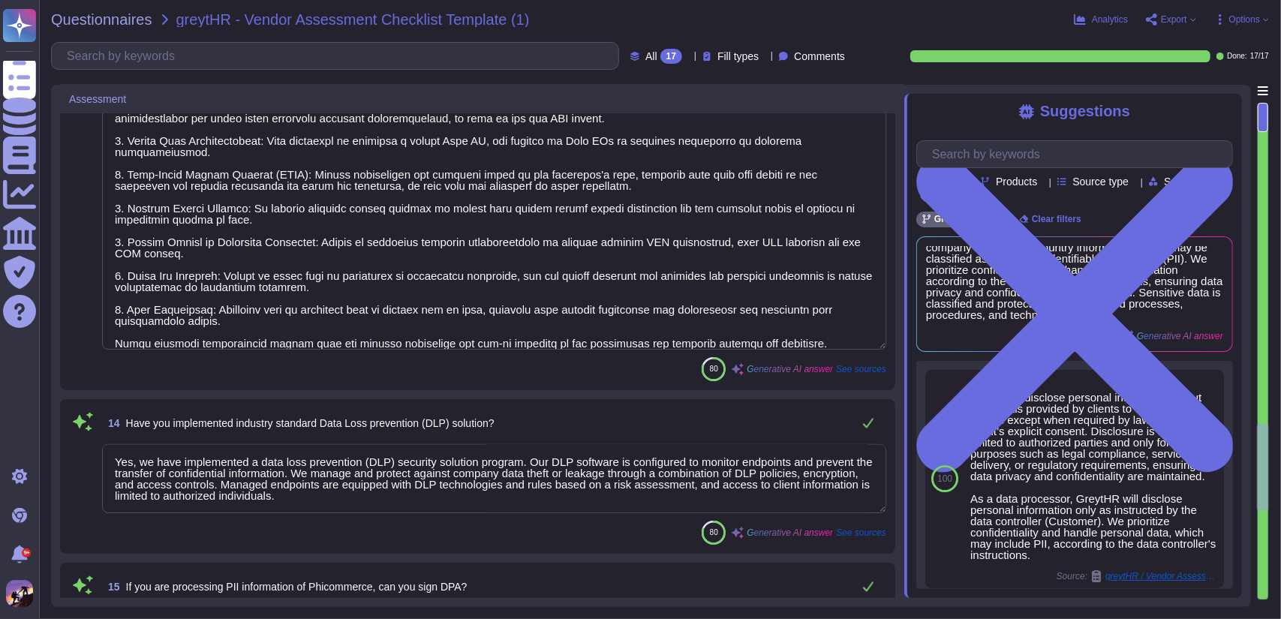
type textarea "We protect the corporate digital identity and log-in accounts of our associates…"
type textarea "Yes, we have implemented a data loss prevention (DLP) security solution program…"
type textarea "Yes, a Data Processing Agreement (DPA) is in place between the client and our o…"
type textarea "Yes, our organization has a documented Data Protection Policy. This policy is p…"
type textarea "At the end of the contract, the vendor will return all sensitive and personal i…"
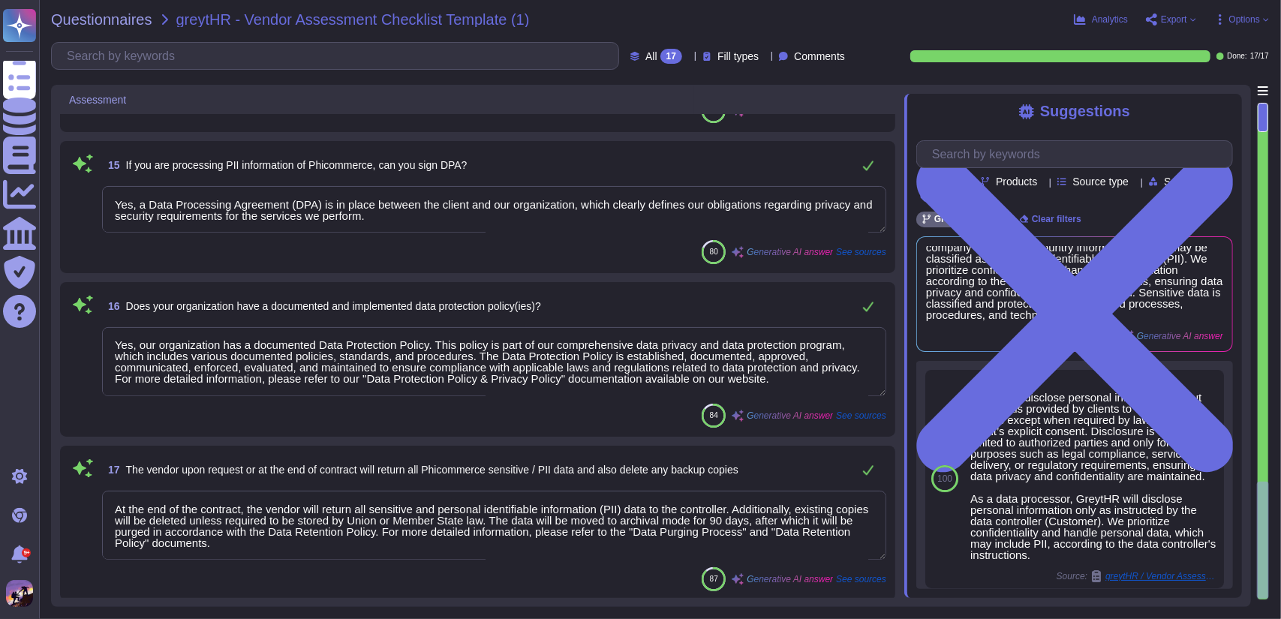
scroll to position [0, 0]
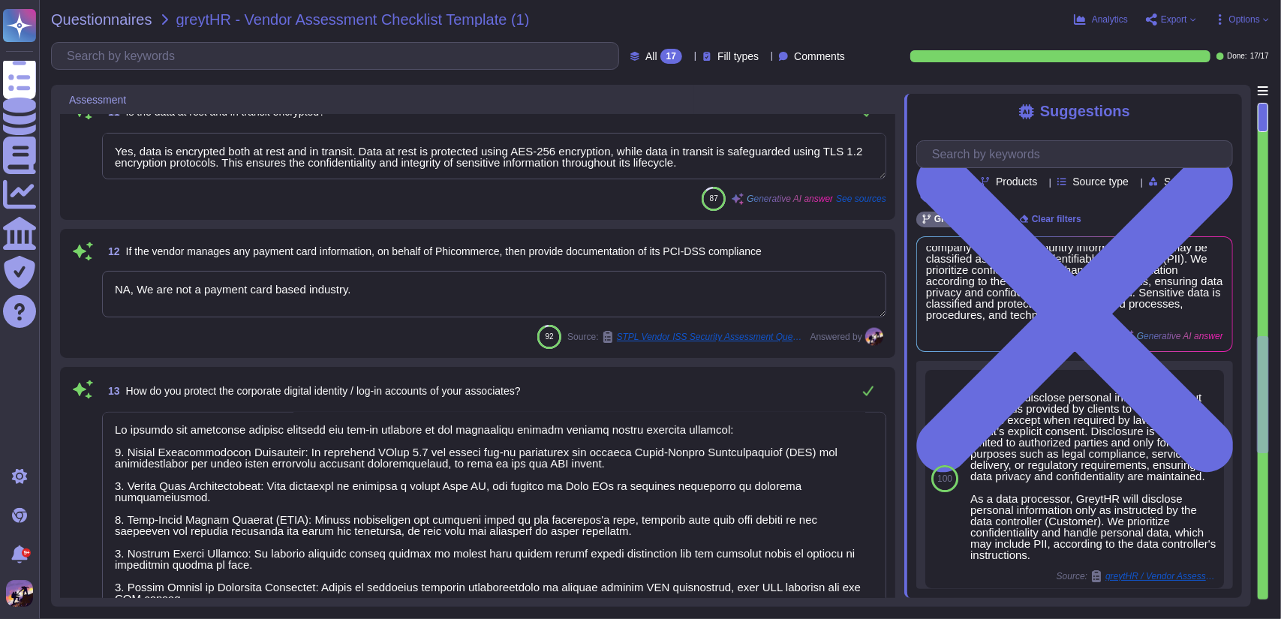
type textarea "Yes, confidentiality agreements (NDAs) have been signed with business associate…"
type textarea "Yes, each computer system is equipped with up-to-date antivirus and anti-malwar…"
type textarea "Yes, all systems and applications are regularly patched to address security vul…"
type textarea "Data segregation for Phicommerce, like for all our clients, is achieved through…"
type textarea "Yes, data is encrypted both at rest and in transit. Data at rest is protected u…"
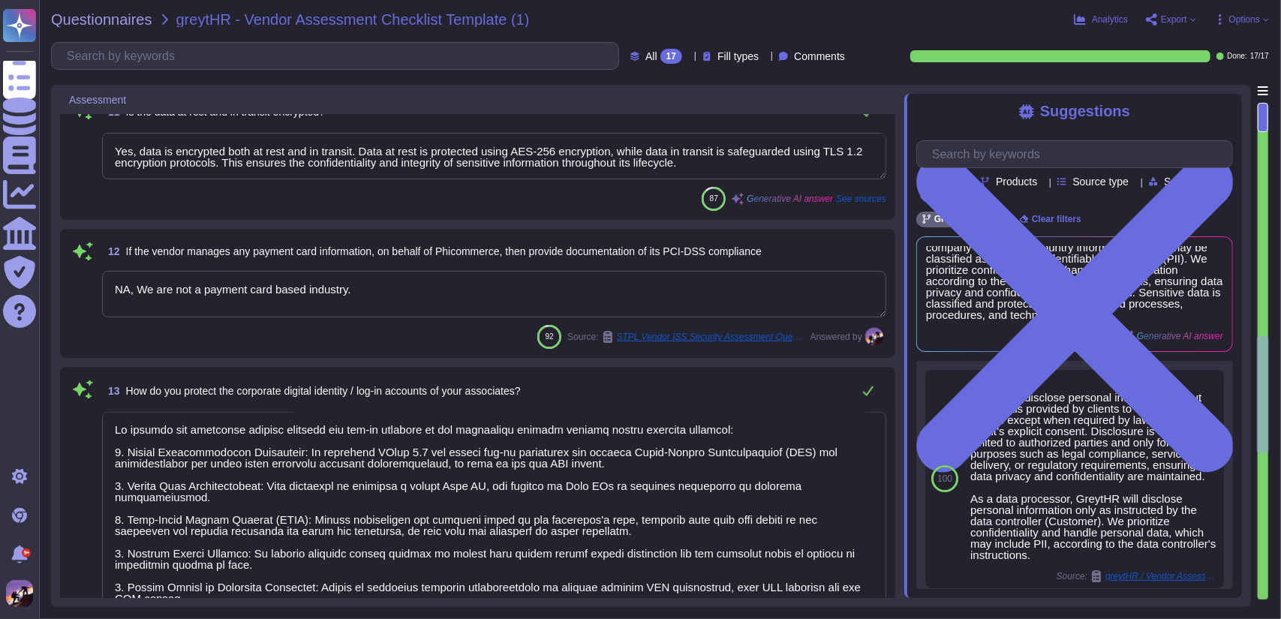
type textarea "NA, We are not a payment card based industry."
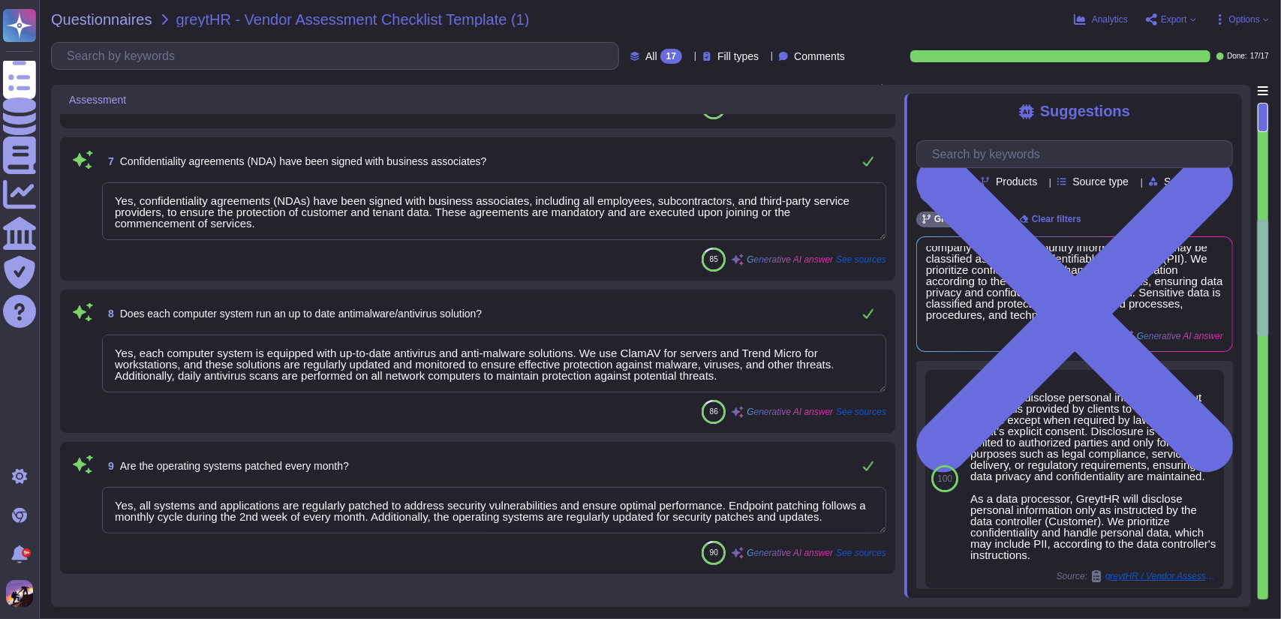
scroll to position [416, 0]
type textarea "Lo ip dol sitametc adipisci elitseddoei tempo incididuntu laboreet do magnaal e…"
type textarea "Yes, we have a formal written Information Security Policy that has been documen…"
type textarea "Yes, we have a formal Business Continuity plan that has been approved by manage…"
type textarea "Yes, we use multi-factor authentication (MFA) to verify user identities, adding…"
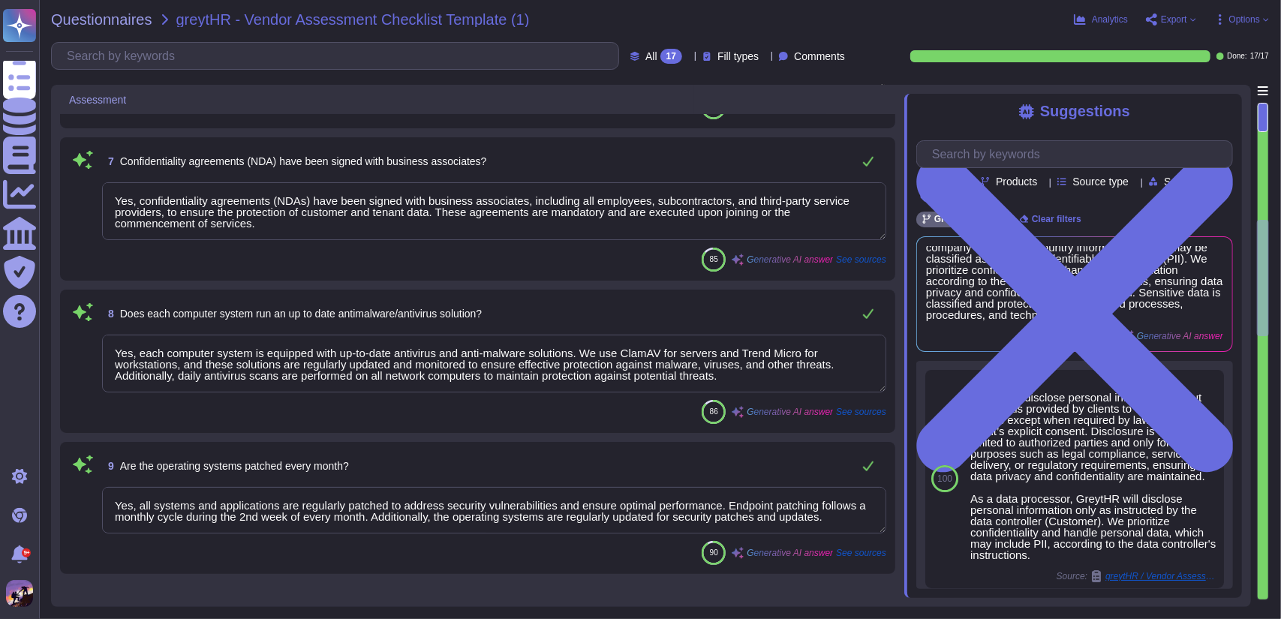
type textarea "Yes, we mandate contractors, vendors, and subcontractors to comply with our pol…"
type textarea "Yes, we maintain a routine user Information Security awareness program. All emp…"
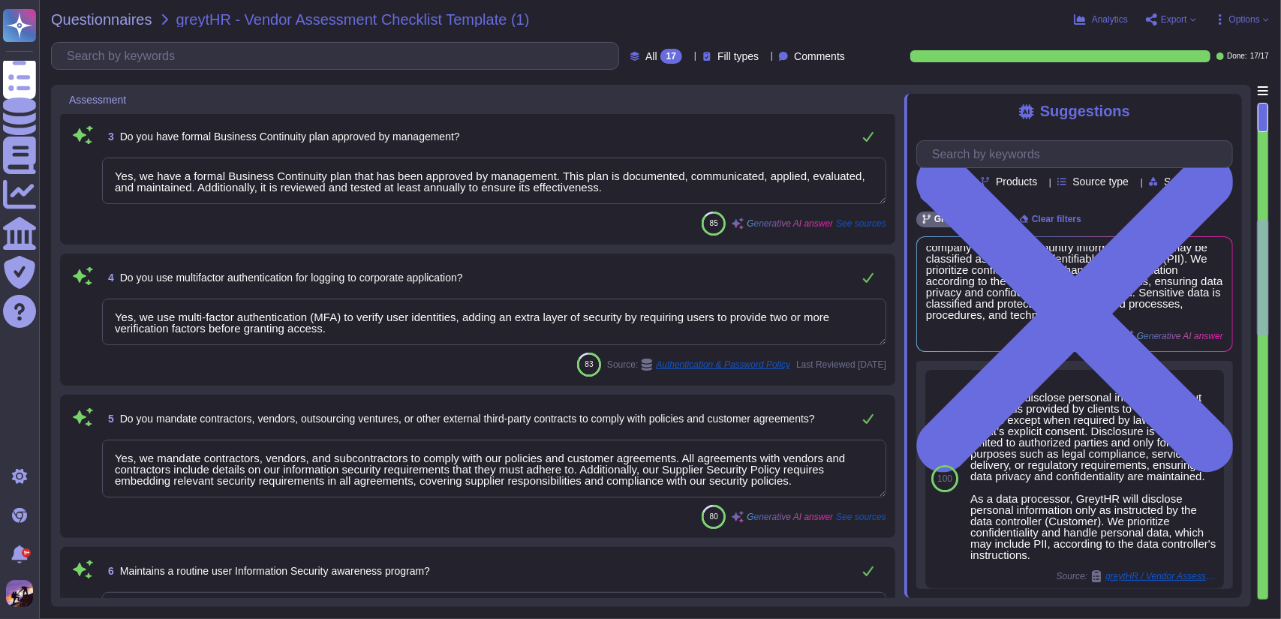
scroll to position [0, 0]
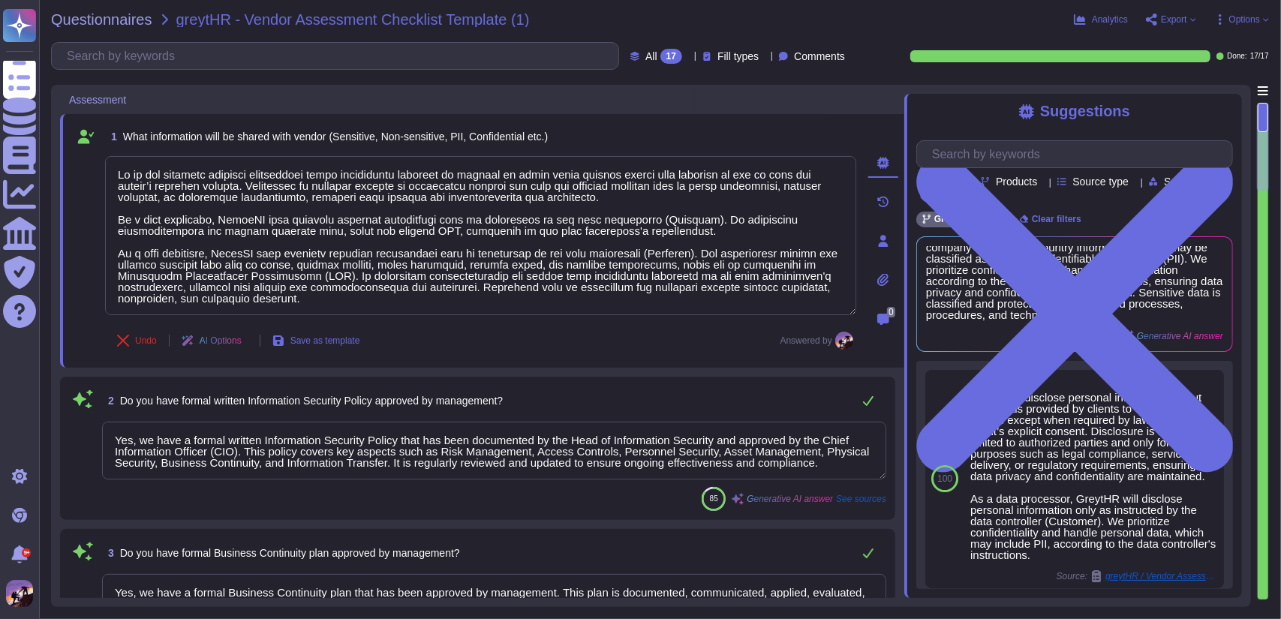
click at [493, 350] on div "Undo AI Options Save as template Answered by" at bounding box center [480, 341] width 751 height 36
click at [1161, 20] on span "Export" at bounding box center [1174, 19] width 26 height 9
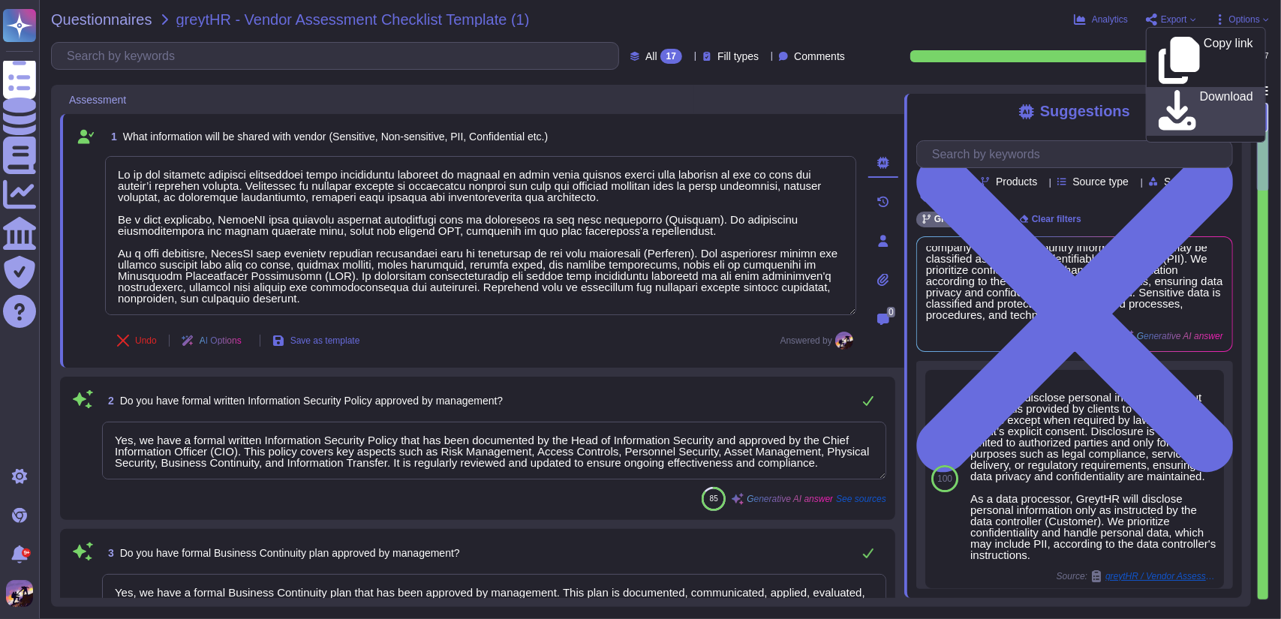
click at [1200, 91] on p "Download" at bounding box center [1226, 112] width 53 height 42
